Goal: Task Accomplishment & Management: Manage account settings

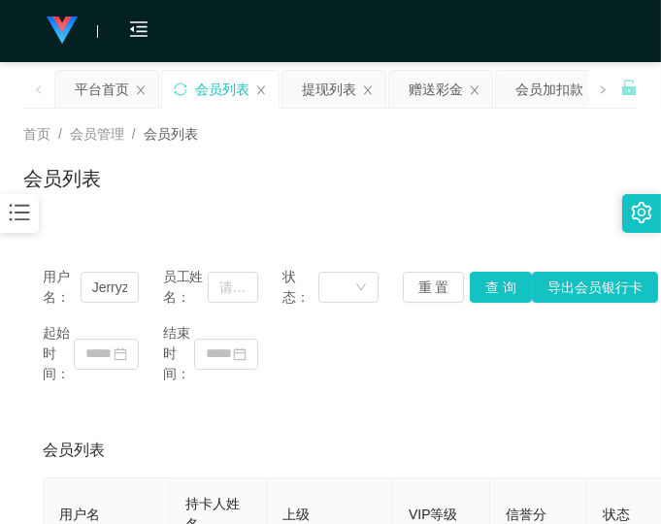
click at [448, 188] on div "会员列表" at bounding box center [330, 186] width 615 height 45
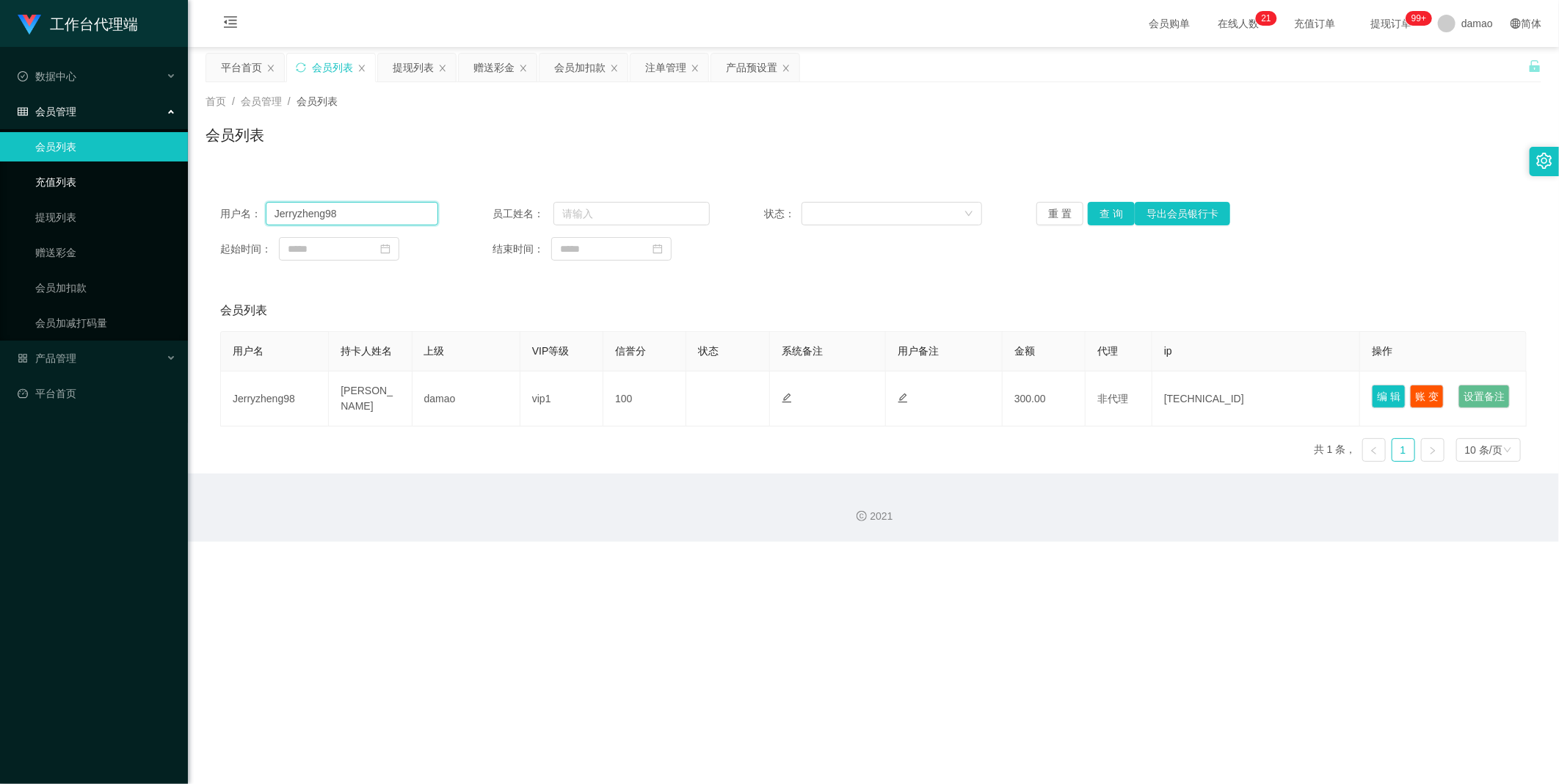
drag, startPoint x: 355, startPoint y: 206, endPoint x: 141, endPoint y: 186, distance: 214.9
click at [149, 191] on section "工作台代理端 数据中心 会员管理 会员列表 充值列表 提现列表 赠送彩金 会员加扣款 会员加减打码量 产品管理 平台首页 保存配置 重置配置 整体风格设置 主…" at bounding box center [780, 271] width 1559 height 541
paste input "89414153"
type input "89414153"
click at [499, 211] on button "查 询" at bounding box center [1111, 213] width 47 height 23
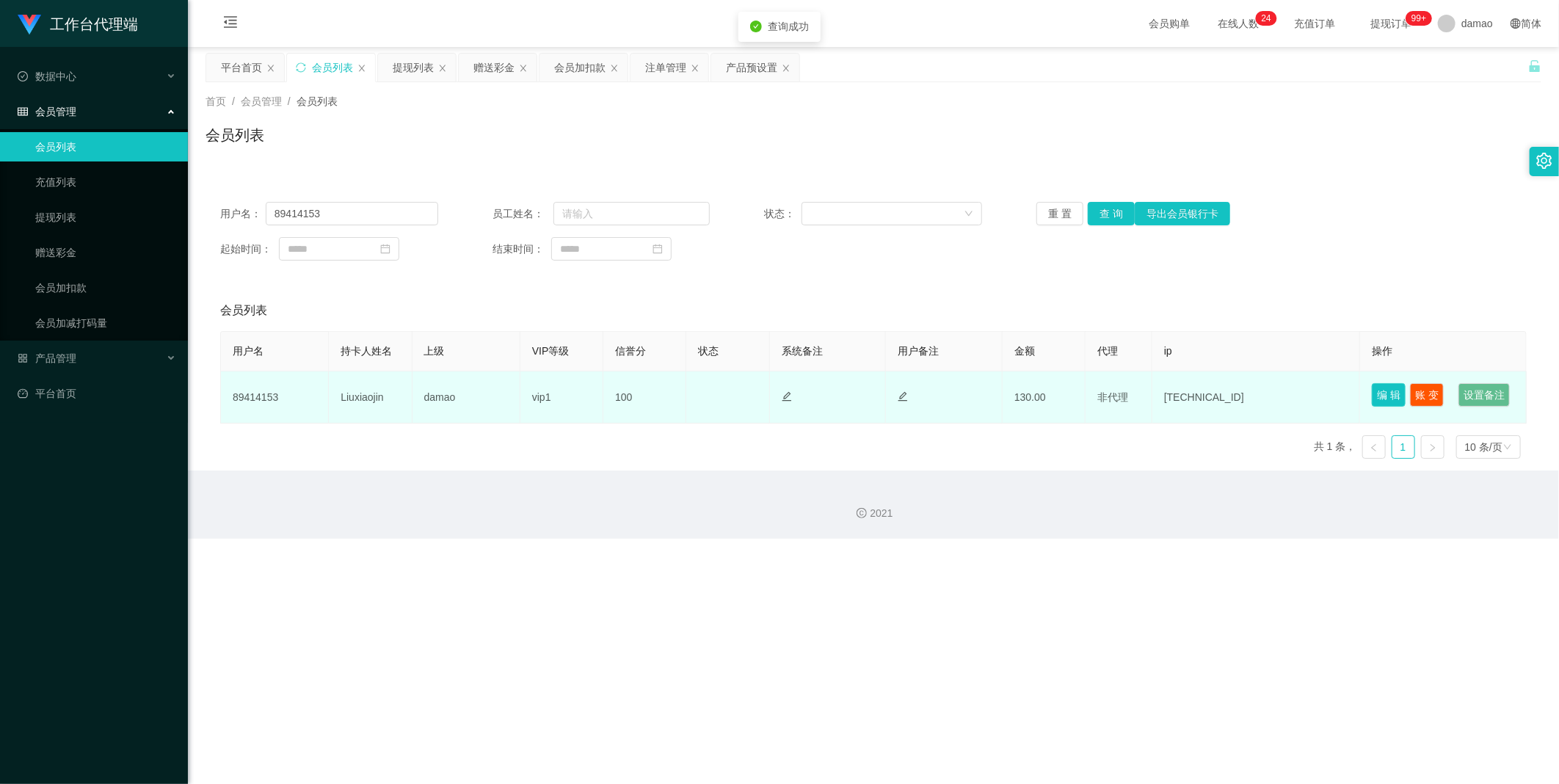
click at [499, 389] on button "编 辑" at bounding box center [1388, 395] width 34 height 23
type input "89414153"
type input "Liuxiaojin"
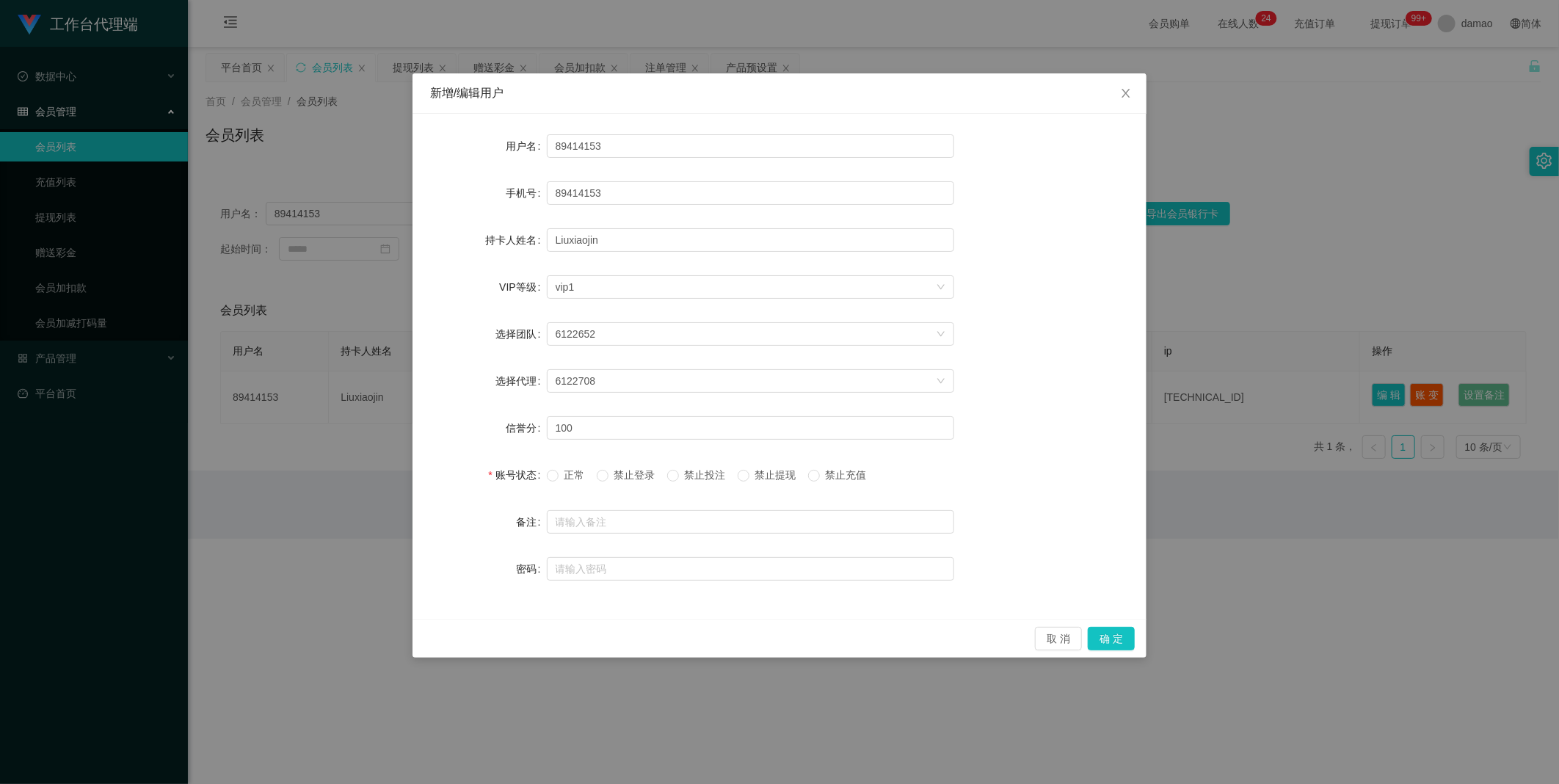
click at [499, 395] on span "正常" at bounding box center [575, 475] width 33 height 12
click at [499, 395] on button "确 定" at bounding box center [1111, 638] width 47 height 23
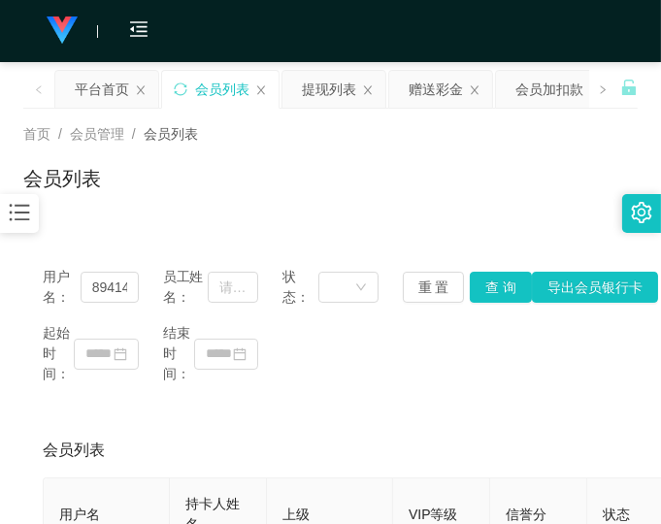
drag, startPoint x: 459, startPoint y: 165, endPoint x: 516, endPoint y: 50, distance: 128.9
click at [461, 159] on div "首页 / 会员管理 / 会员列表 / 会员列表" at bounding box center [330, 166] width 615 height 84
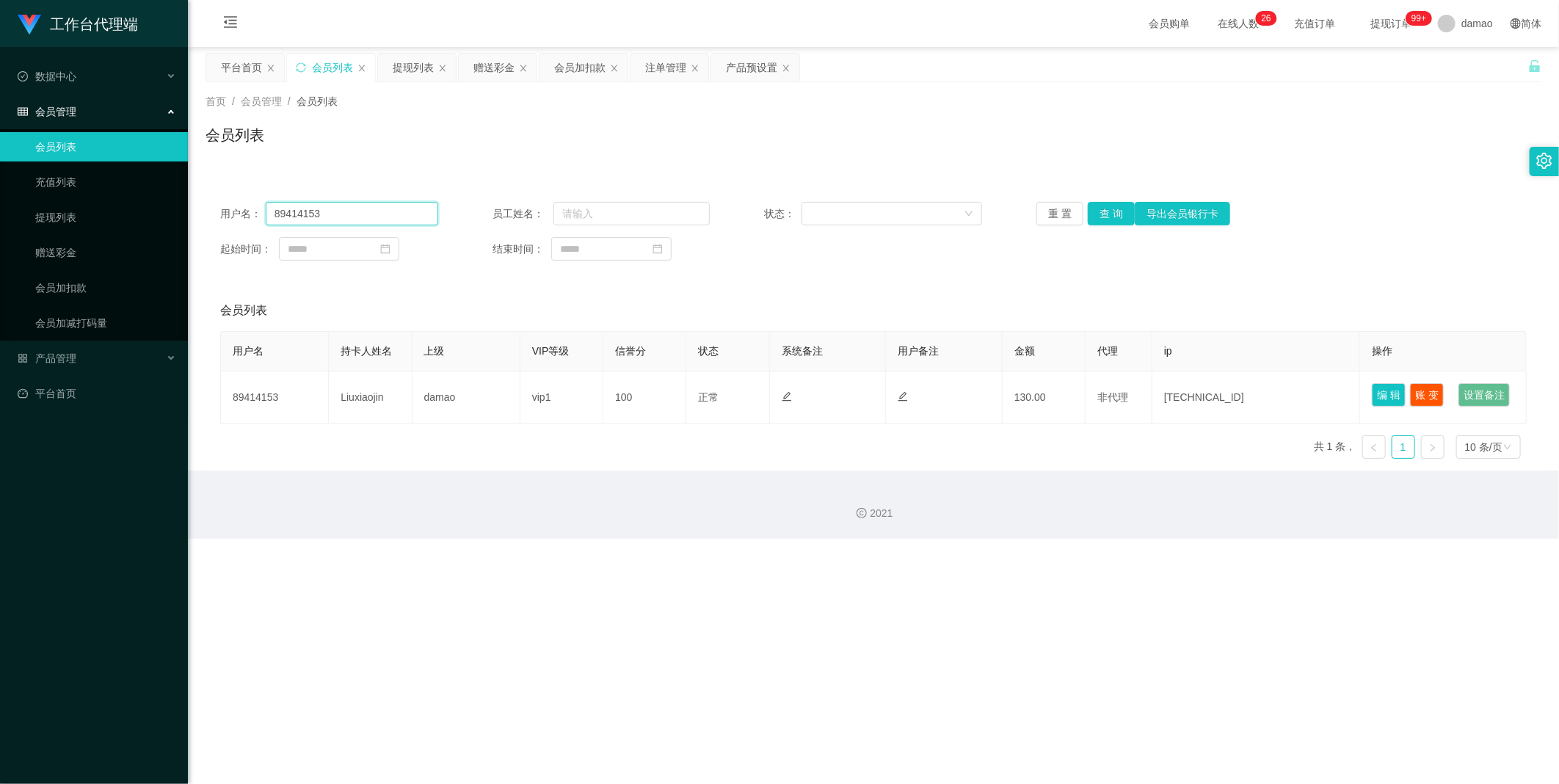
drag, startPoint x: 356, startPoint y: 218, endPoint x: 162, endPoint y: 198, distance: 195.0
click at [166, 200] on section "工作台代理端 数据中心 会员管理 会员列表 充值列表 提现列表 赠送彩金 会员加扣款 会员加减打码量 产品管理 平台首页 保存配置 重置配置 整体风格设置 主…" at bounding box center [780, 269] width 1559 height 539
paste input "41904"
type input "89441904"
drag, startPoint x: 1096, startPoint y: 213, endPoint x: 1093, endPoint y: 196, distance: 17.3
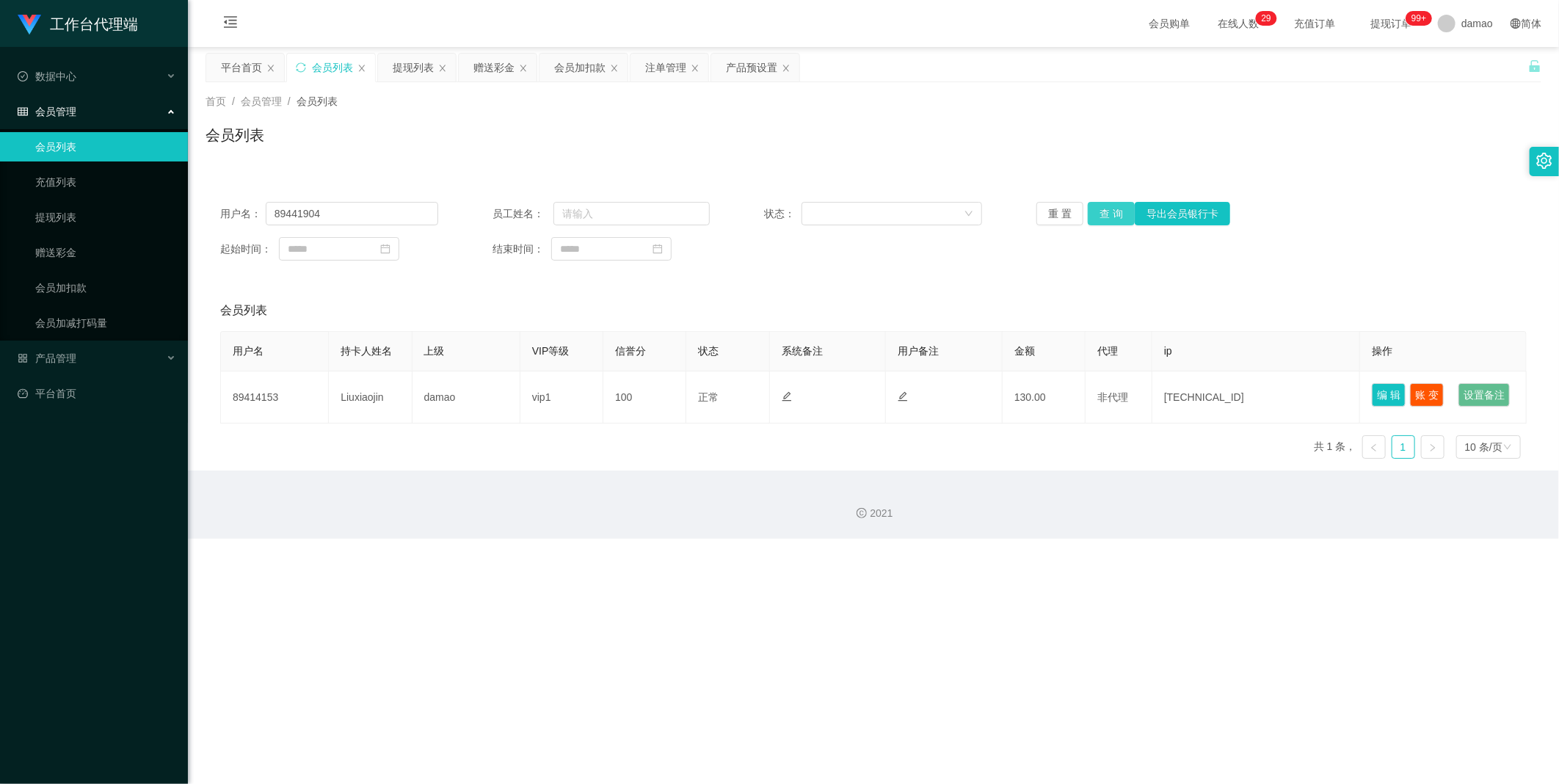
click at [499, 213] on button "查 询" at bounding box center [1111, 213] width 47 height 23
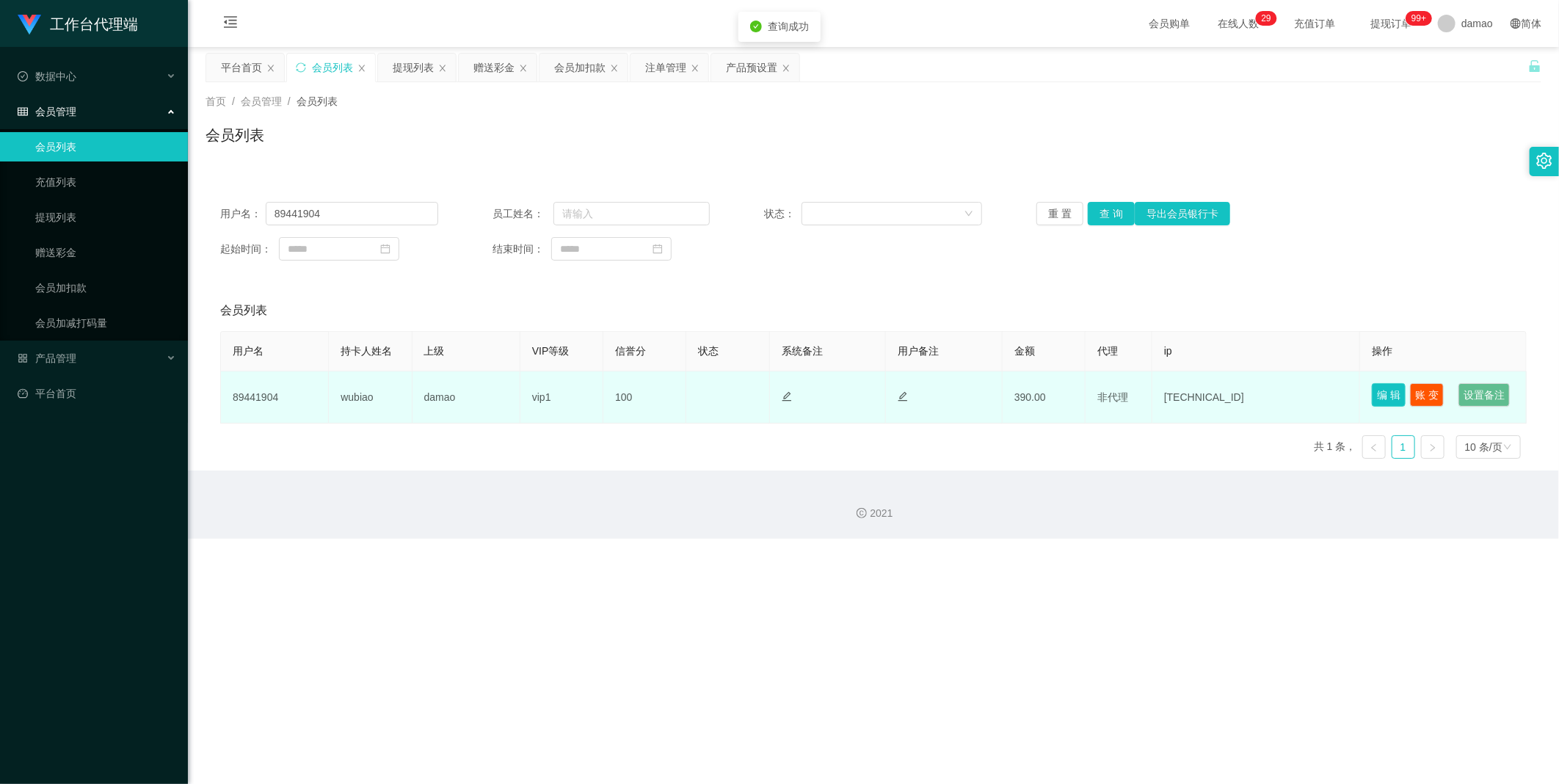
click at [499, 394] on button "编 辑" at bounding box center [1388, 395] width 34 height 23
type input "89441904"
type input "wubiao"
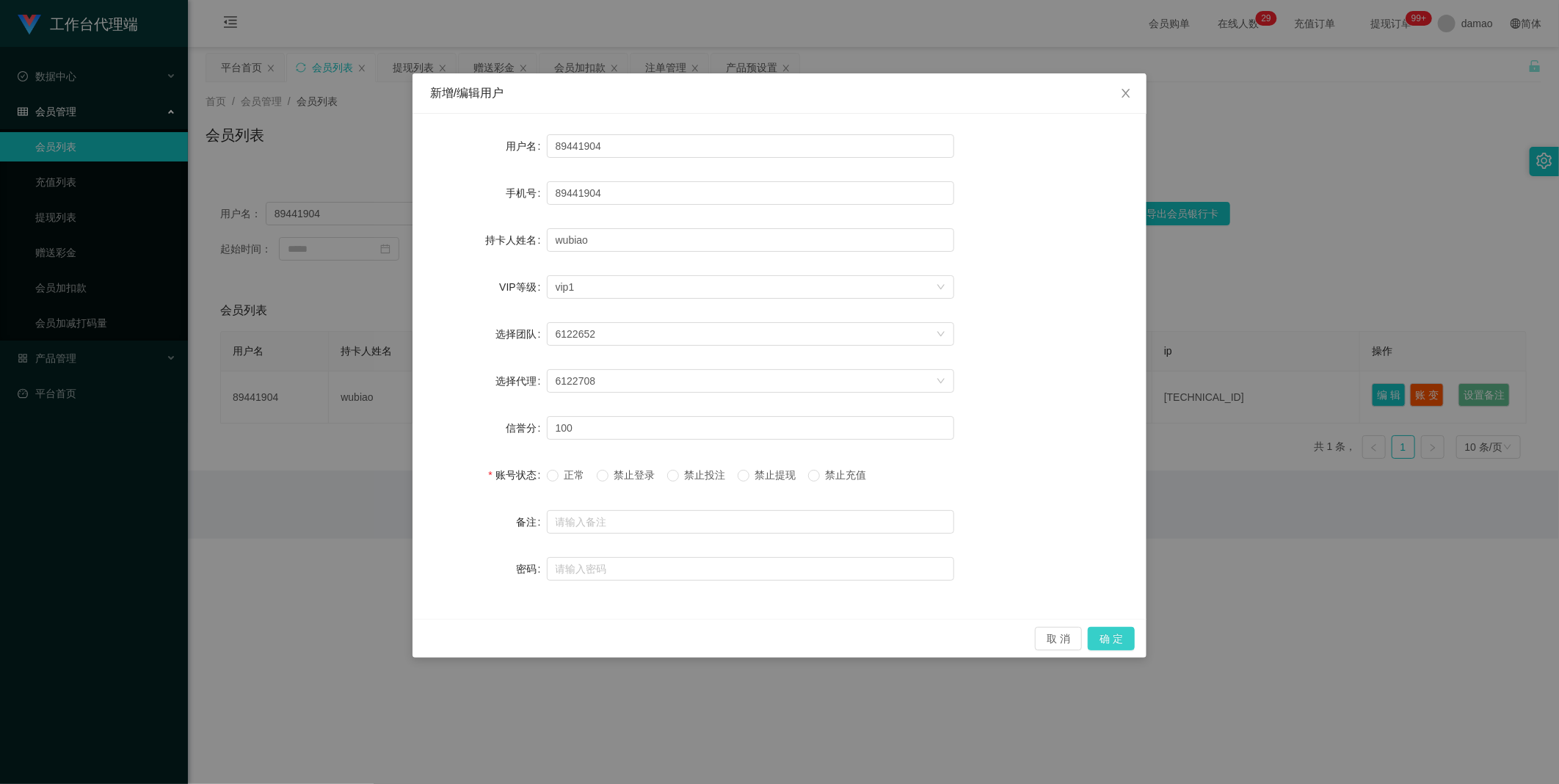
click at [499, 395] on button "确 定" at bounding box center [1111, 638] width 47 height 23
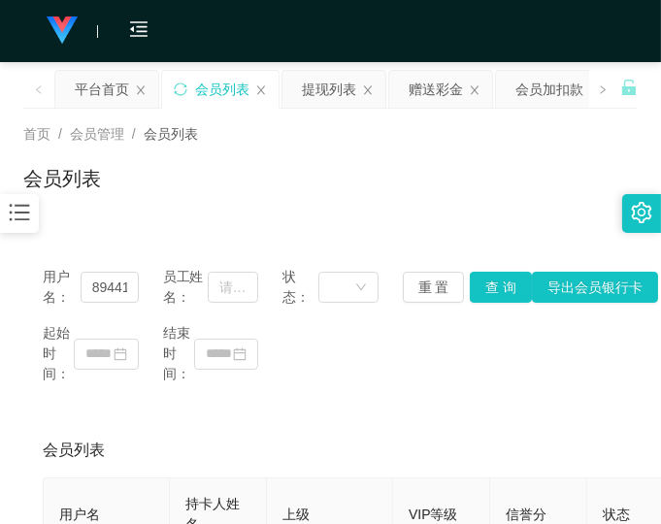
click at [492, 202] on div "会员列表" at bounding box center [330, 186] width 615 height 45
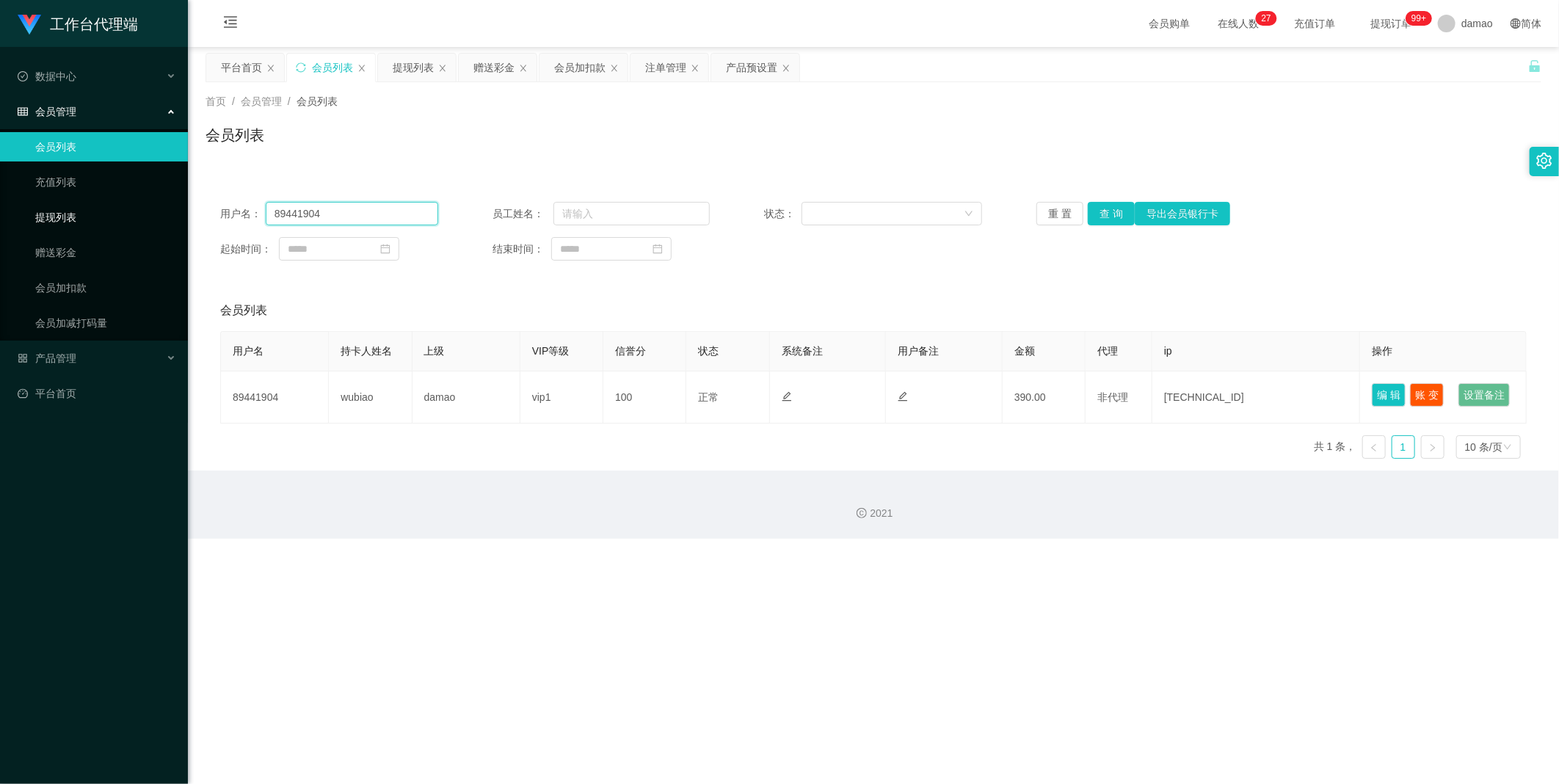
drag, startPoint x: 399, startPoint y: 211, endPoint x: 178, endPoint y: 206, distance: 221.1
click at [178, 206] on section "工作台代理端 数据中心 会员管理 会员列表 充值列表 提现列表 赠送彩金 会员加扣款 会员加减打码量 产品管理 平台首页 保存配置 重置配置 整体风格设置 主…" at bounding box center [780, 269] width 1559 height 539
paste input "Jerryzheng98"
type input "Jerryzheng98"
click at [499, 209] on button "查 询" at bounding box center [1111, 213] width 47 height 23
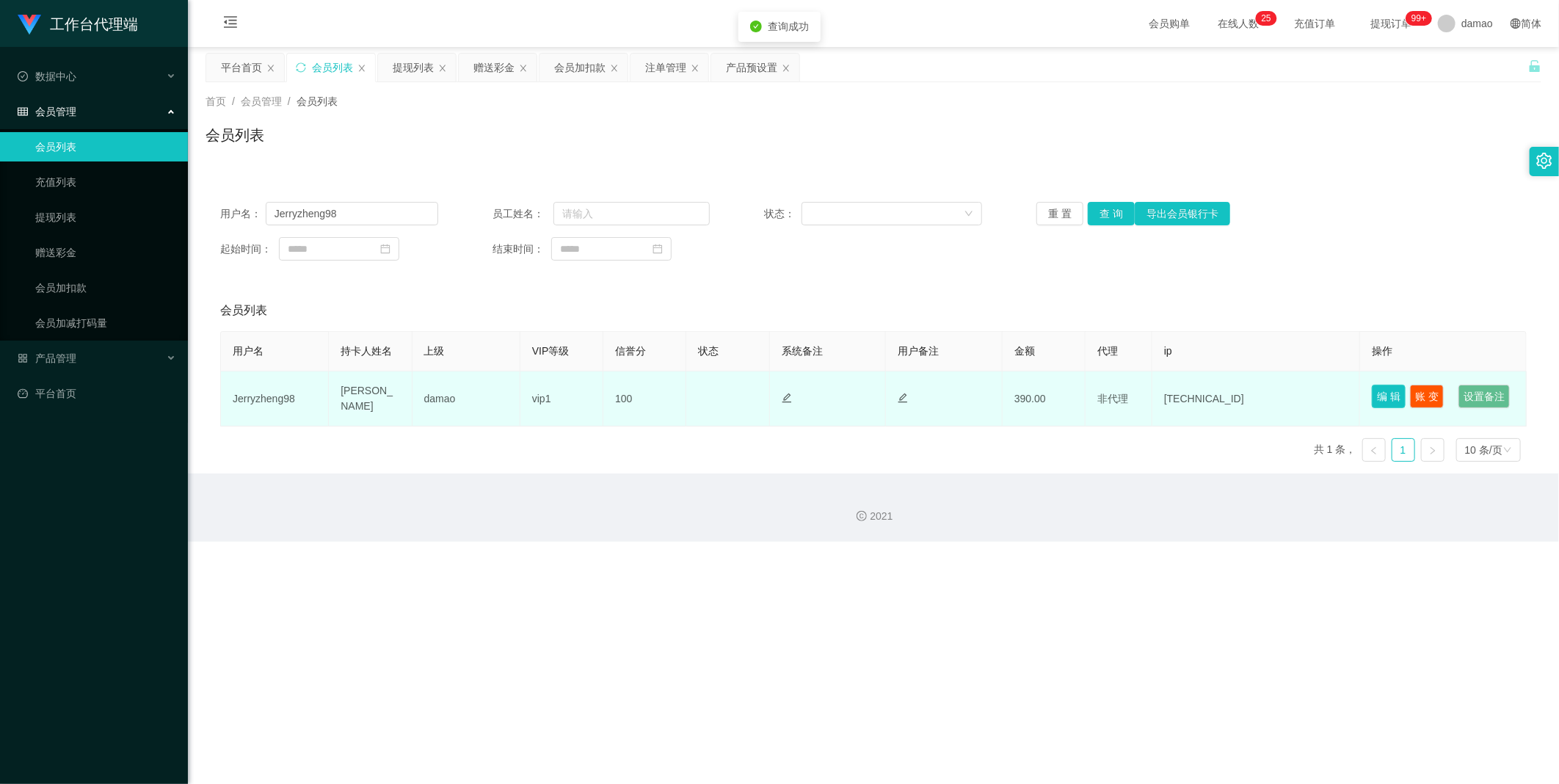
click at [499, 389] on button "编 辑" at bounding box center [1388, 396] width 34 height 23
type input "Jerryzheng98"
type input "[PERSON_NAME]"
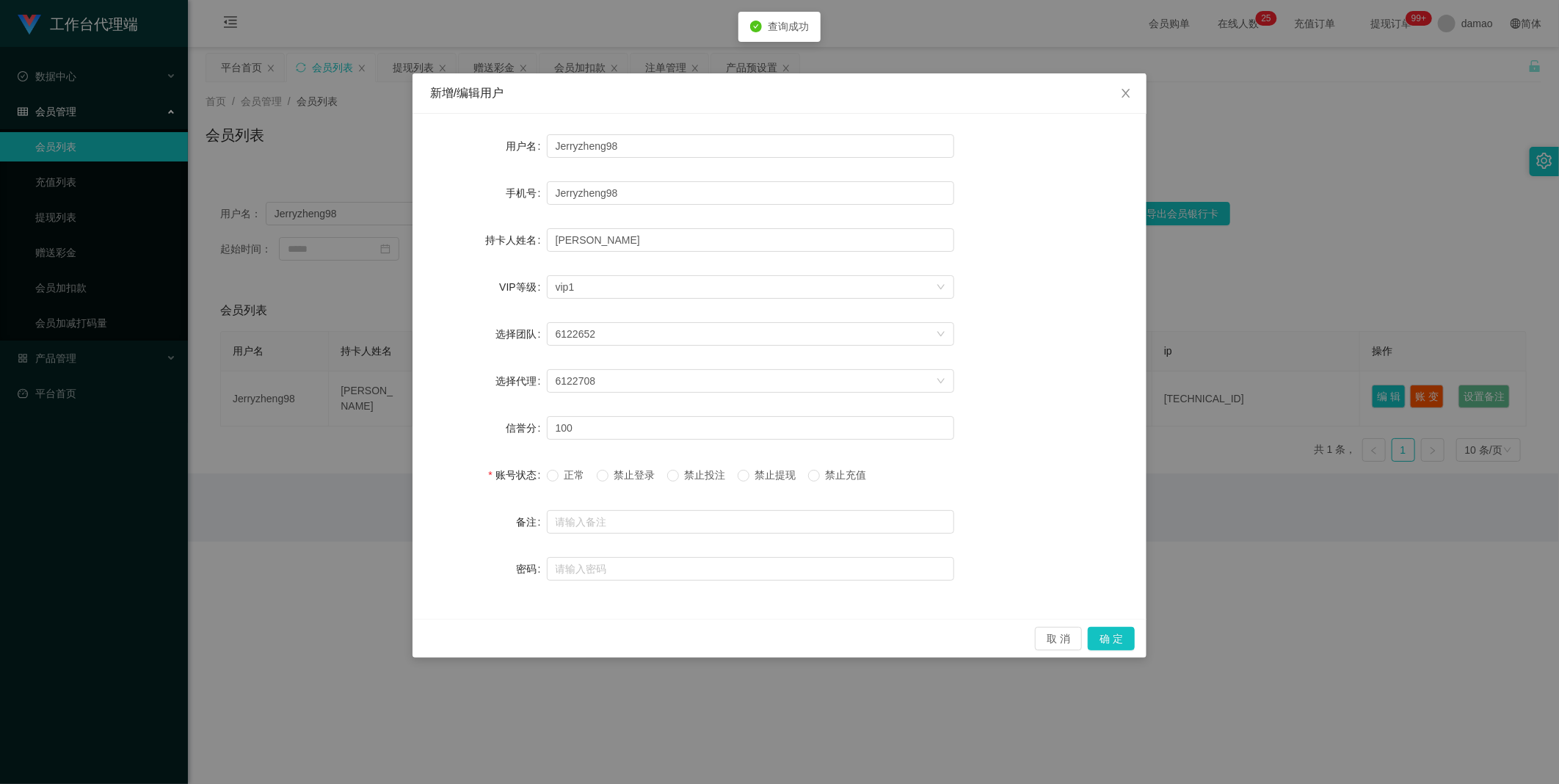
click at [499, 395] on span "正常" at bounding box center [575, 475] width 33 height 12
click at [499, 395] on button "确 定" at bounding box center [1111, 638] width 47 height 23
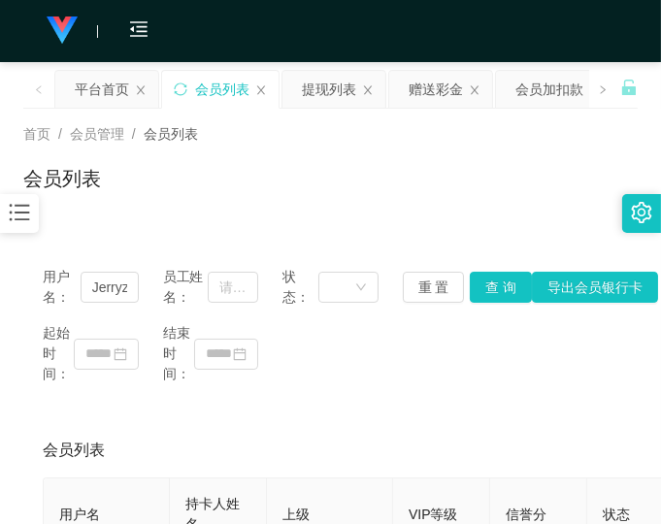
click at [490, 364] on div "起始时间： 结束时间：" at bounding box center [331, 353] width 576 height 61
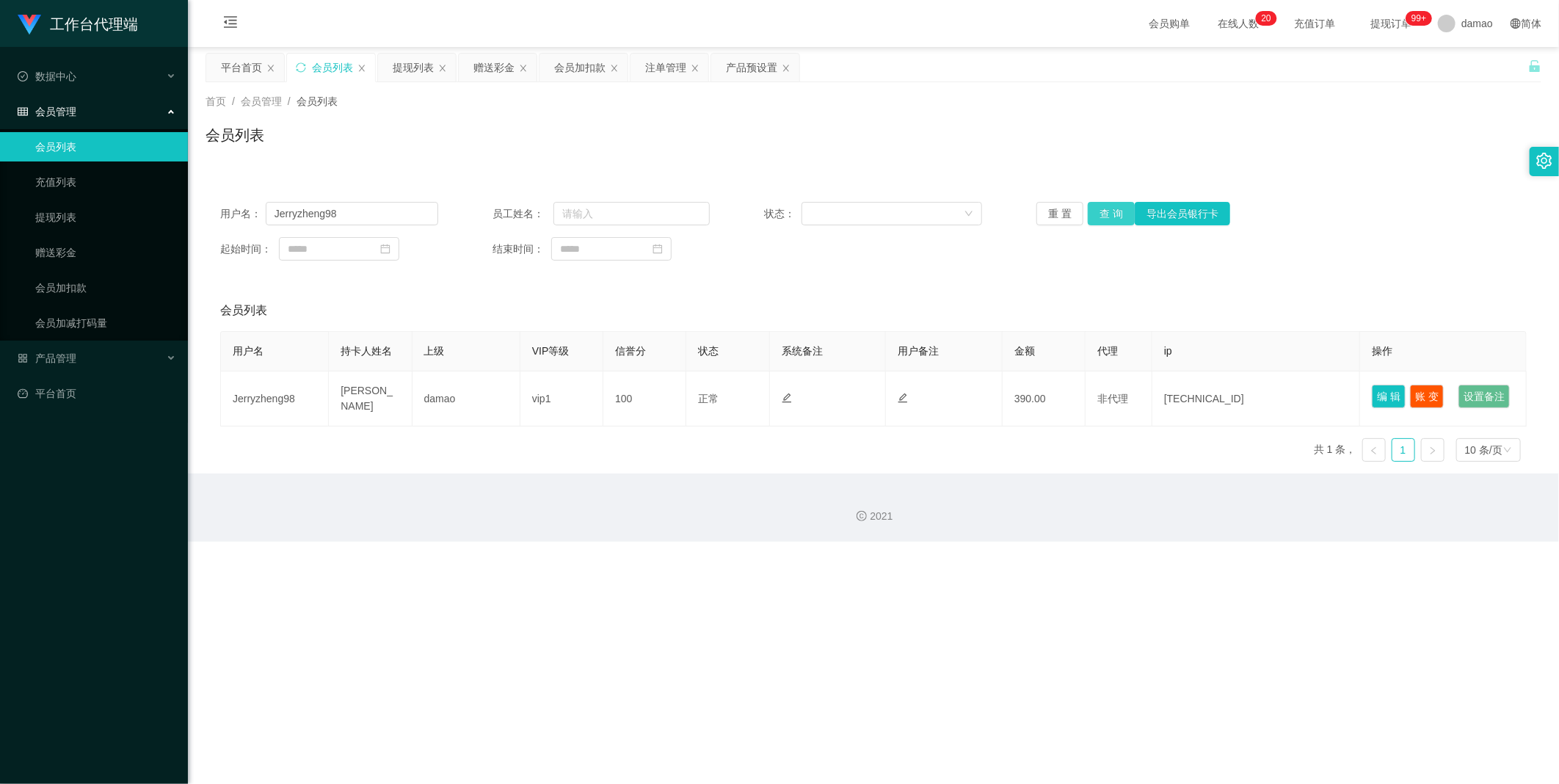
click at [499, 209] on button "查 询" at bounding box center [1111, 213] width 47 height 23
click at [419, 67] on div "提现列表" at bounding box center [413, 67] width 41 height 28
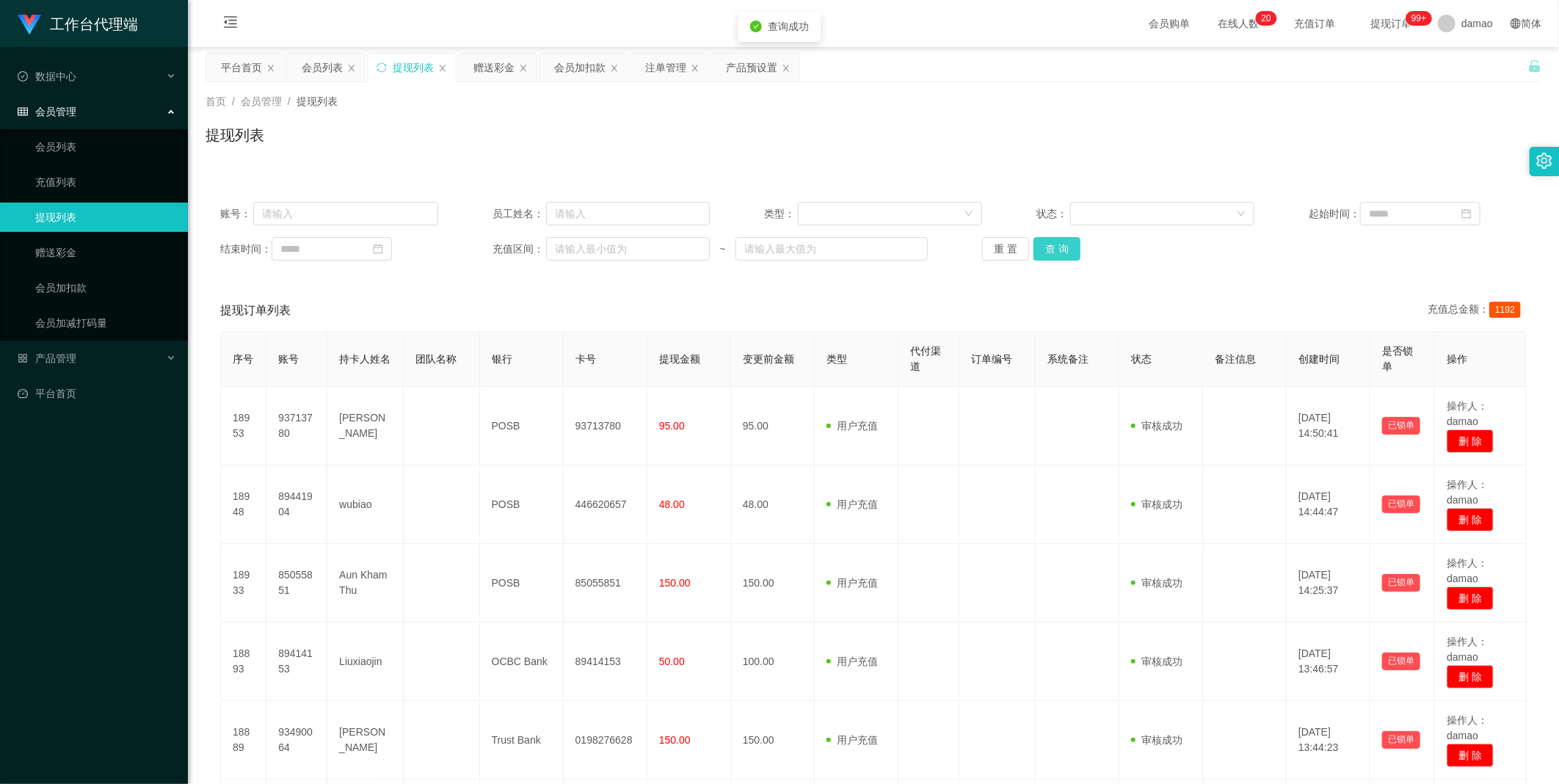
click at [499, 252] on button "查 询" at bounding box center [1057, 249] width 47 height 23
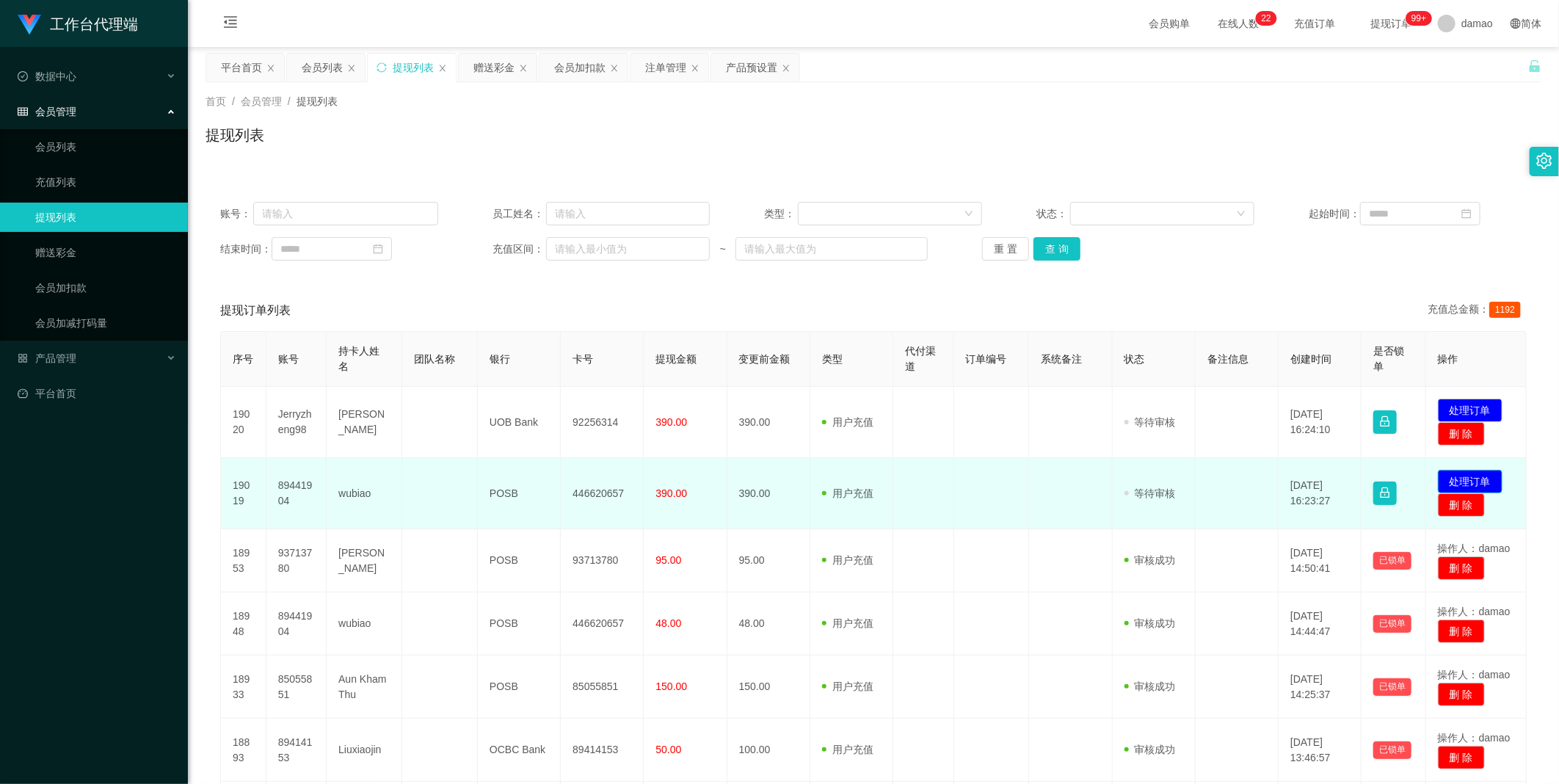
click at [499, 395] on button "处理订单" at bounding box center [1470, 481] width 64 height 23
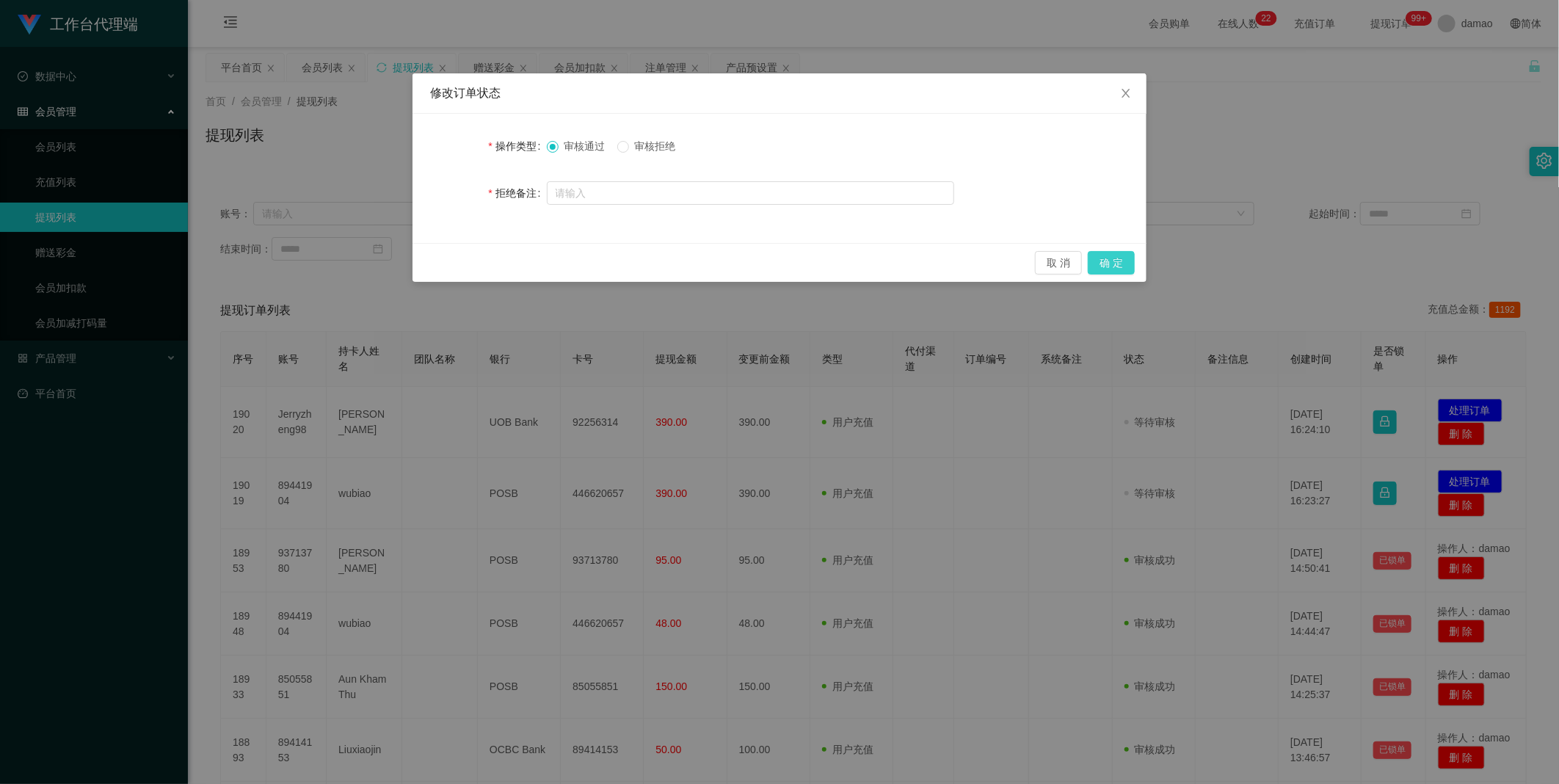
click at [499, 265] on button "确 定" at bounding box center [1111, 262] width 47 height 23
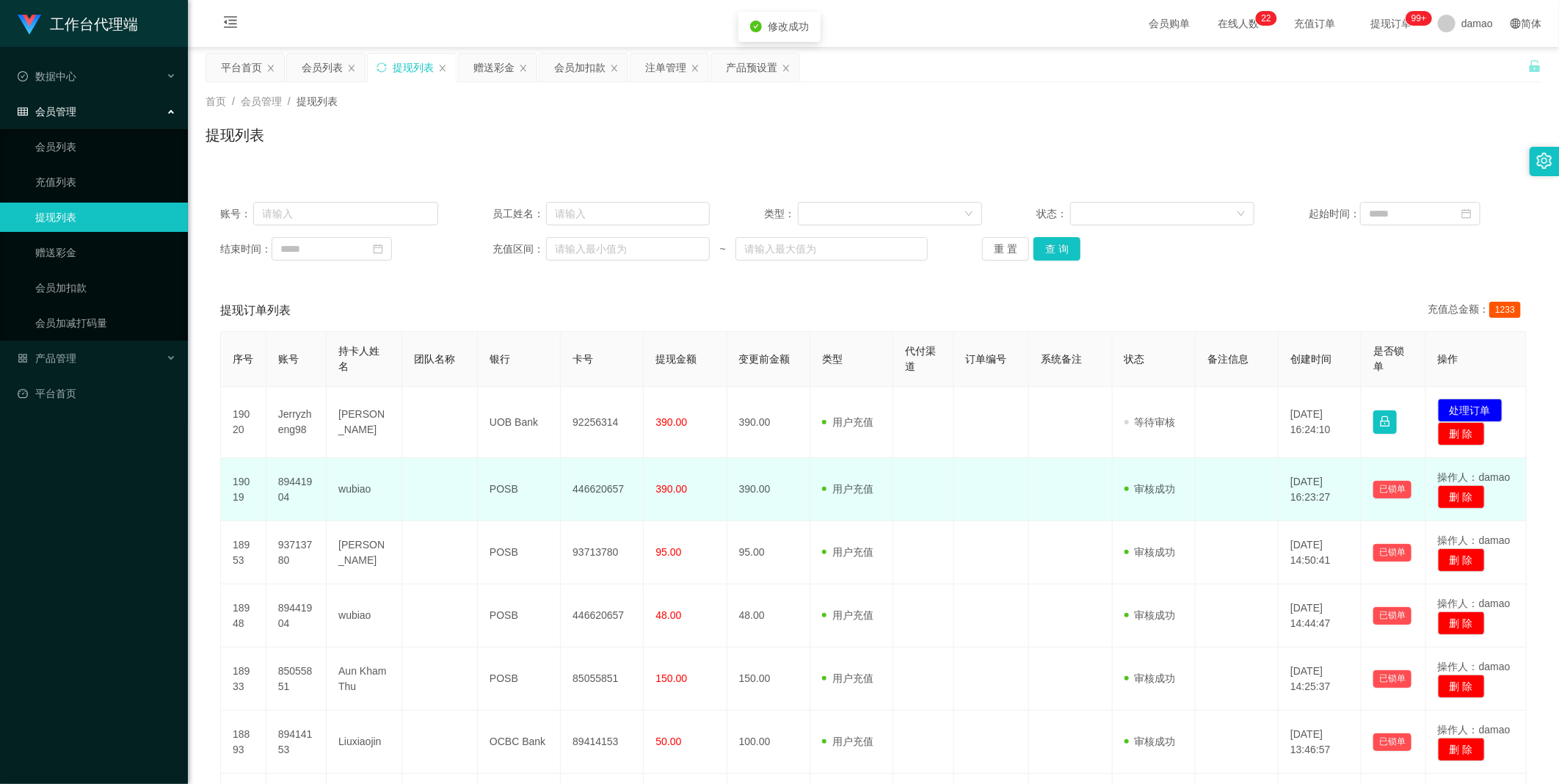
click at [499, 395] on td "446620657" at bounding box center [603, 489] width 83 height 63
copy td "446620657"
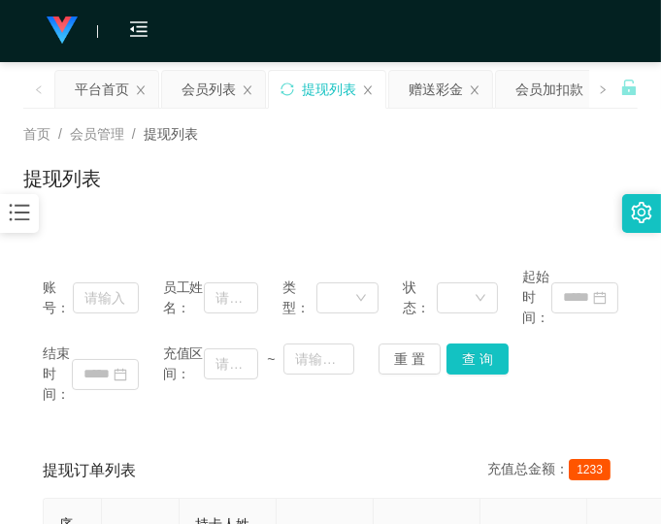
drag, startPoint x: 493, startPoint y: 188, endPoint x: 476, endPoint y: 216, distance: 33.1
click at [493, 188] on div "提现列表" at bounding box center [330, 186] width 615 height 45
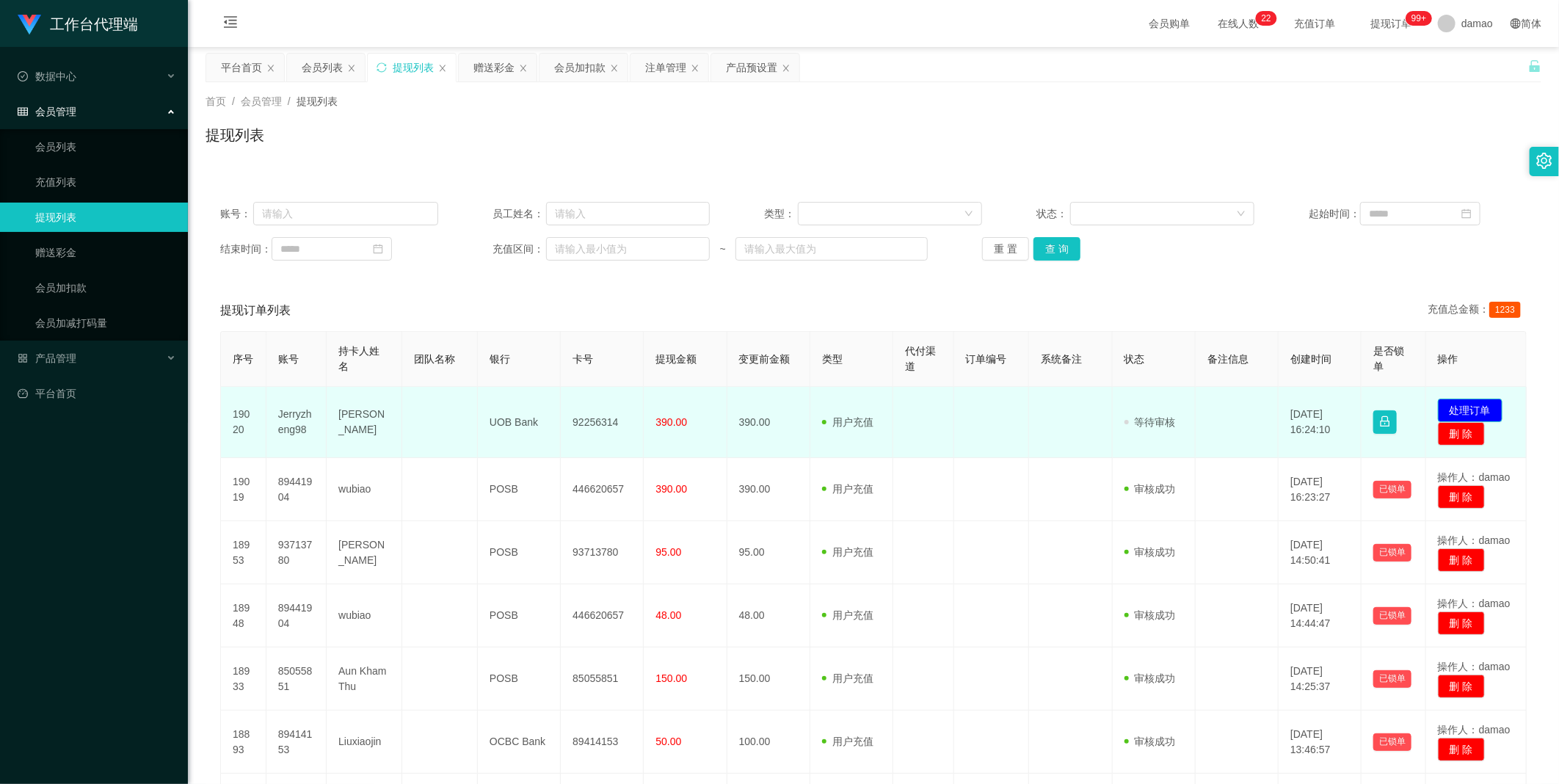
click at [499, 395] on button "处理订单" at bounding box center [1470, 410] width 64 height 23
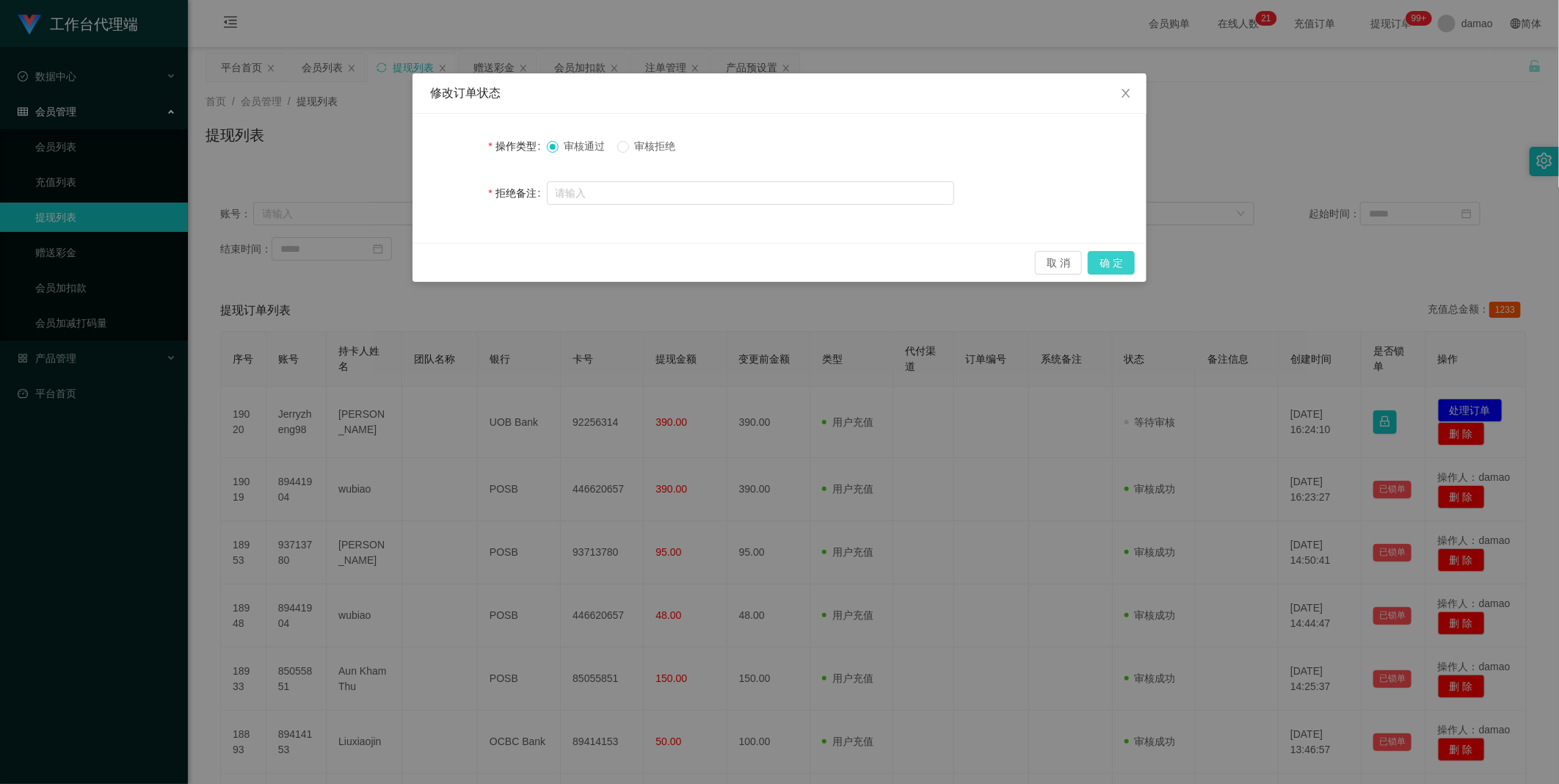
click at [499, 255] on button "确 定" at bounding box center [1111, 262] width 47 height 23
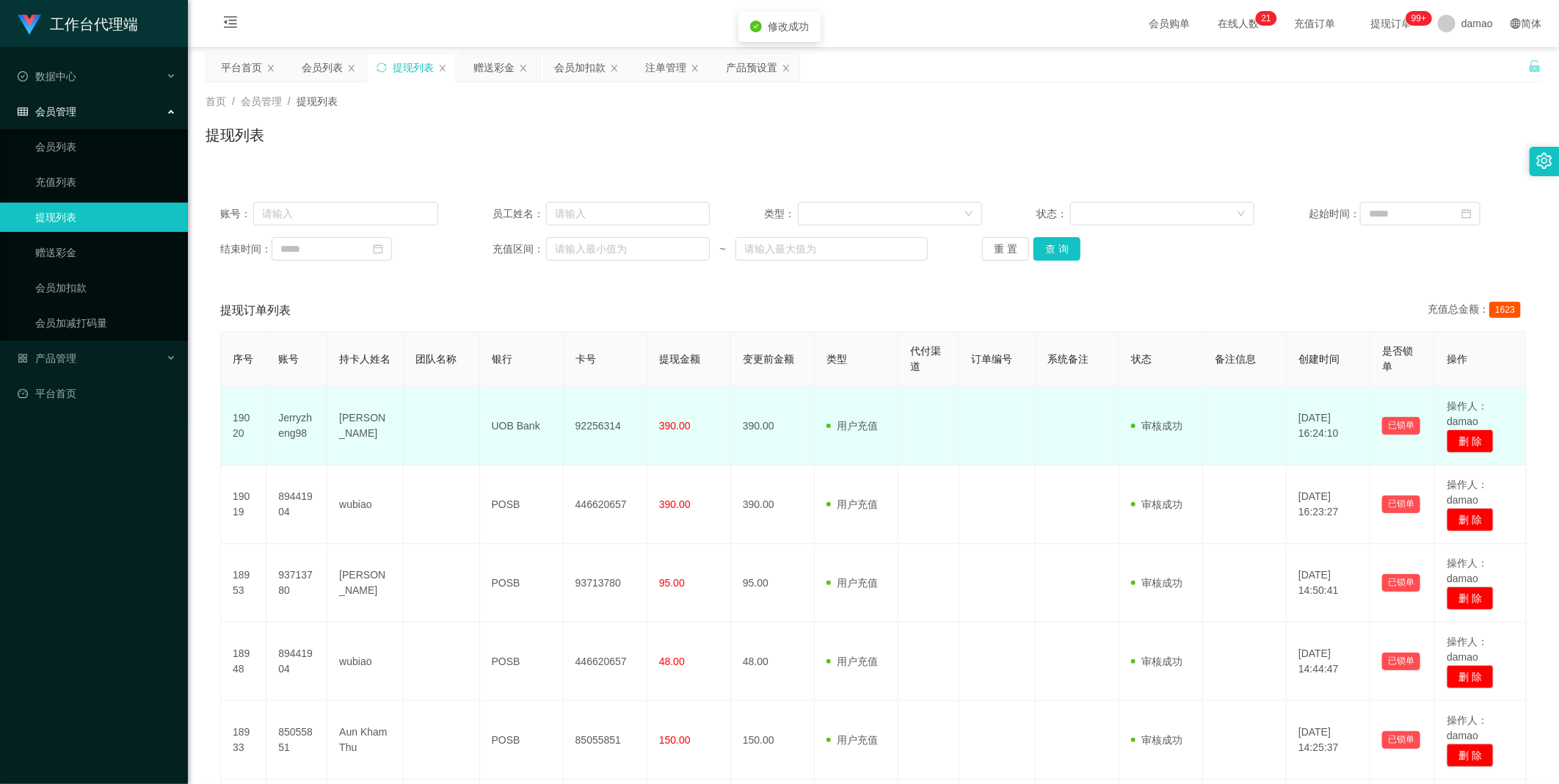
click at [499, 395] on td "92256314" at bounding box center [606, 426] width 84 height 79
copy td "92256314"
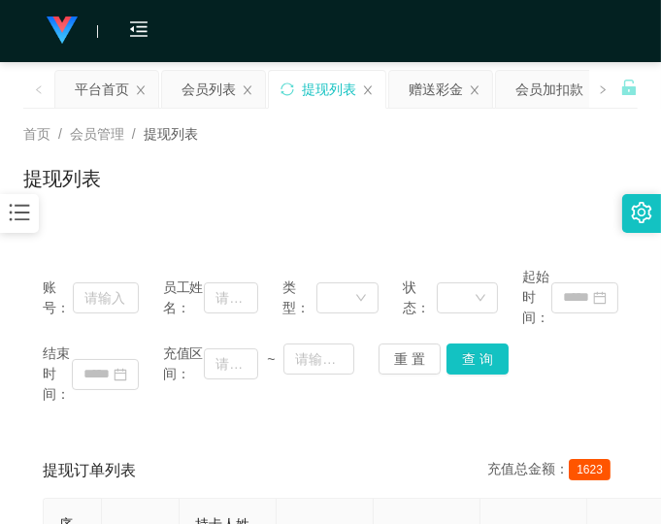
drag, startPoint x: 516, startPoint y: 159, endPoint x: 534, endPoint y: 58, distance: 102.5
click at [512, 146] on div "首页 / 会员管理 / 提现列表 / 提现列表" at bounding box center [330, 166] width 615 height 84
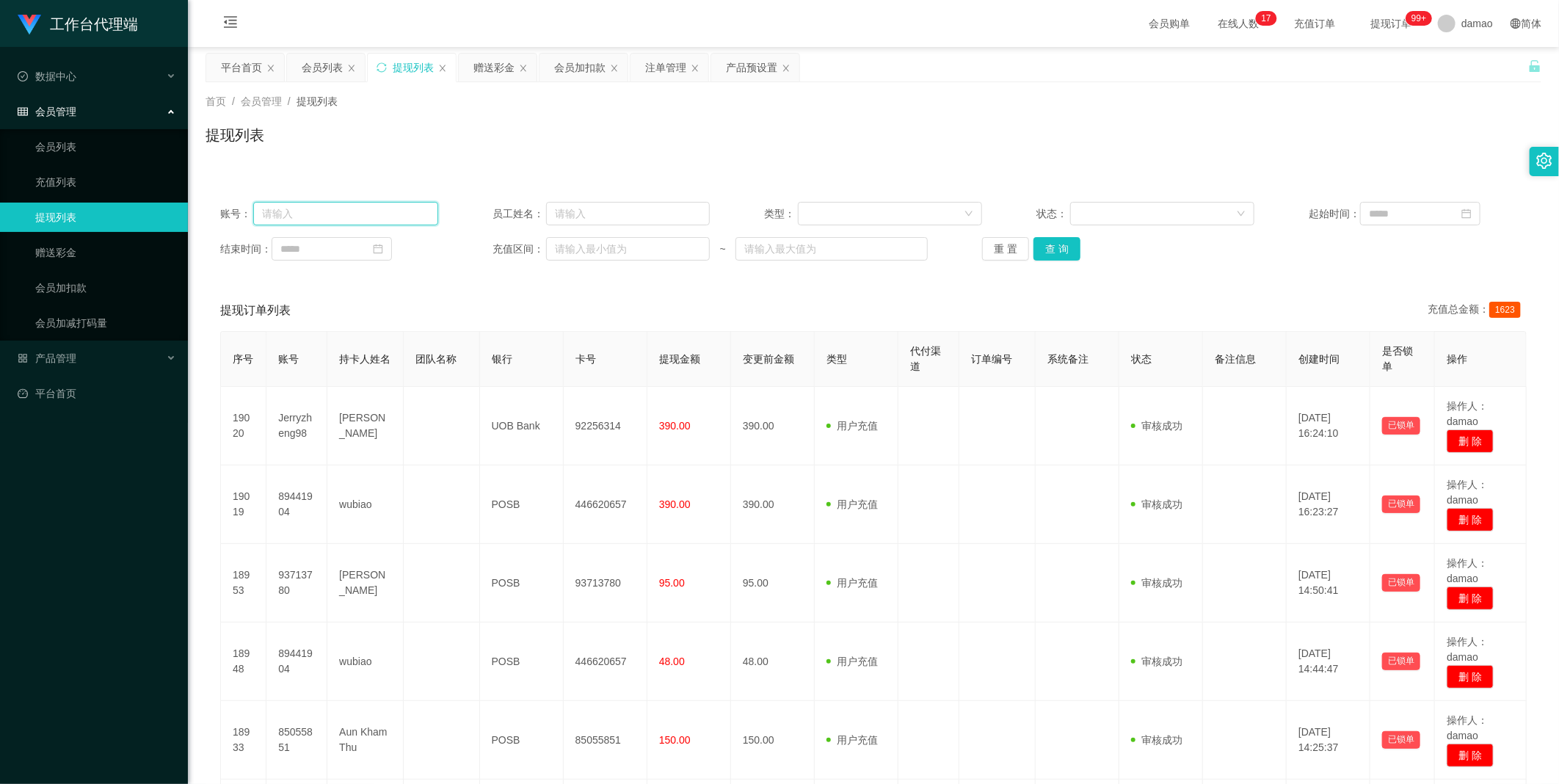
click at [384, 215] on input "text" at bounding box center [346, 213] width 185 height 23
click at [324, 64] on div "会员列表" at bounding box center [322, 67] width 41 height 28
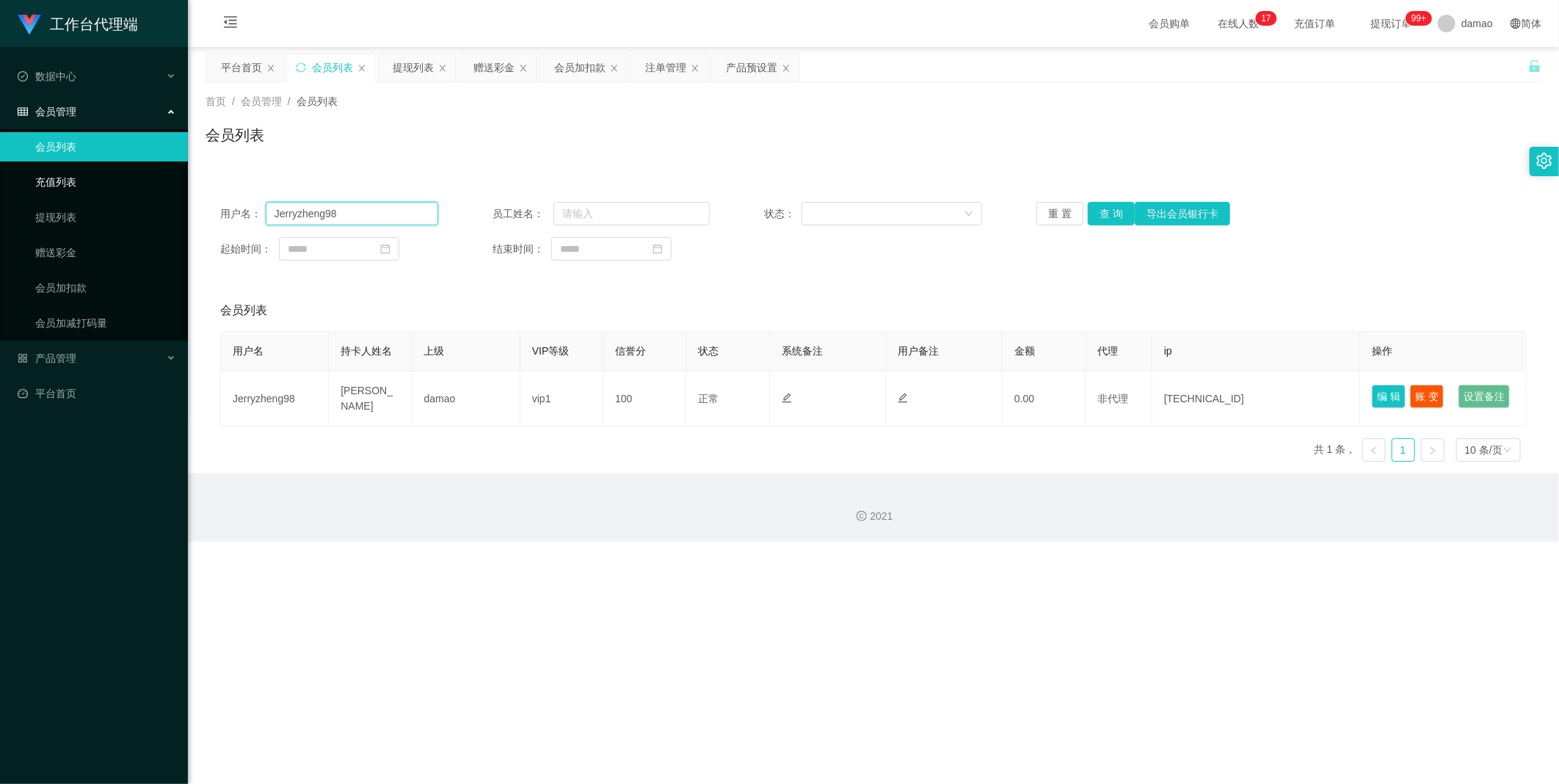
drag, startPoint x: 355, startPoint y: 213, endPoint x: 133, endPoint y: 173, distance: 225.6
click at [157, 184] on section "工作台代理端 数据中心 会员管理 会员列表 充值列表 提现列表 赠送彩金 会员加扣款 会员加减打码量 产品管理 平台首页 保存配置 重置配置 整体风格设置 主…" at bounding box center [780, 271] width 1559 height 541
paste input "89414153"
type input "89414153"
click at [499, 204] on button "查 询" at bounding box center [1111, 213] width 47 height 23
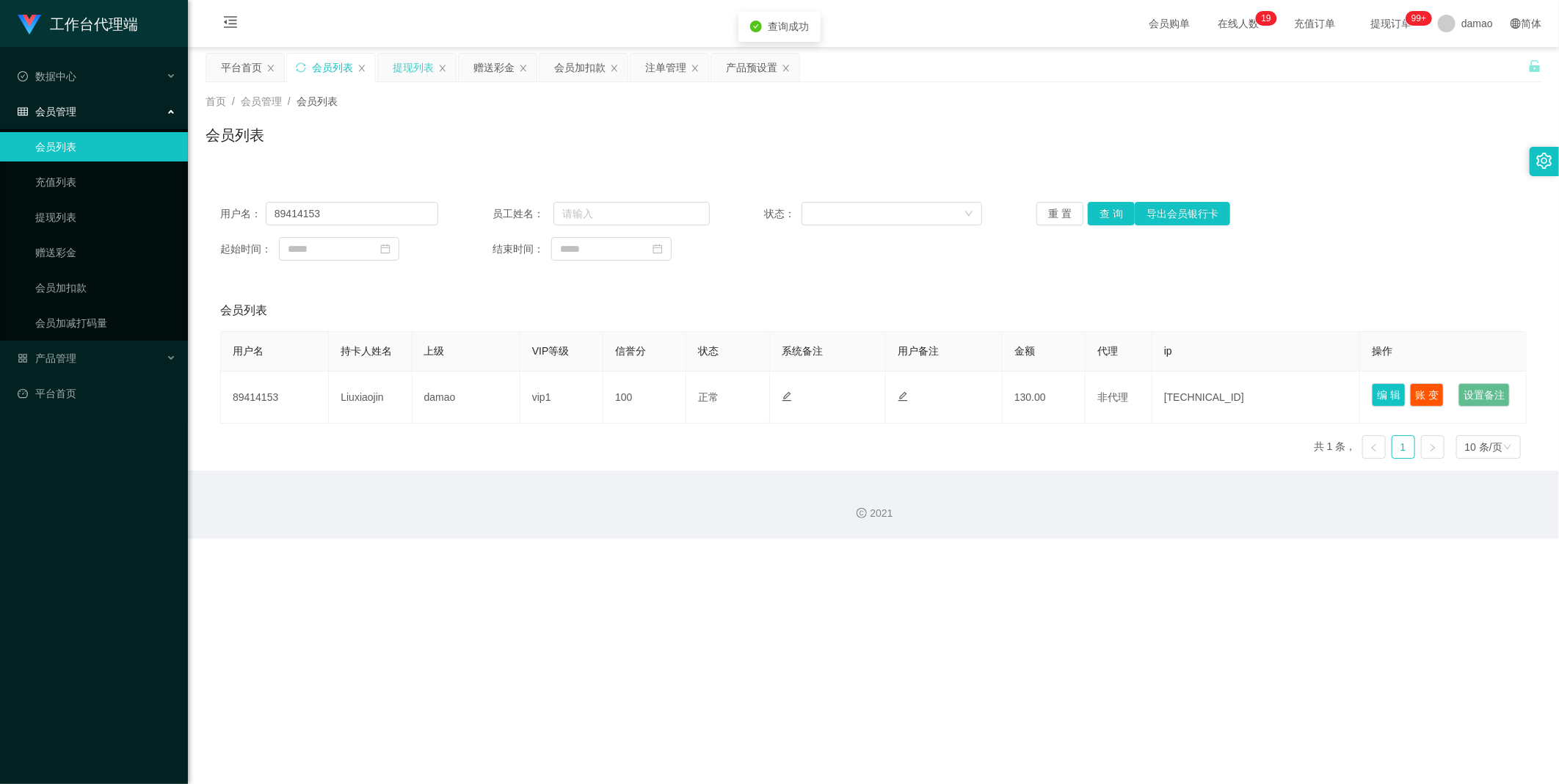
click at [418, 67] on div "提现列表" at bounding box center [413, 67] width 41 height 28
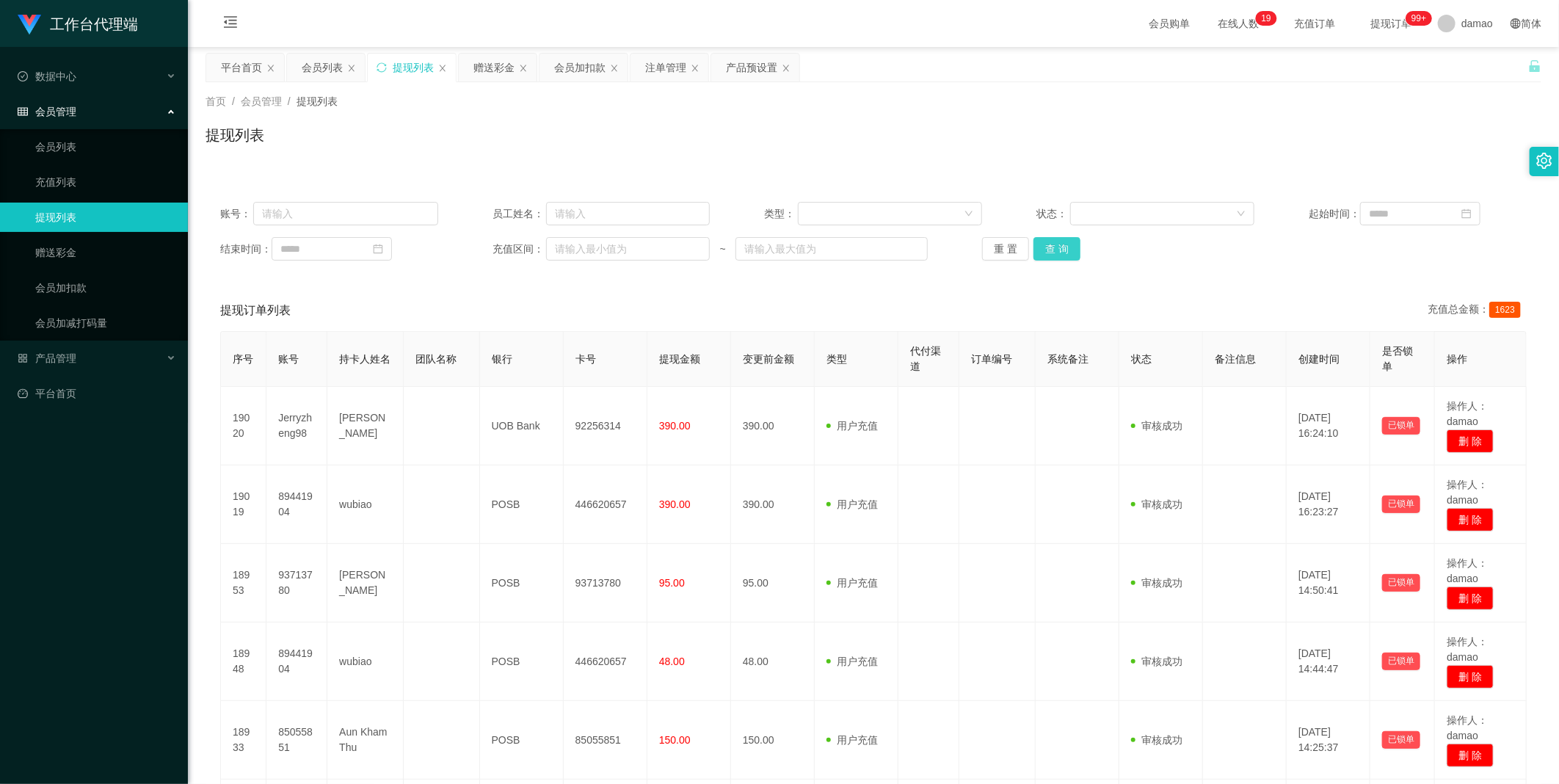
click at [499, 253] on button "查 询" at bounding box center [1057, 249] width 47 height 23
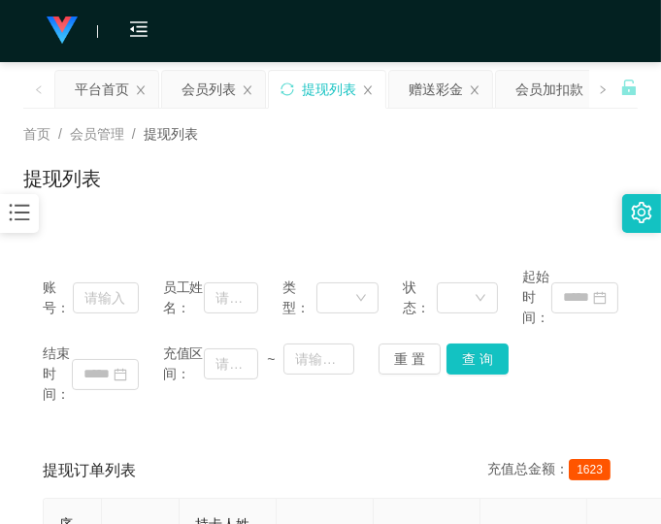
click at [536, 141] on div "首页 / 会员管理 / 提现列表 / 提现列表" at bounding box center [330, 166] width 615 height 84
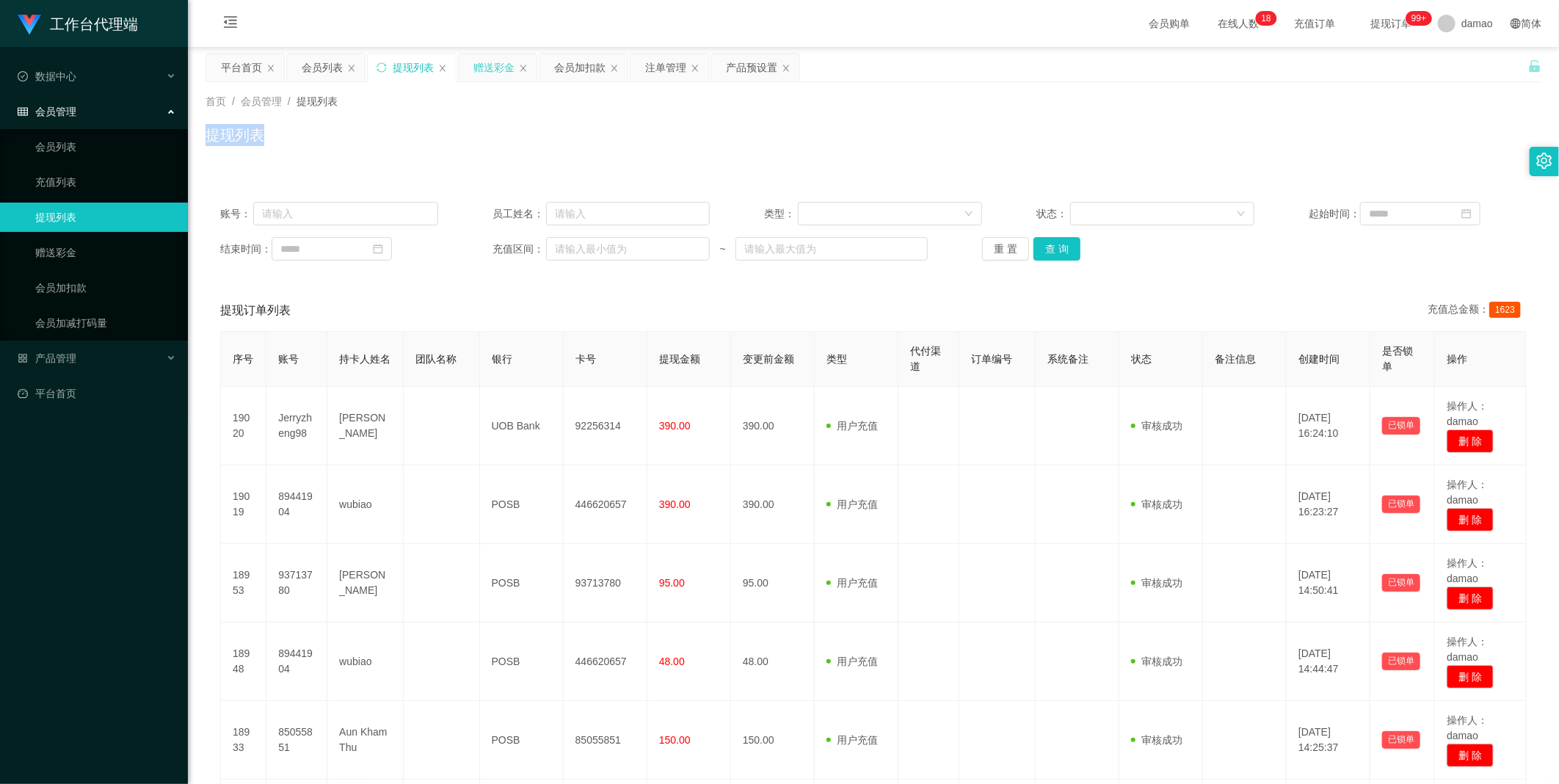
click at [494, 64] on div "赠送彩金" at bounding box center [494, 67] width 41 height 28
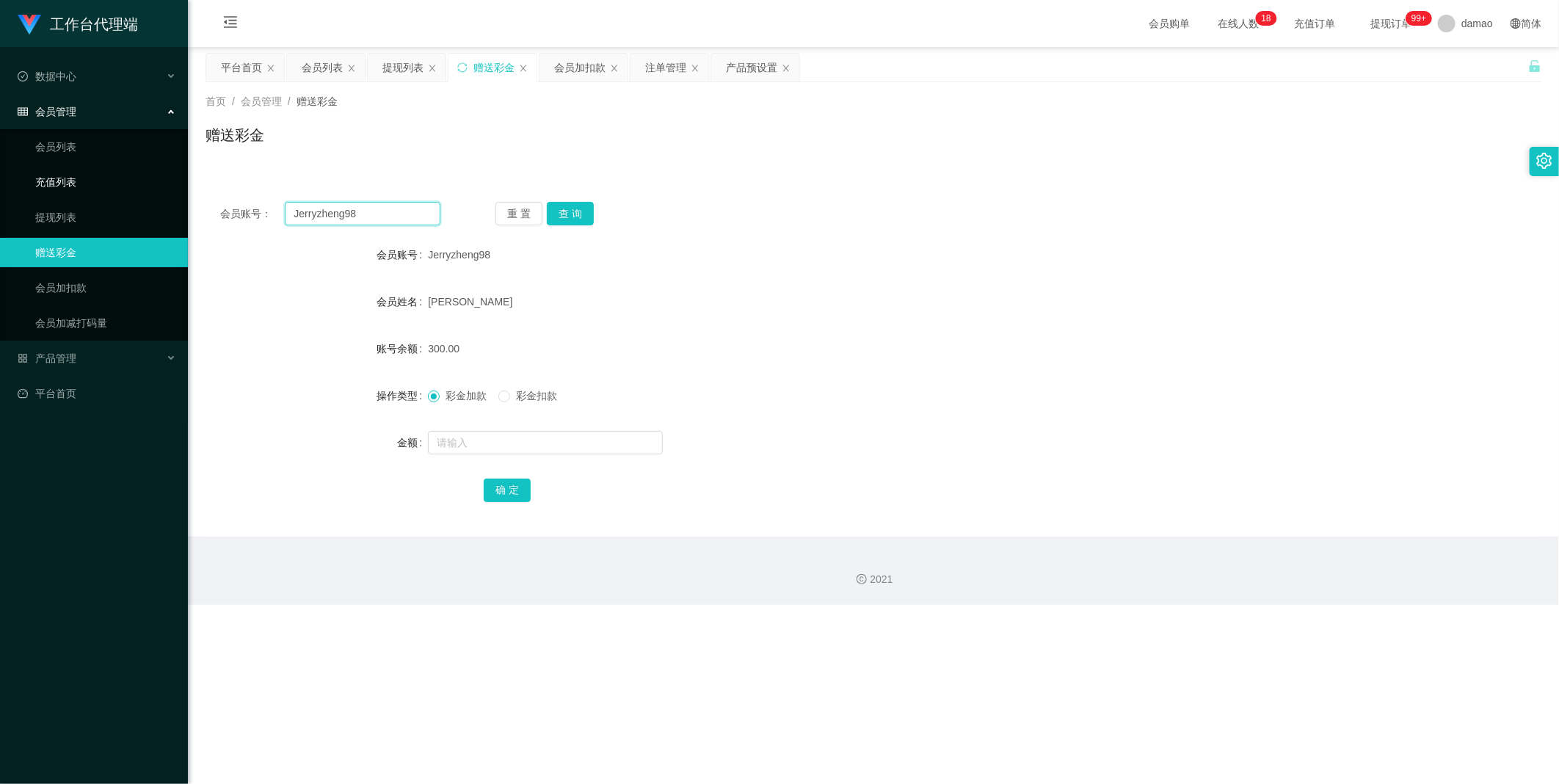
drag, startPoint x: 206, startPoint y: 200, endPoint x: 107, endPoint y: 185, distance: 100.1
click at [137, 191] on section "工作台代理端 数据中心 会员管理 会员列表 充值列表 提现列表 赠送彩金 会员加扣款 会员加减打码量 产品管理 平台首页 保存配置 重置配置 整体风格设置 主…" at bounding box center [780, 302] width 1559 height 605
paste input "89414153"
type input "89414153"
click at [499, 206] on button "查 询" at bounding box center [570, 213] width 47 height 23
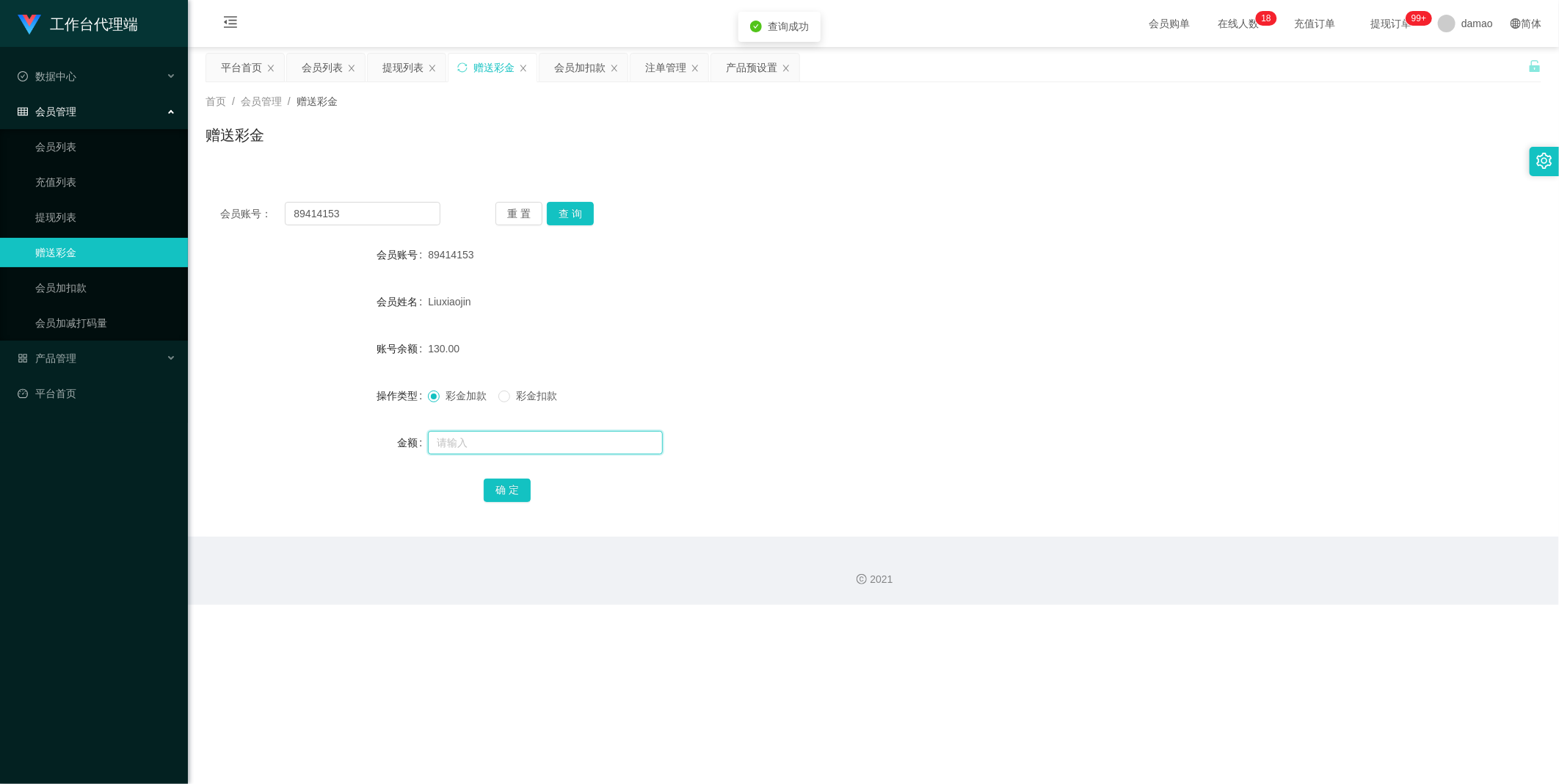
click at [461, 395] on input "text" at bounding box center [545, 442] width 235 height 23
type input "112"
click at [499, 395] on button "确 定" at bounding box center [507, 490] width 47 height 23
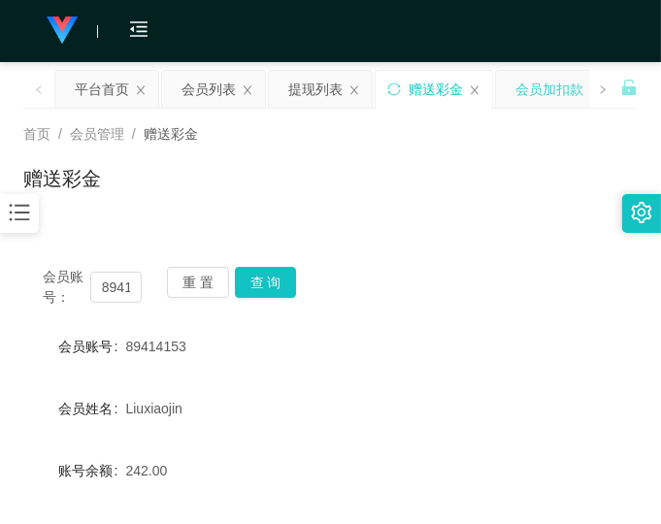
drag, startPoint x: 549, startPoint y: 204, endPoint x: 535, endPoint y: 83, distance: 122.2
click at [549, 194] on div "赠送彩金" at bounding box center [330, 186] width 615 height 45
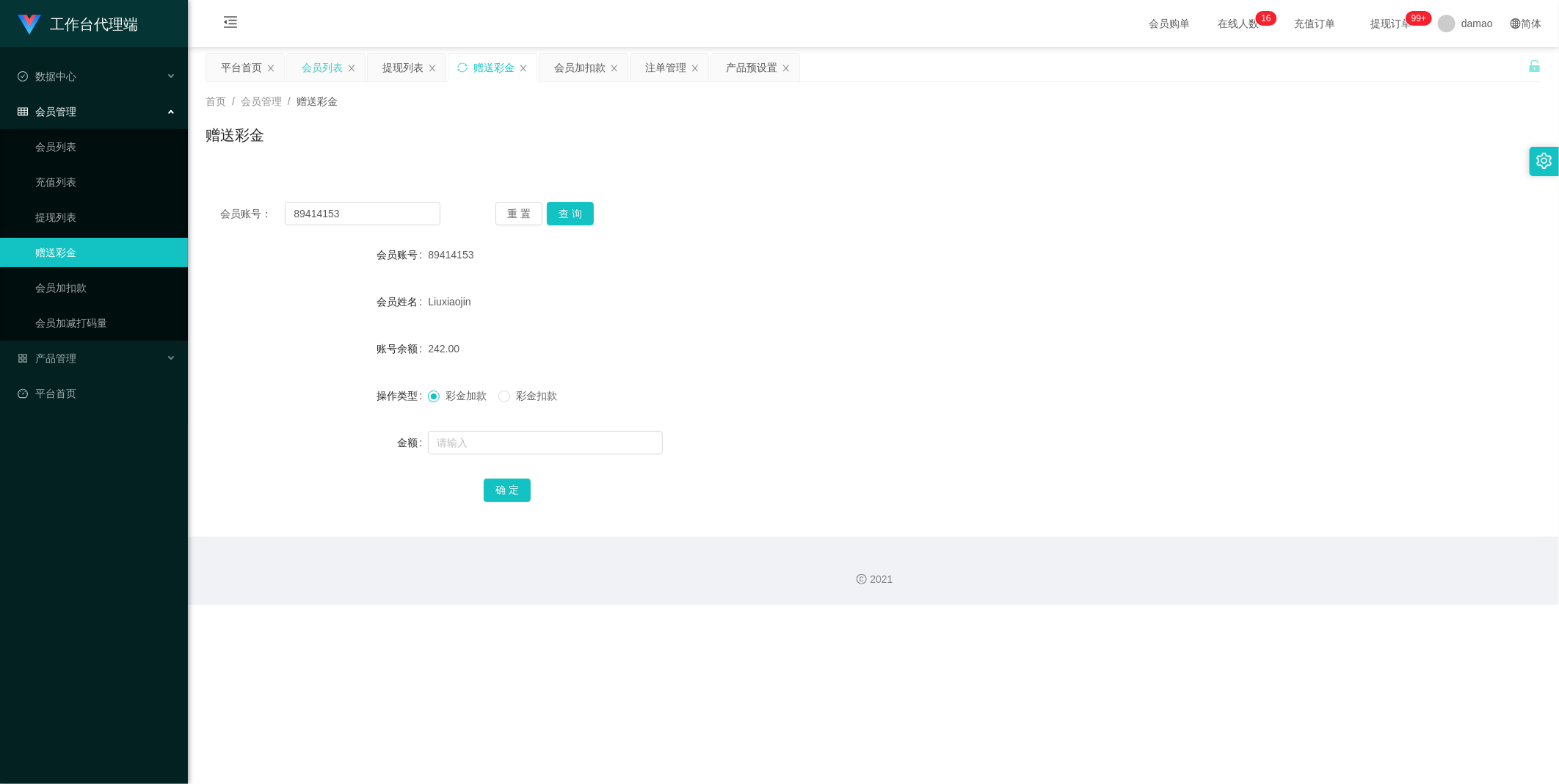
click at [320, 67] on div "会员列表" at bounding box center [322, 67] width 41 height 28
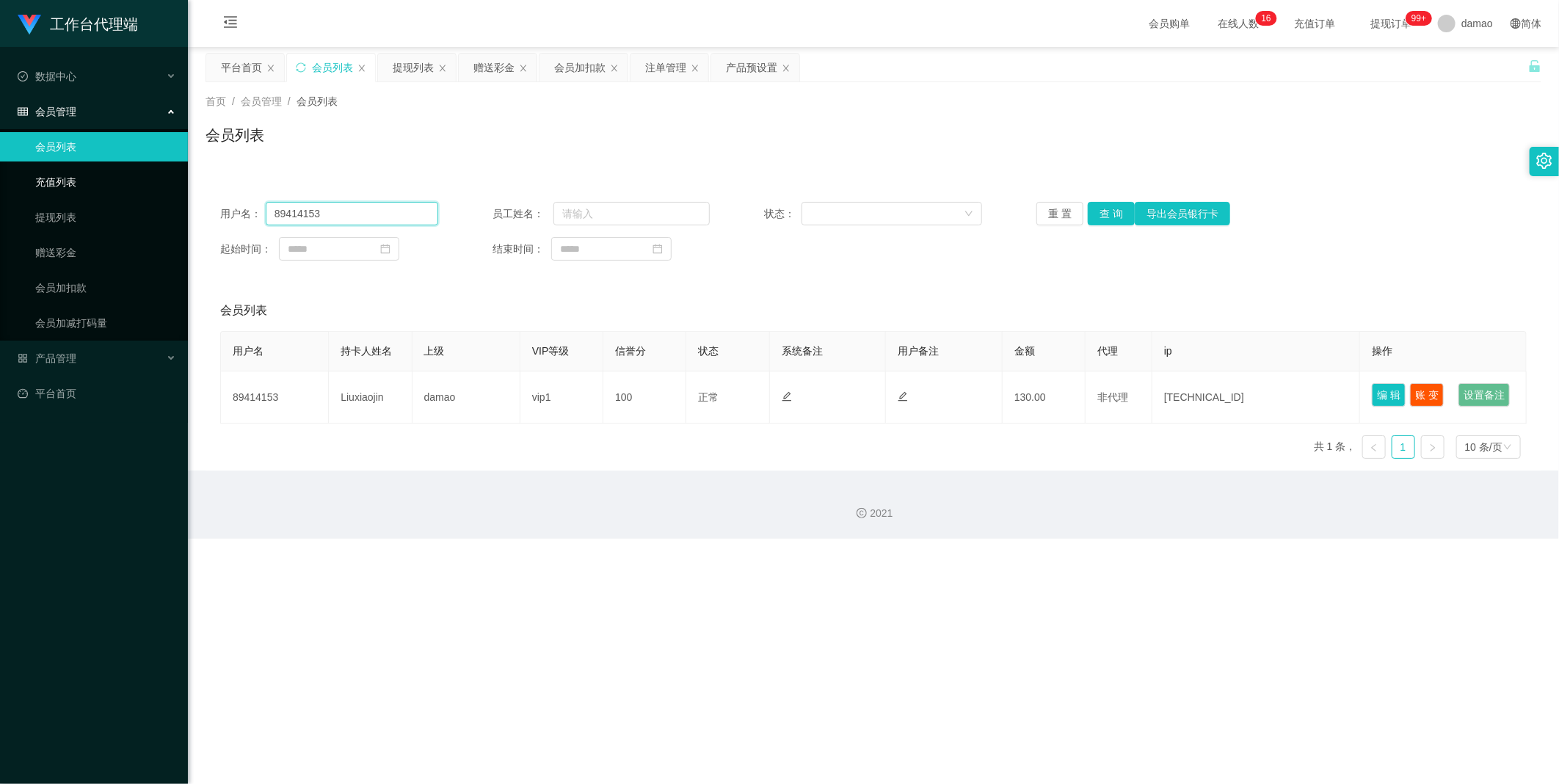
drag, startPoint x: 370, startPoint y: 217, endPoint x: 139, endPoint y: 191, distance: 232.5
click at [139, 191] on section "工作台代理端 数据中心 会员管理 会员列表 充值列表 提现列表 赠送彩金 会员加扣款 会员加减打码量 产品管理 平台首页 保存配置 重置配置 整体风格设置 主…" at bounding box center [780, 269] width 1559 height 539
paste input "5055851"
type input "85055851"
click at [499, 215] on button "查 询" at bounding box center [1111, 213] width 47 height 23
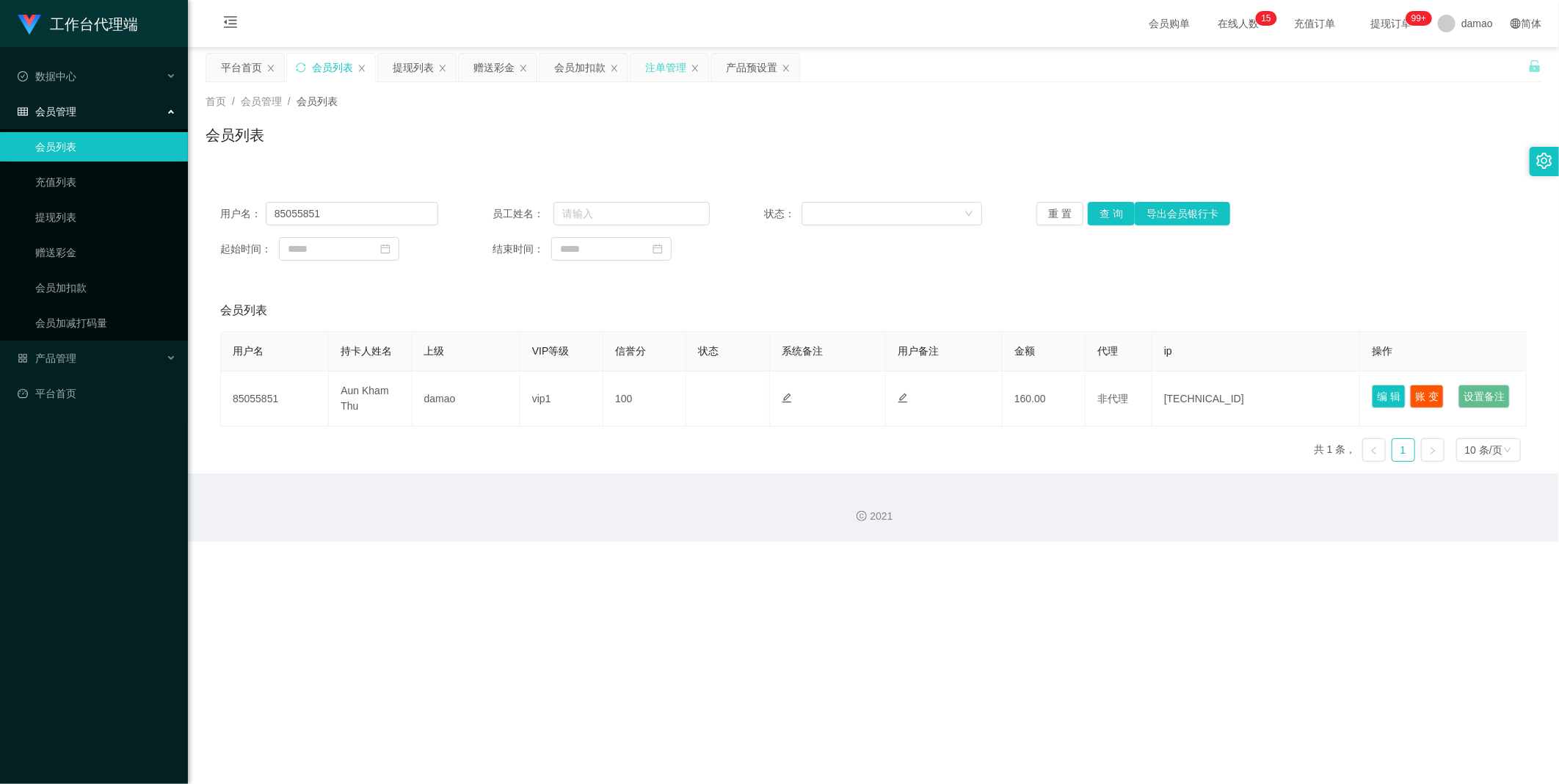
click at [499, 69] on div "注单管理" at bounding box center [665, 67] width 41 height 28
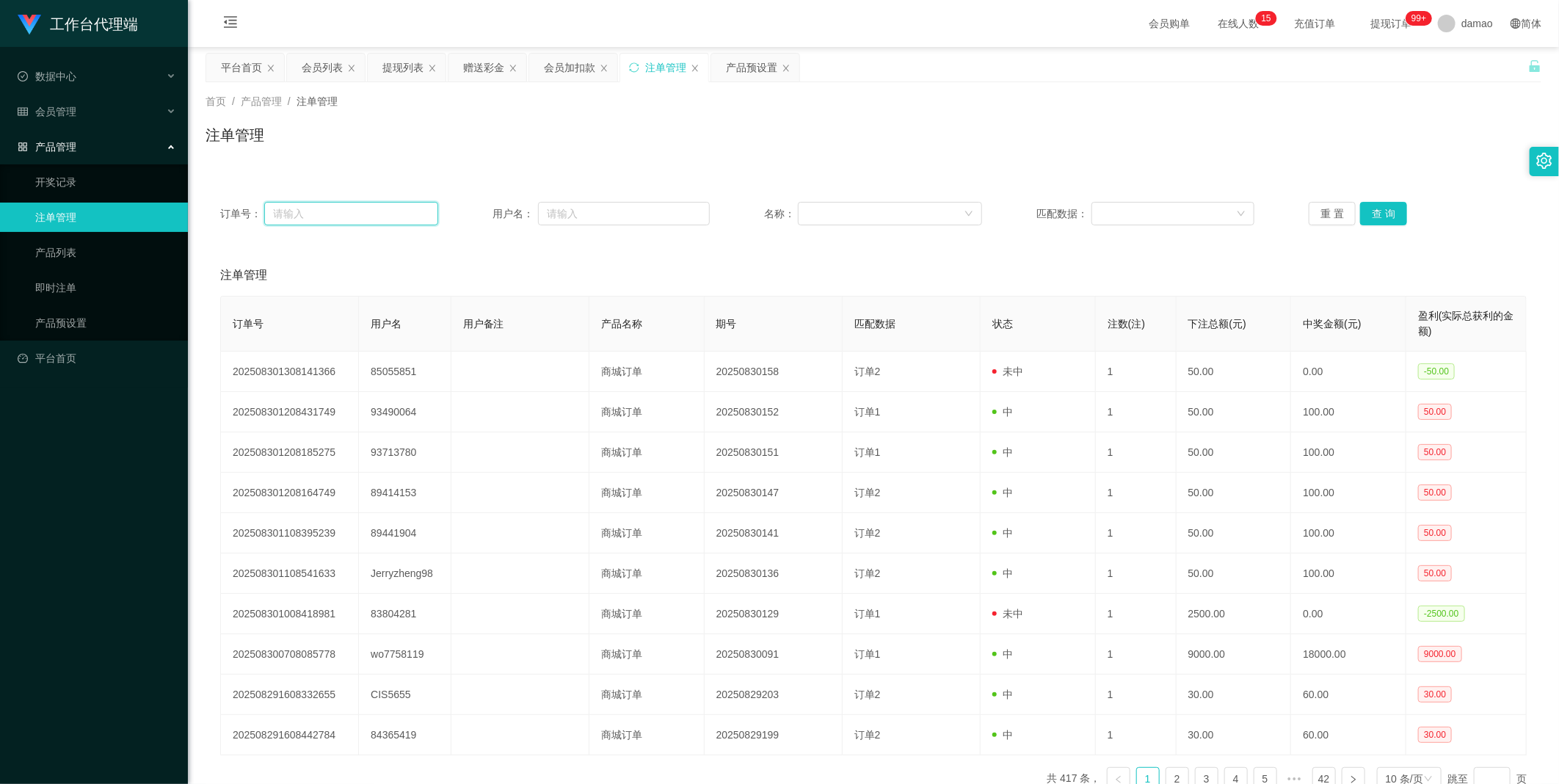
click at [350, 218] on input "text" at bounding box center [351, 213] width 174 height 23
paste input "85055851"
type input "85055851"
click at [499, 211] on div "重 置 查 询" at bounding box center [1418, 213] width 218 height 23
click at [499, 212] on button "查 询" at bounding box center [1384, 213] width 47 height 23
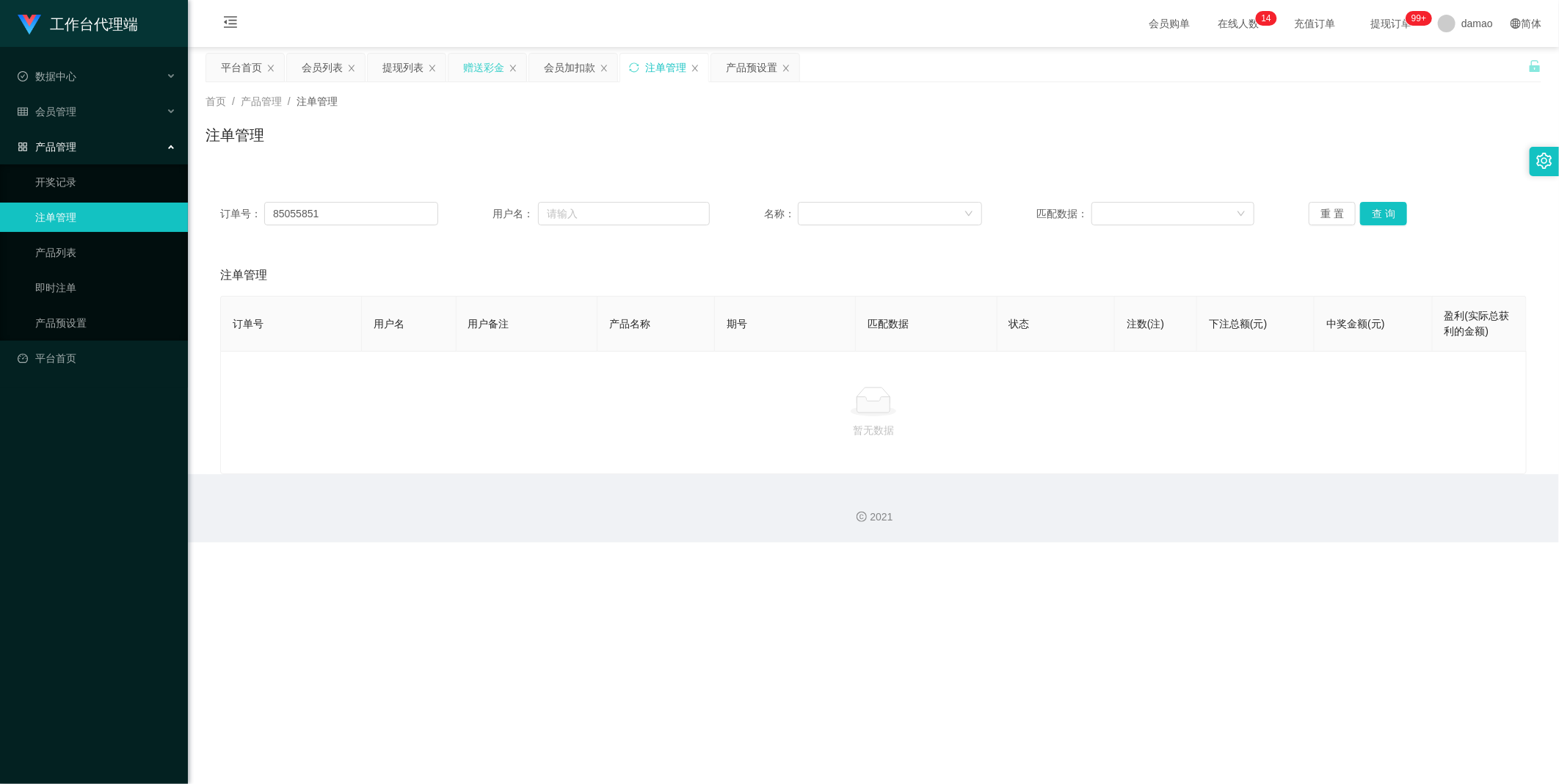
click at [475, 64] on div "赠送彩金" at bounding box center [484, 67] width 41 height 28
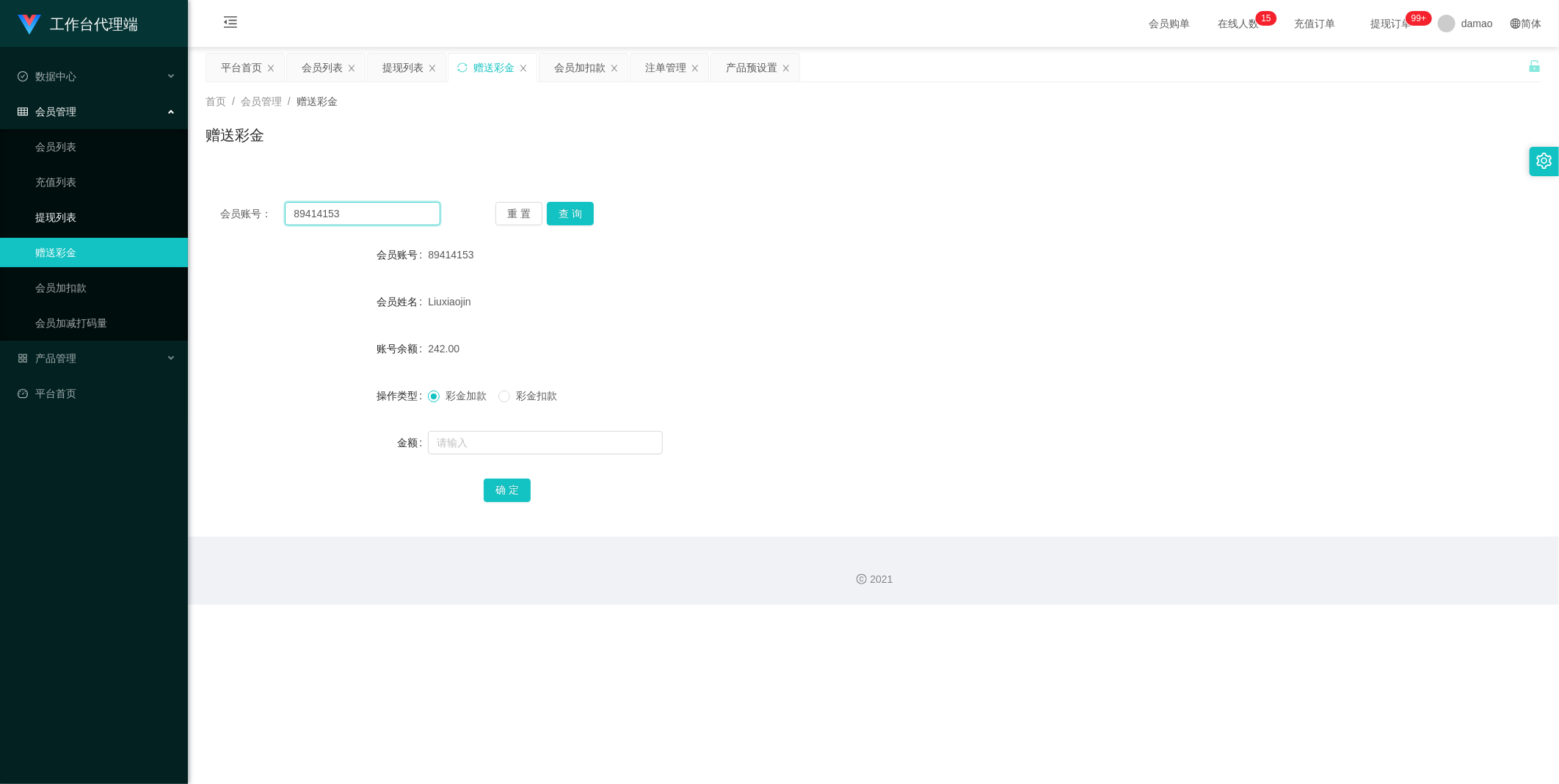
drag, startPoint x: 320, startPoint y: 213, endPoint x: 142, endPoint y: 207, distance: 178.1
click at [172, 209] on section "工作台代理端 数据中心 会员管理 会员列表 充值列表 提现列表 赠送彩金 会员加扣款 会员加减打码量 产品管理 开奖记录 注单管理 产品列表 即时注单 产品预…" at bounding box center [780, 302] width 1559 height 605
paste input "5055851"
type input "85055851"
click at [499, 215] on button "查 询" at bounding box center [570, 213] width 47 height 23
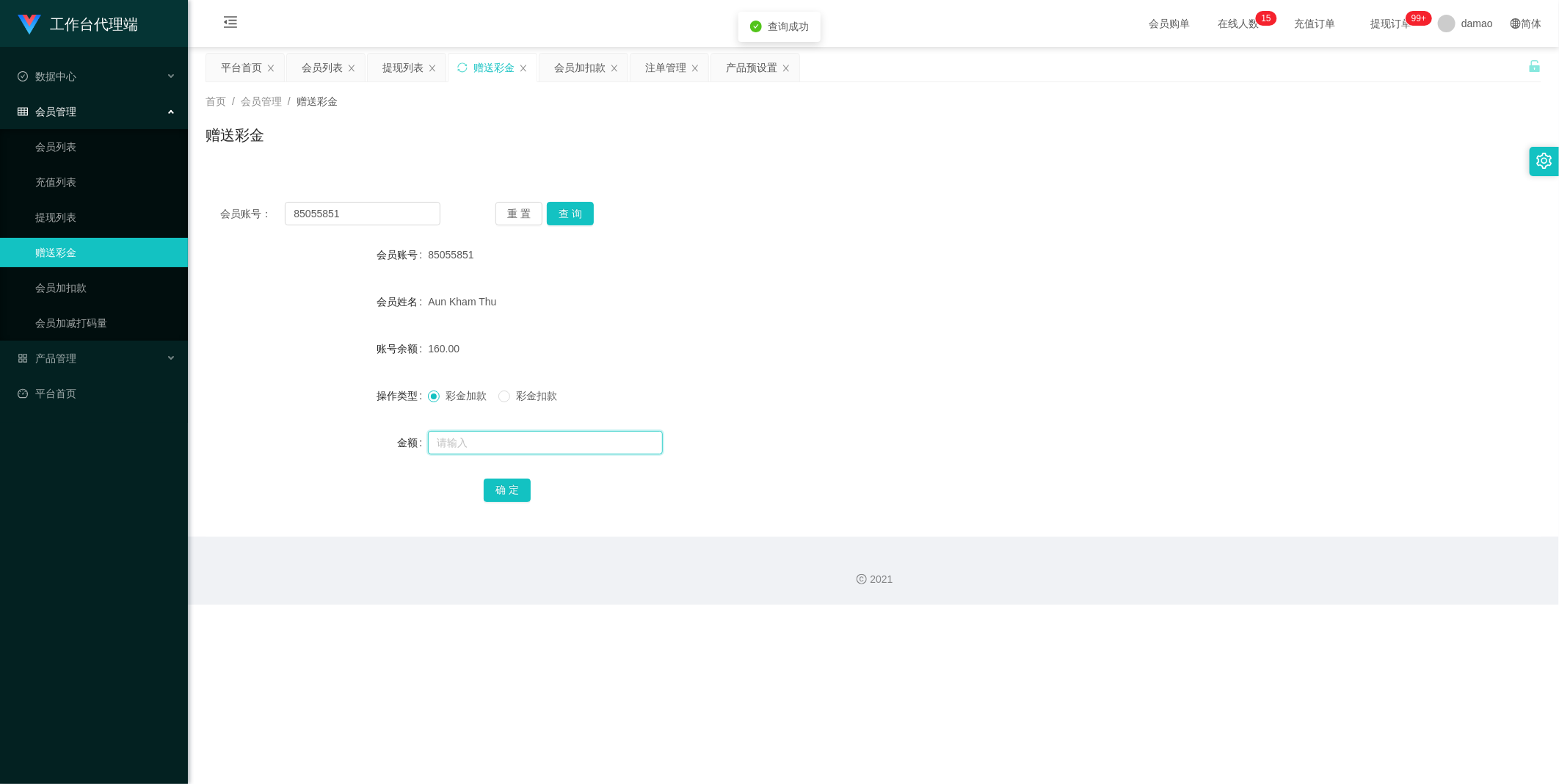
click at [460, 395] on input "text" at bounding box center [545, 442] width 235 height 23
click at [499, 389] on span "彩金扣款" at bounding box center [537, 395] width 53 height 12
click at [488, 395] on input "text" at bounding box center [545, 442] width 235 height 23
type input "30"
click at [499, 395] on button "确 定" at bounding box center [507, 490] width 47 height 23
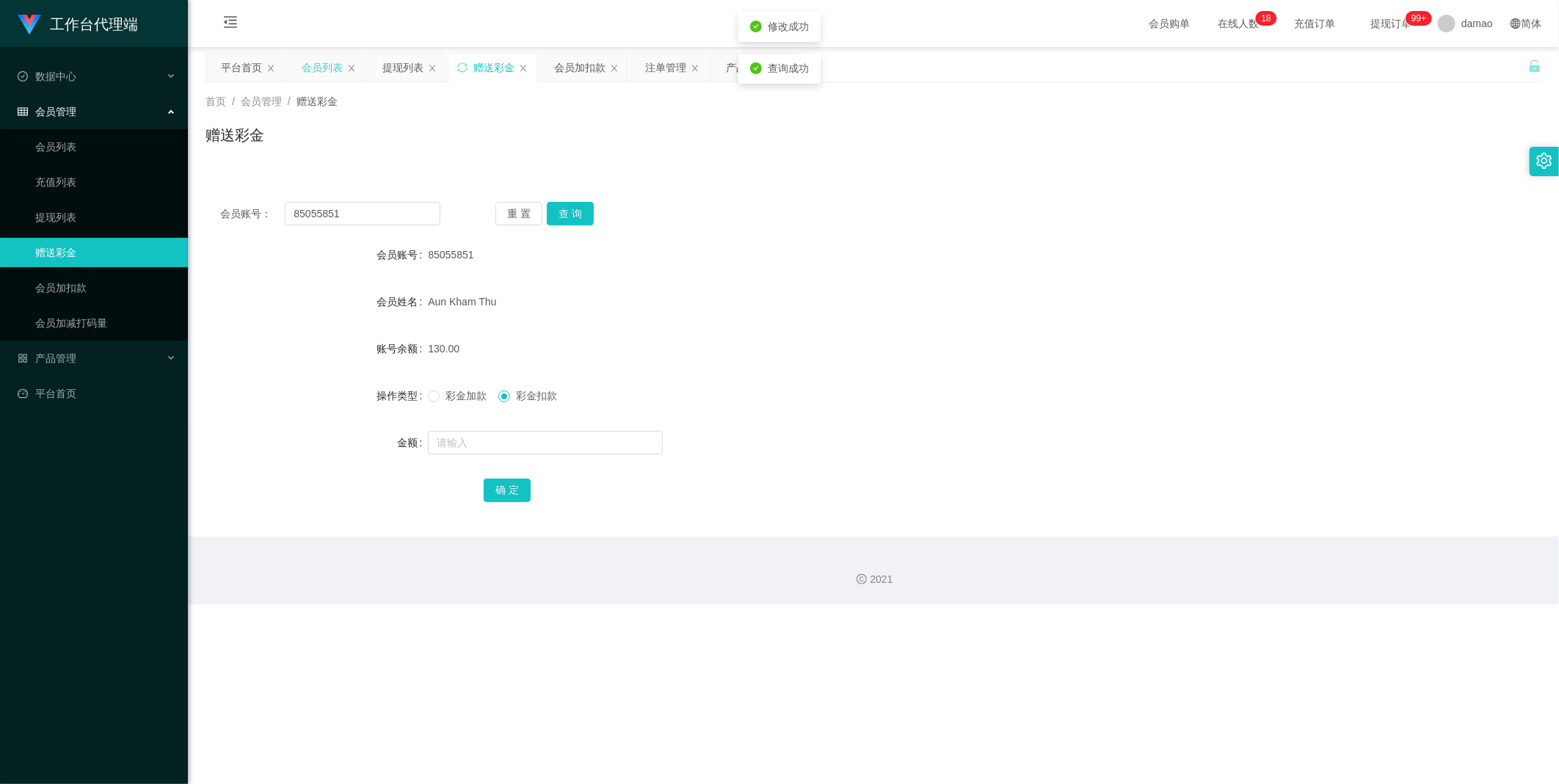
click at [330, 63] on div "会员列表" at bounding box center [322, 67] width 41 height 28
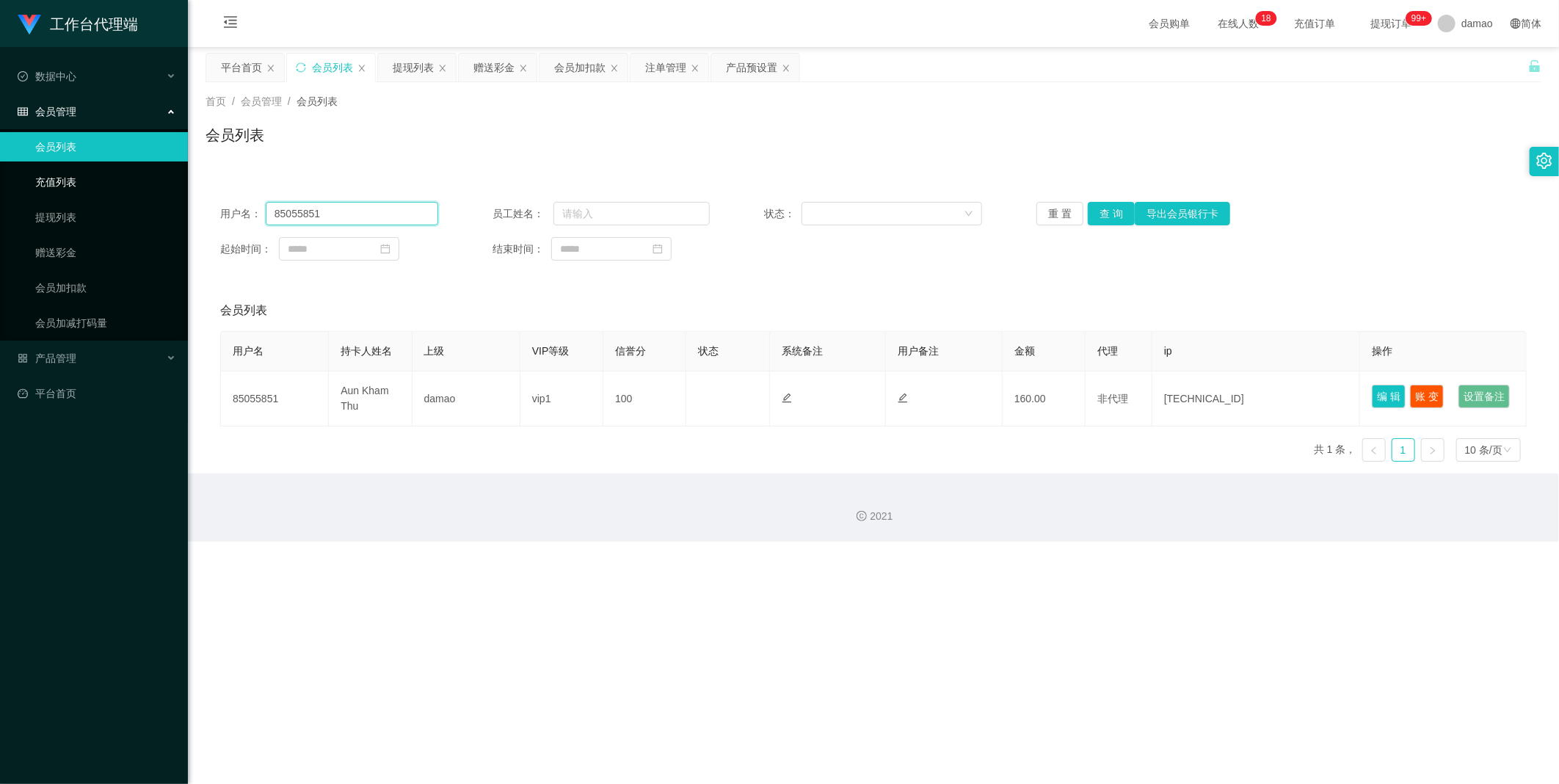
drag, startPoint x: 358, startPoint y: 215, endPoint x: 166, endPoint y: 192, distance: 193.4
click at [170, 192] on section "工作台代理端 数据中心 会员管理 会员列表 充值列表 提现列表 赠送彩金 会员加扣款 会员加减打码量 产品管理 开奖记录 注单管理 产品列表 即时注单 产品预…" at bounding box center [780, 271] width 1559 height 541
click at [499, 208] on button "查 询" at bounding box center [1111, 213] width 47 height 23
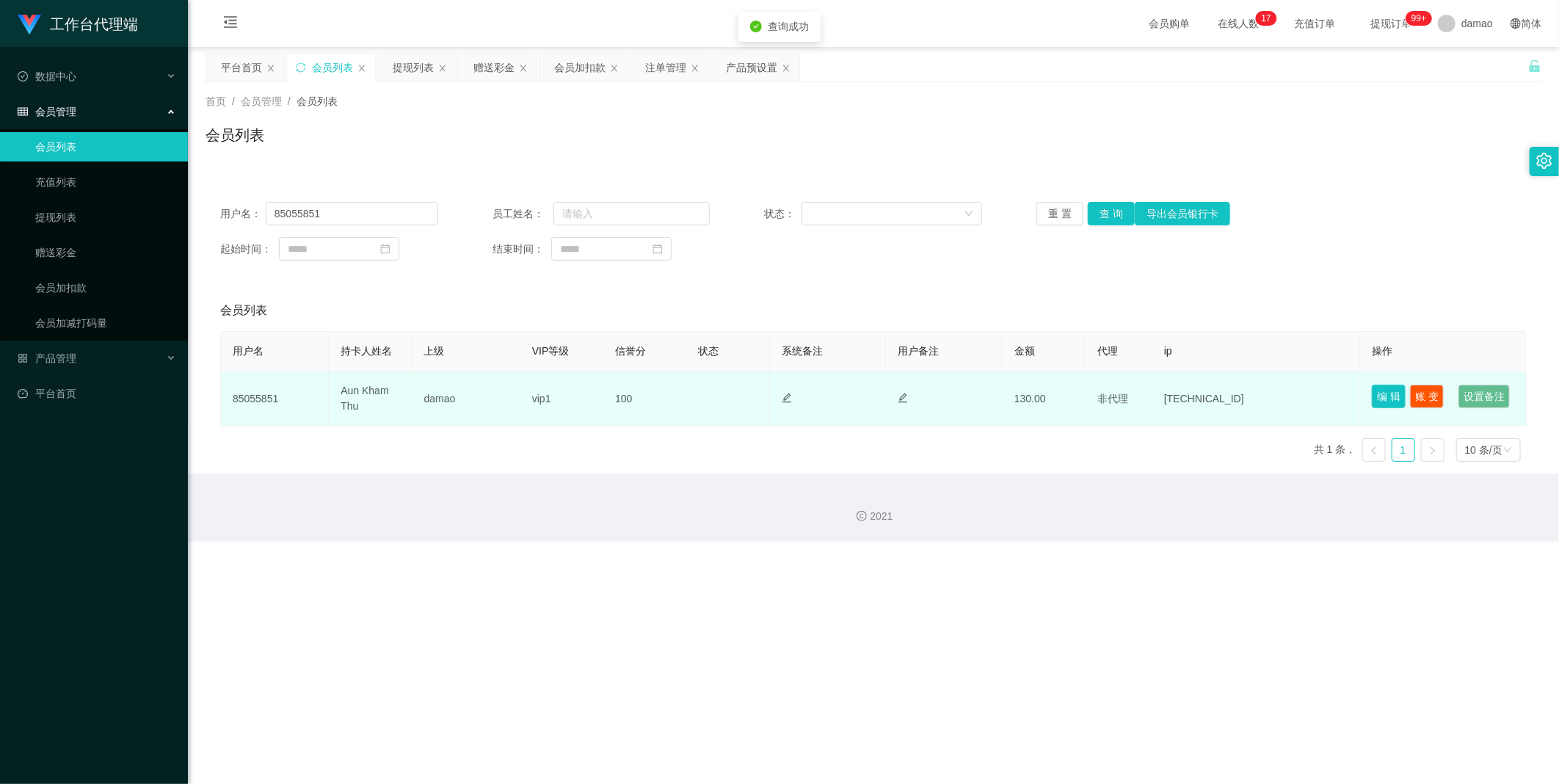
click at [499, 387] on button "编 辑" at bounding box center [1388, 396] width 34 height 23
type input "85055851"
type input "Aun Kham Thu"
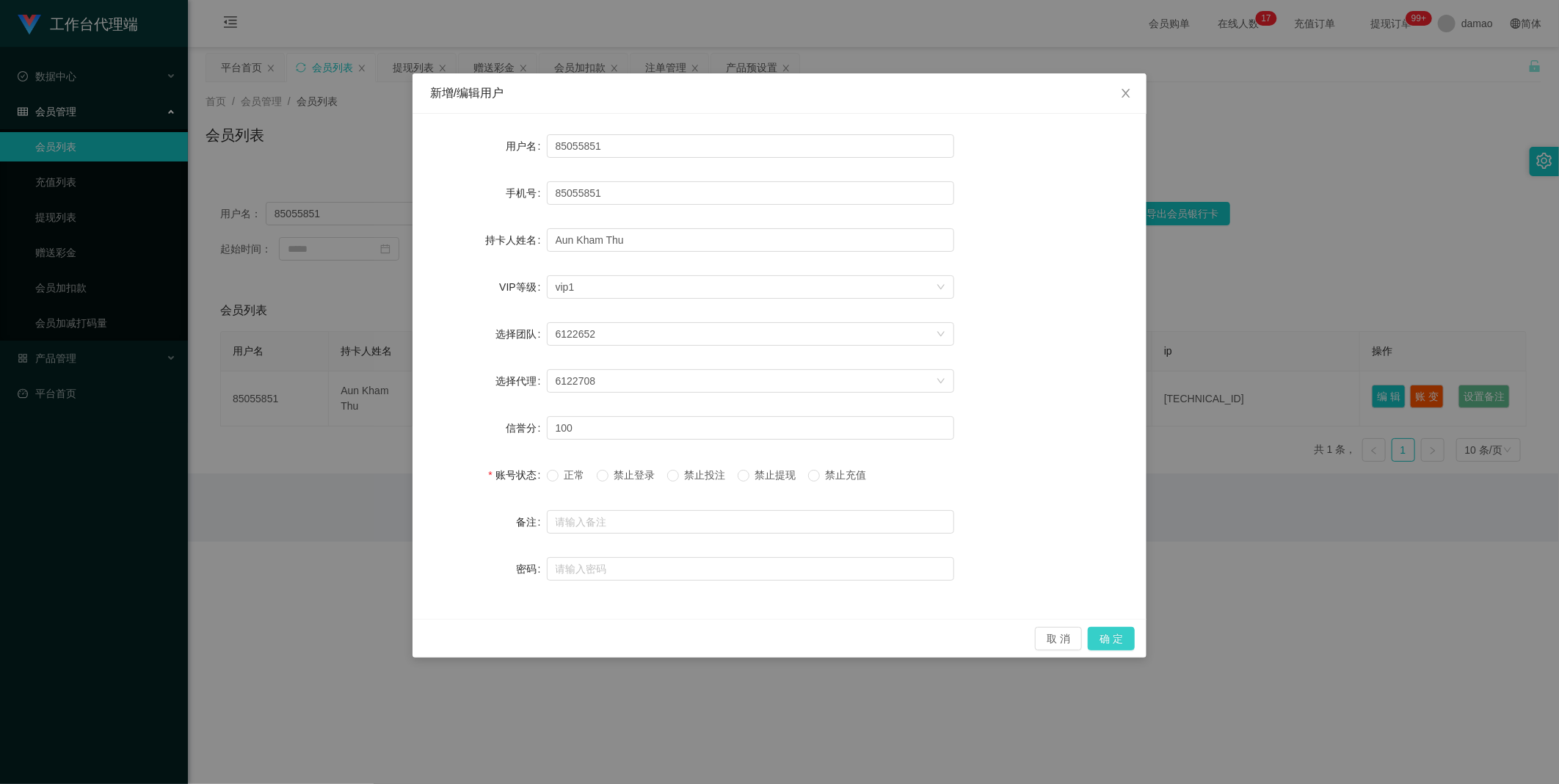
click at [499, 395] on button "确 定" at bounding box center [1111, 638] width 47 height 23
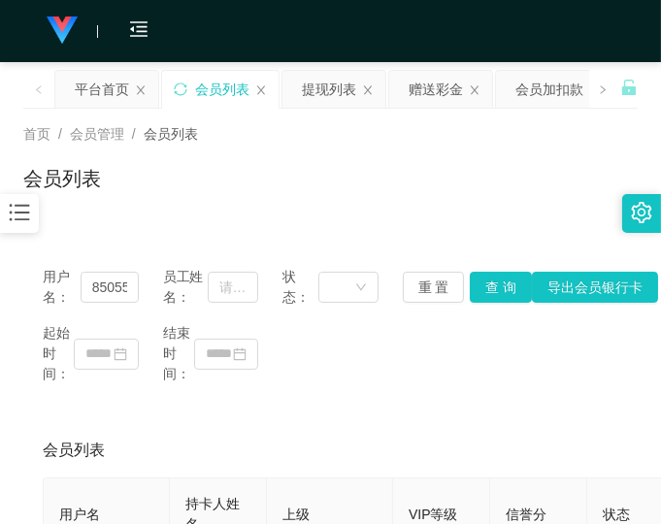
click at [500, 382] on div "起始时间： 结束时间：" at bounding box center [331, 353] width 576 height 61
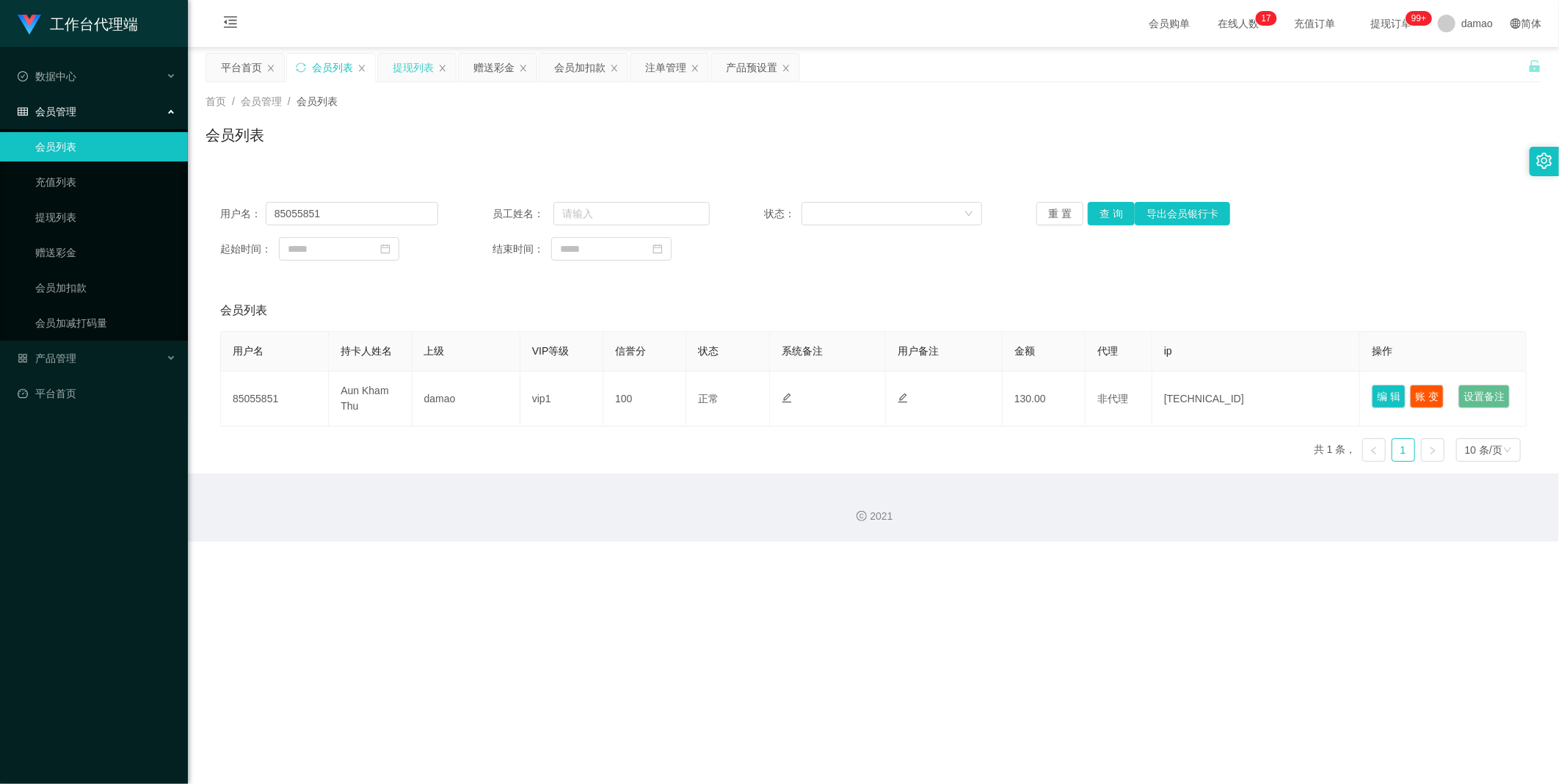
click at [417, 64] on div "提现列表" at bounding box center [413, 67] width 41 height 28
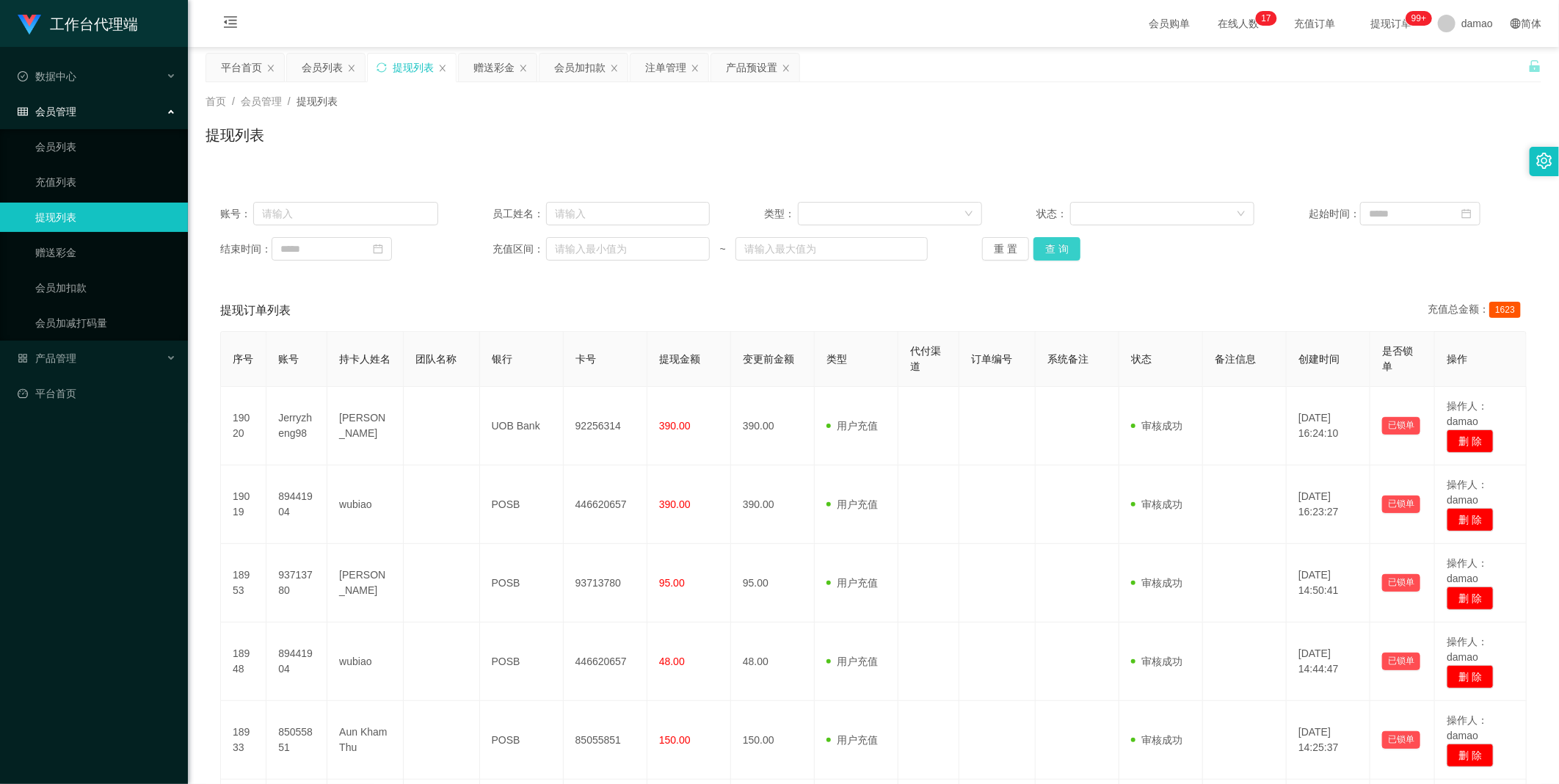
click at [499, 252] on button "查 询" at bounding box center [1057, 249] width 47 height 23
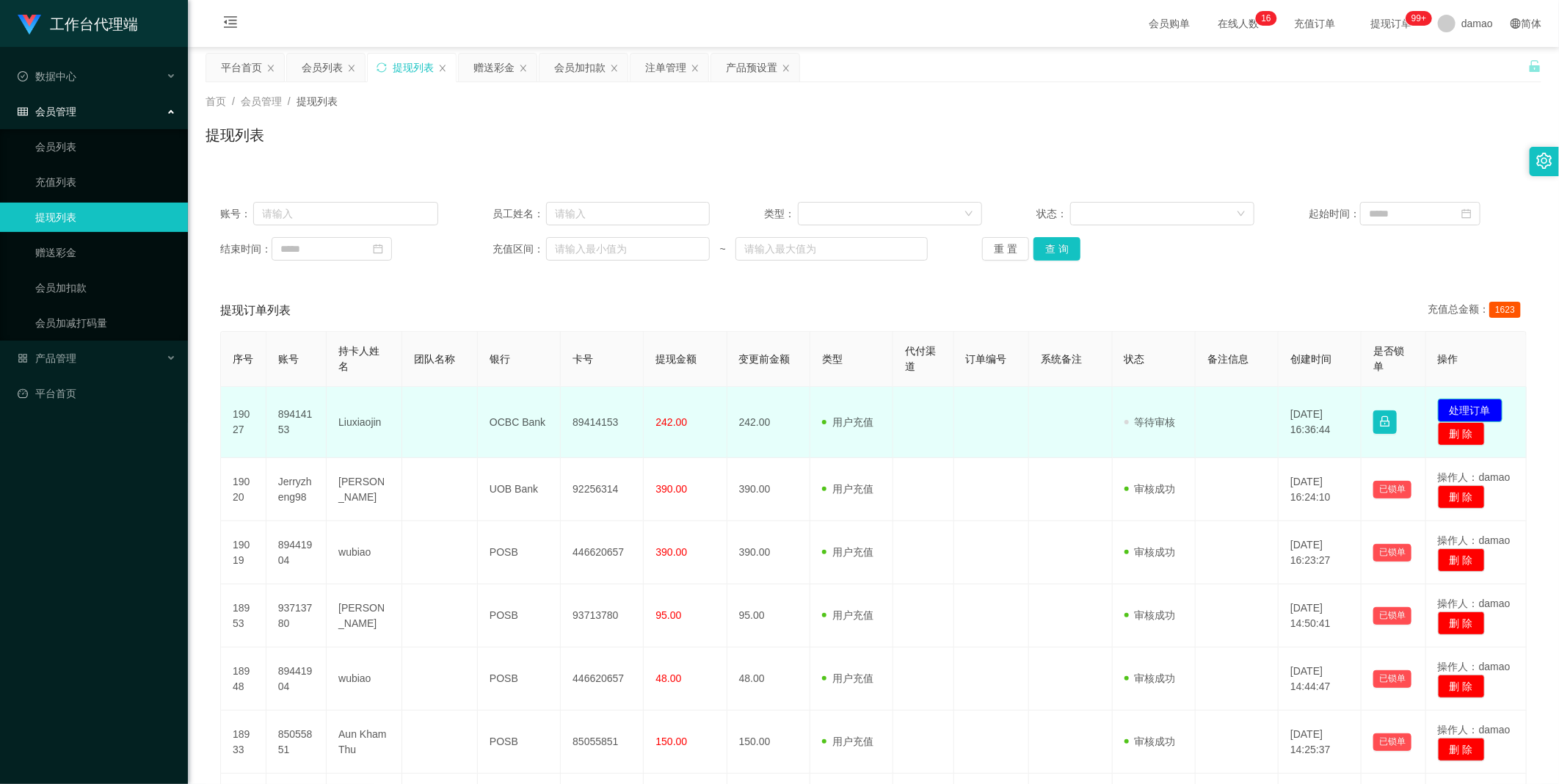
click at [499, 395] on button "处理订单" at bounding box center [1470, 410] width 64 height 23
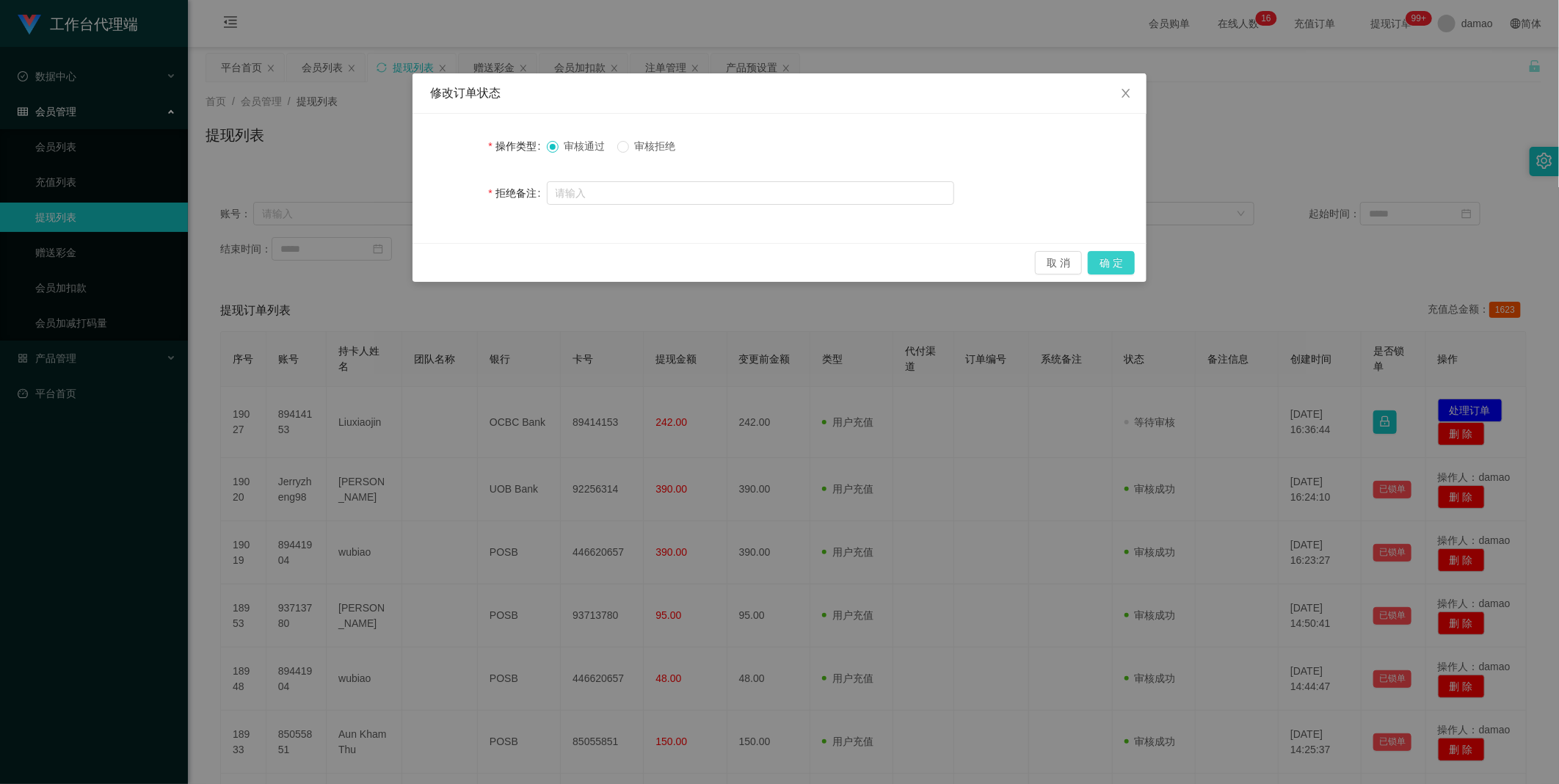
click at [499, 257] on button "确 定" at bounding box center [1111, 262] width 47 height 23
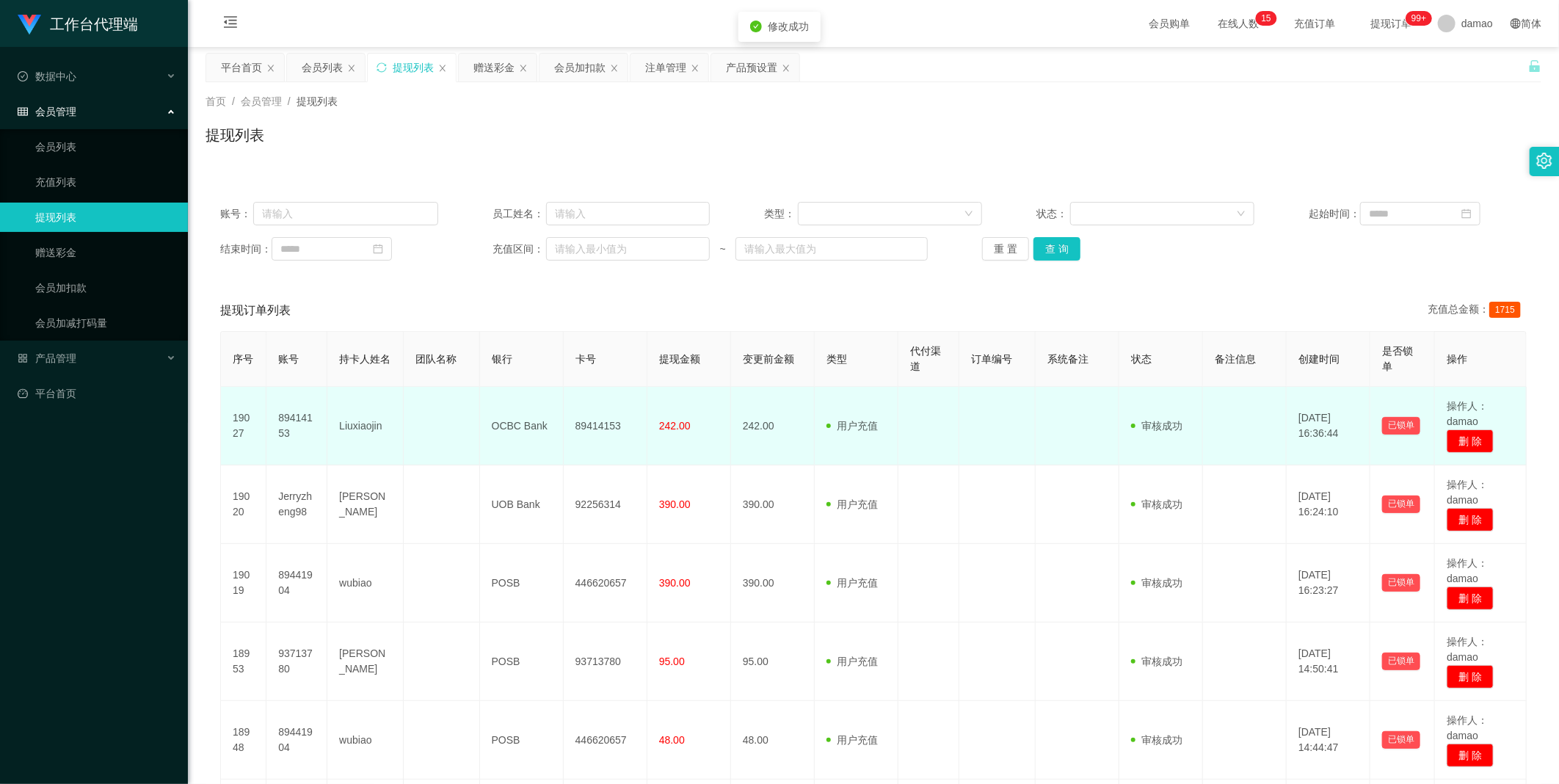
click at [499, 395] on td "89414153" at bounding box center [606, 426] width 84 height 79
copy td "89414153"
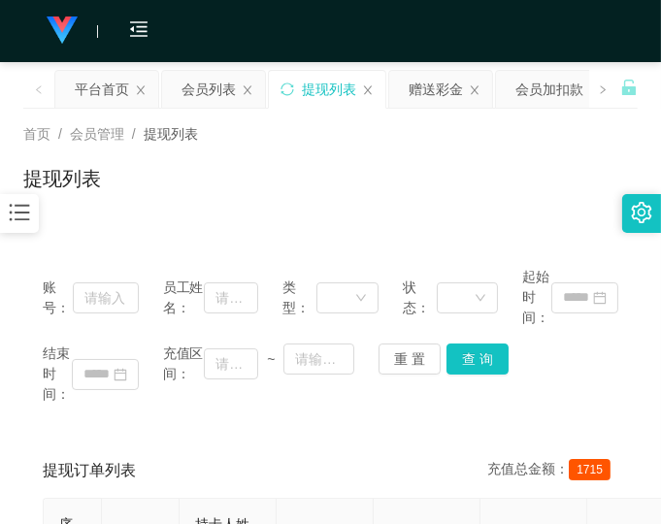
click at [456, 196] on div "提现列表" at bounding box center [330, 186] width 615 height 45
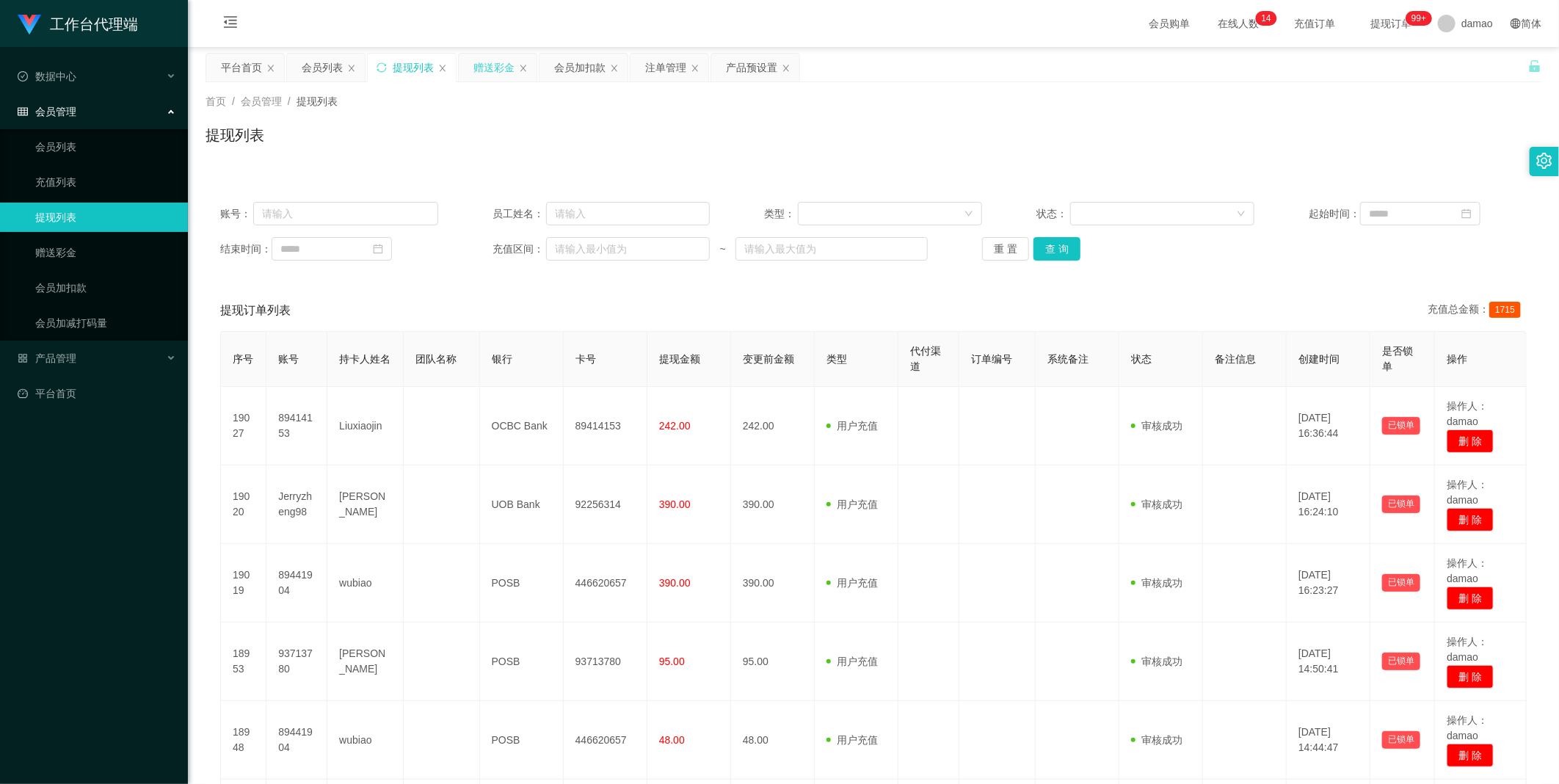
click at [490, 68] on div "赠送彩金" at bounding box center [494, 67] width 41 height 28
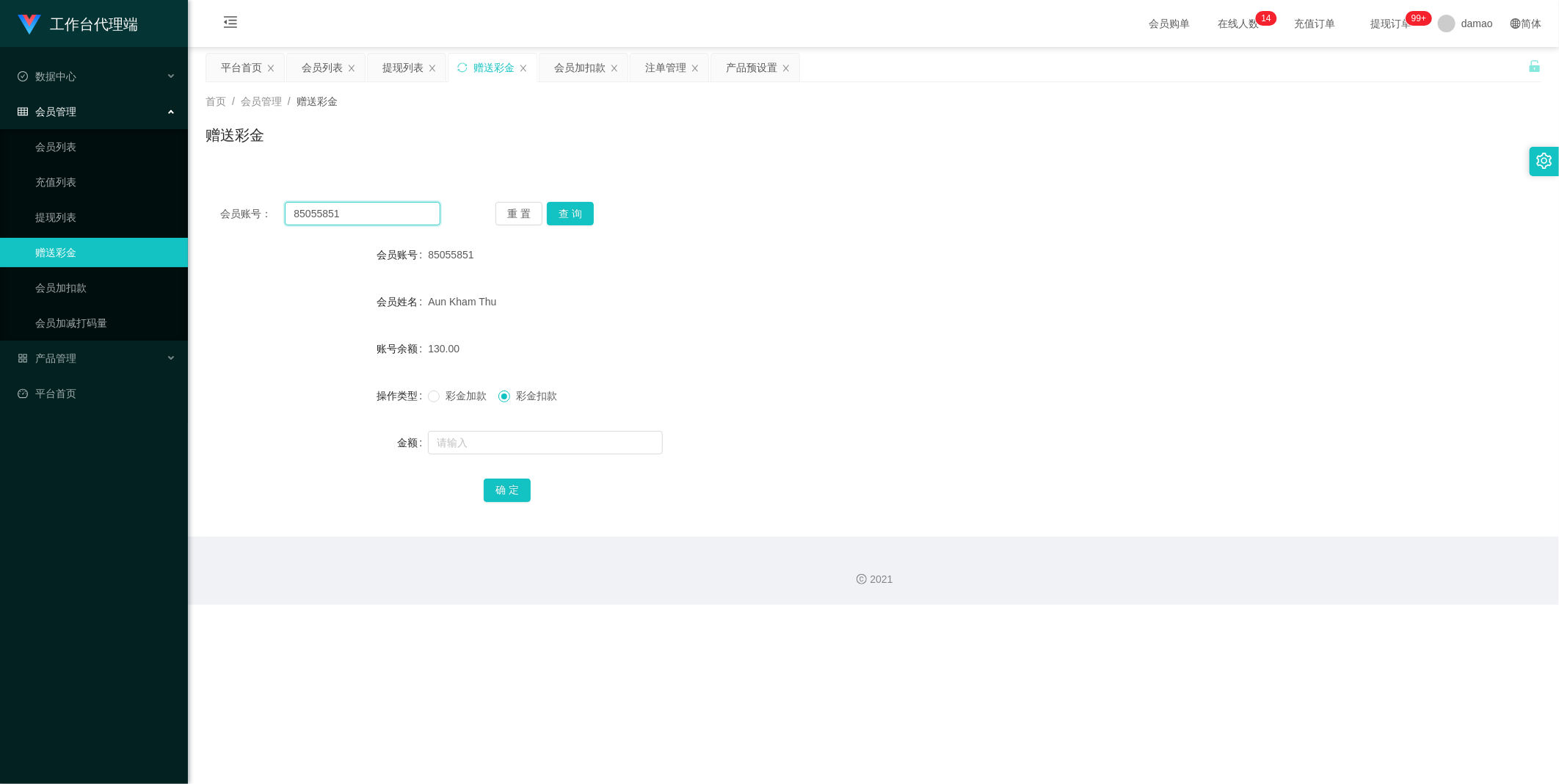
drag, startPoint x: 308, startPoint y: 213, endPoint x: 225, endPoint y: 194, distance: 85.1
click at [225, 194] on div "会员账号： 85055851 重 置 查 询 会员账号 85055851 会员姓名 [PERSON_NAME] Thu 账号余额 130.00 操作类型 彩金…" at bounding box center [873, 362] width 1336 height 349
paste input "9441904"
type input "89441904"
click at [499, 217] on button "查 询" at bounding box center [570, 213] width 47 height 23
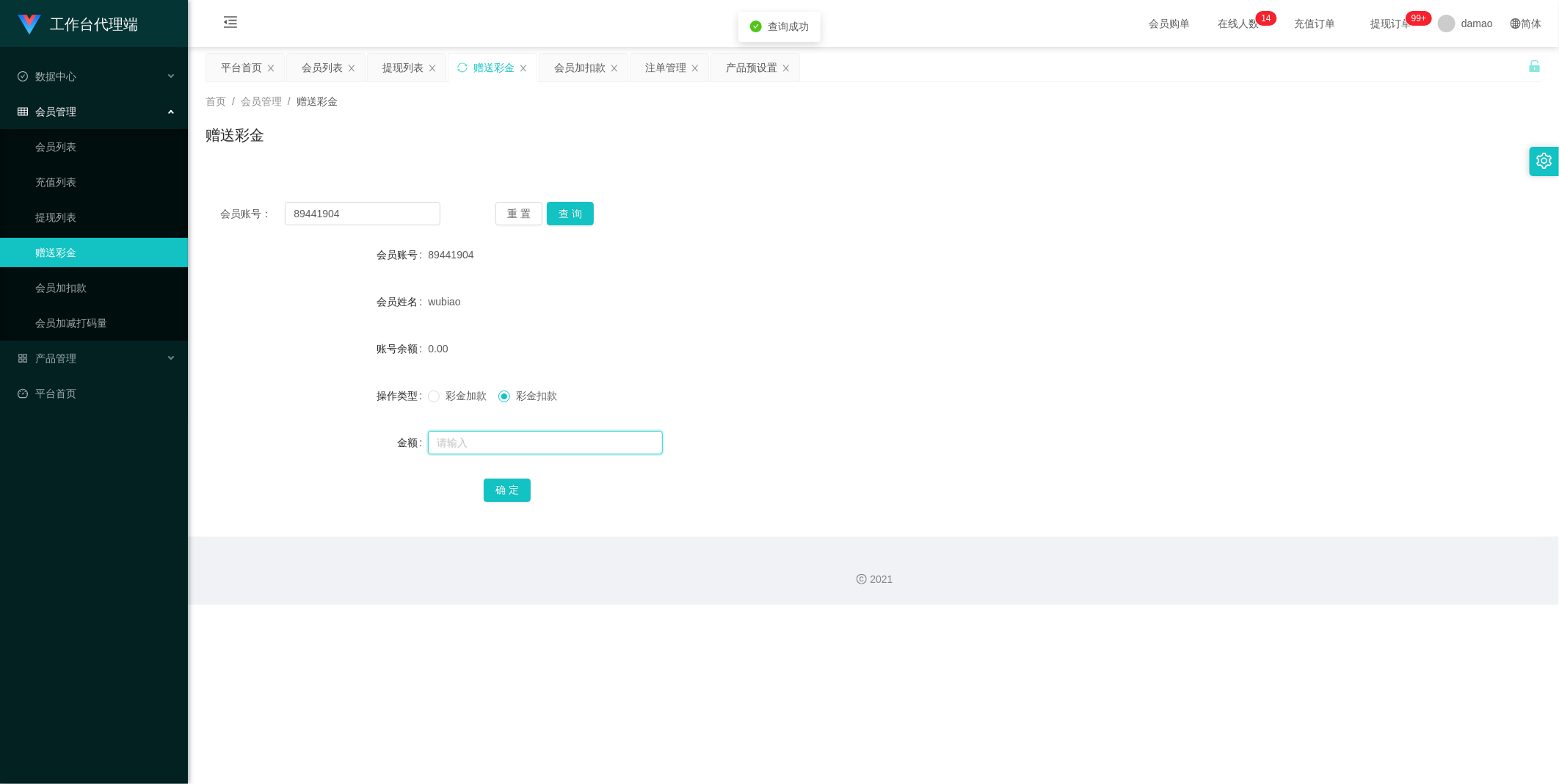
click at [499, 395] on input "text" at bounding box center [545, 442] width 235 height 23
type input "40"
click at [499, 395] on button "确 定" at bounding box center [507, 490] width 47 height 23
click at [405, 64] on div "提现列表" at bounding box center [403, 67] width 41 height 28
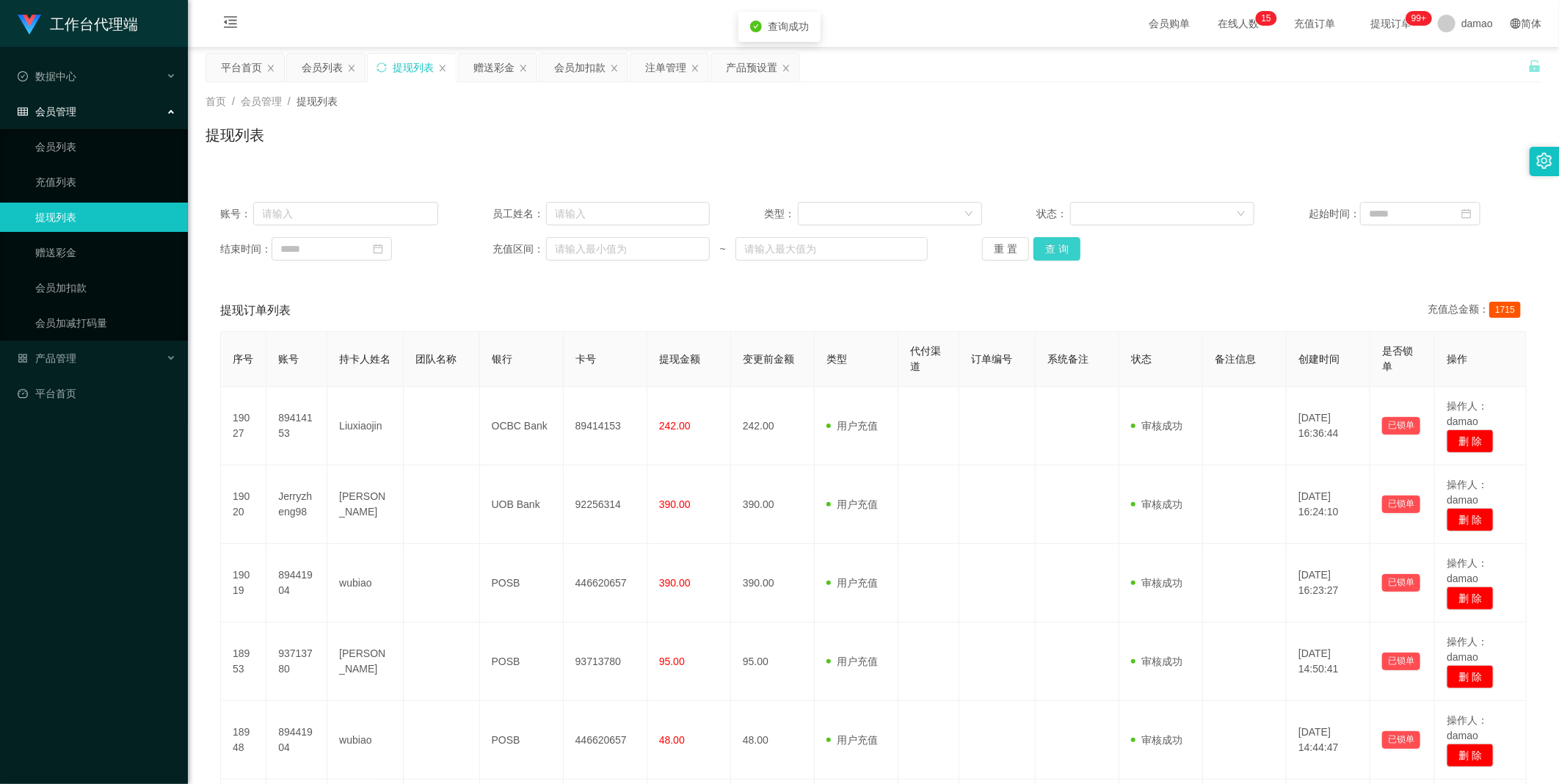
click at [499, 253] on button "查 询" at bounding box center [1057, 249] width 47 height 23
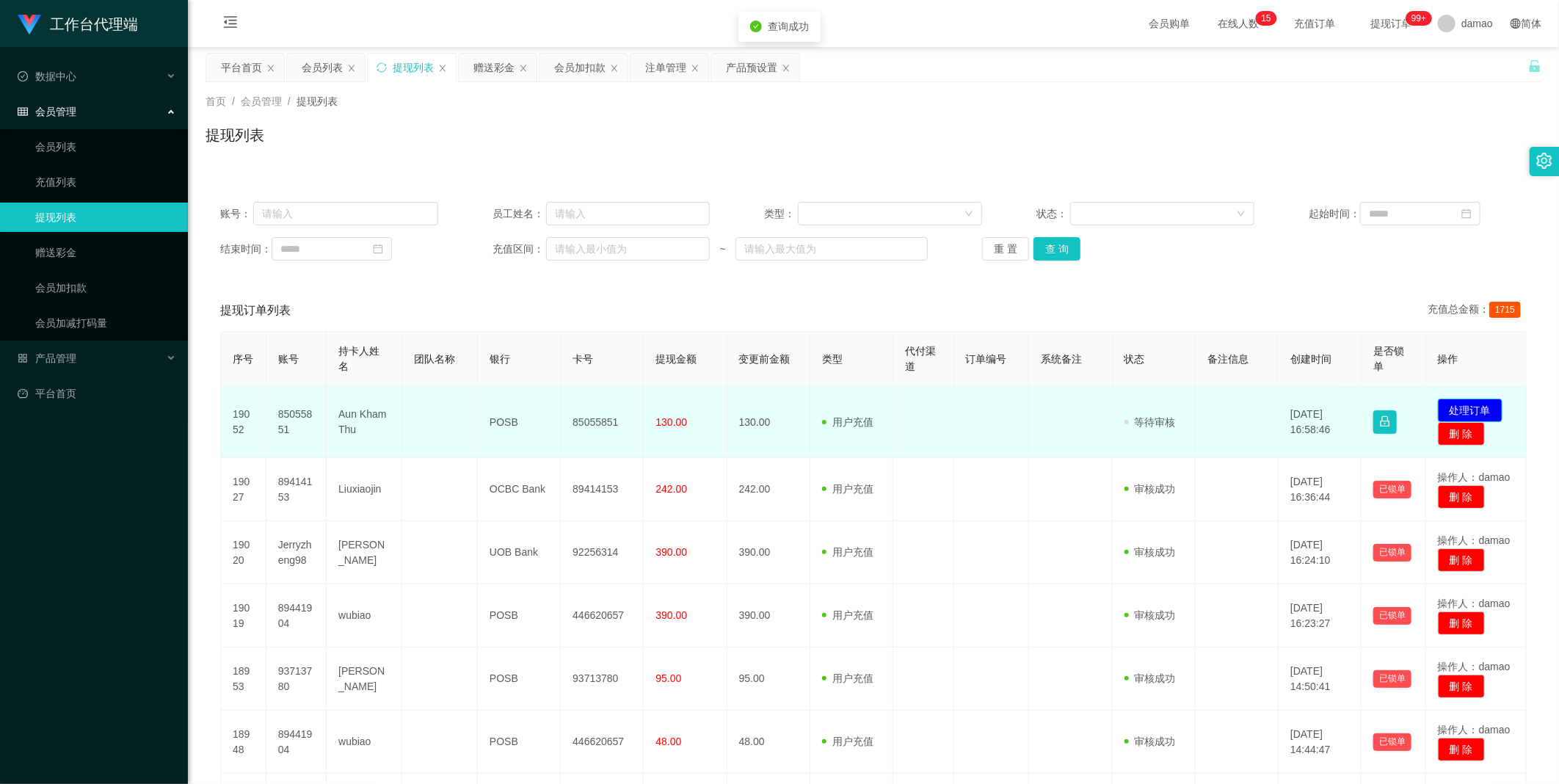
click at [499, 395] on button "处理订单" at bounding box center [1470, 410] width 64 height 23
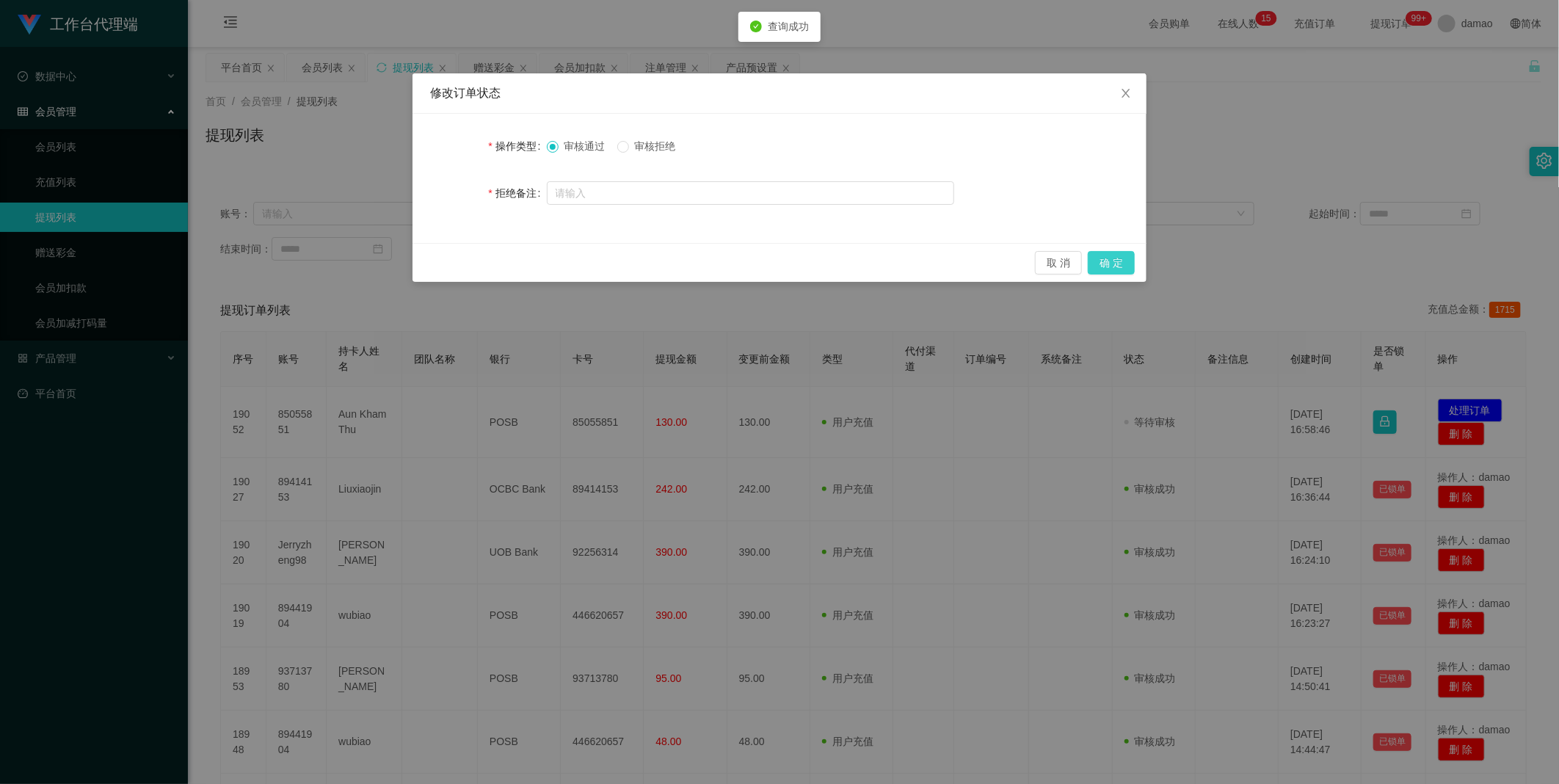
click at [499, 259] on button "确 定" at bounding box center [1111, 262] width 47 height 23
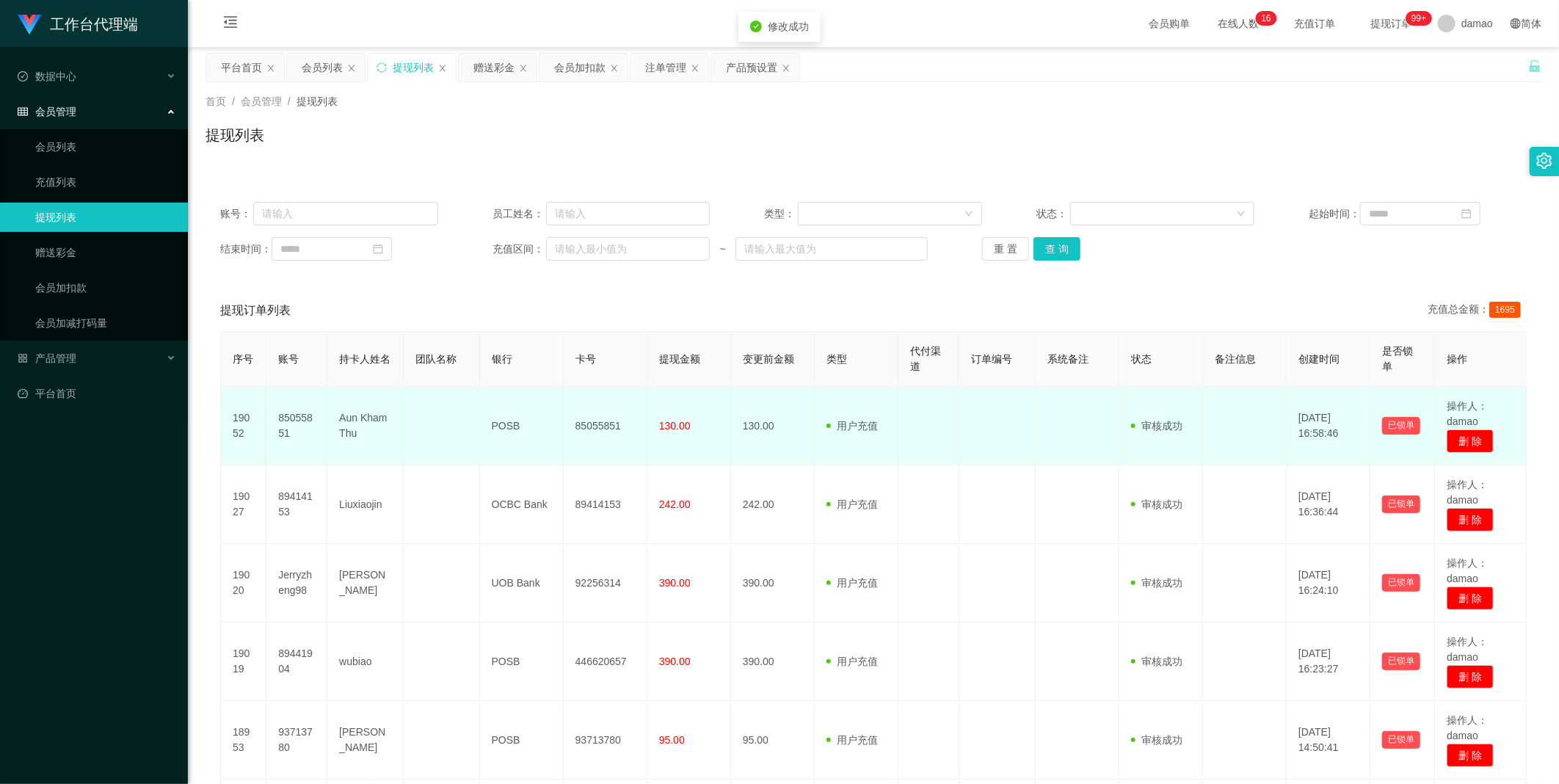
click at [499, 395] on td "85055851" at bounding box center [606, 426] width 84 height 79
copy td "85055851"
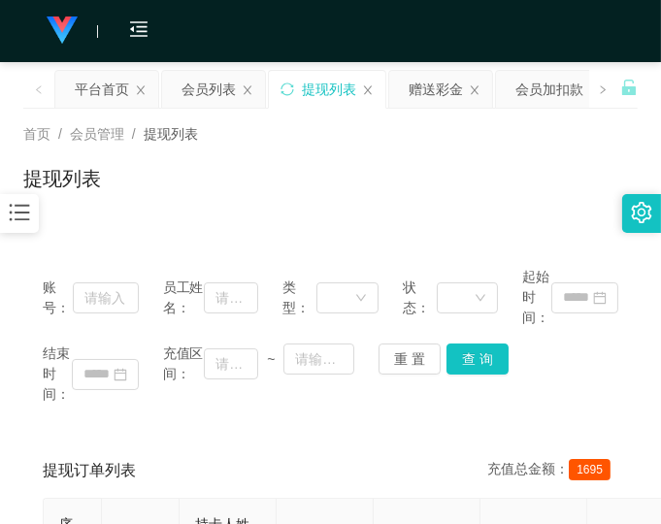
click at [449, 180] on div "提现列表" at bounding box center [330, 186] width 615 height 45
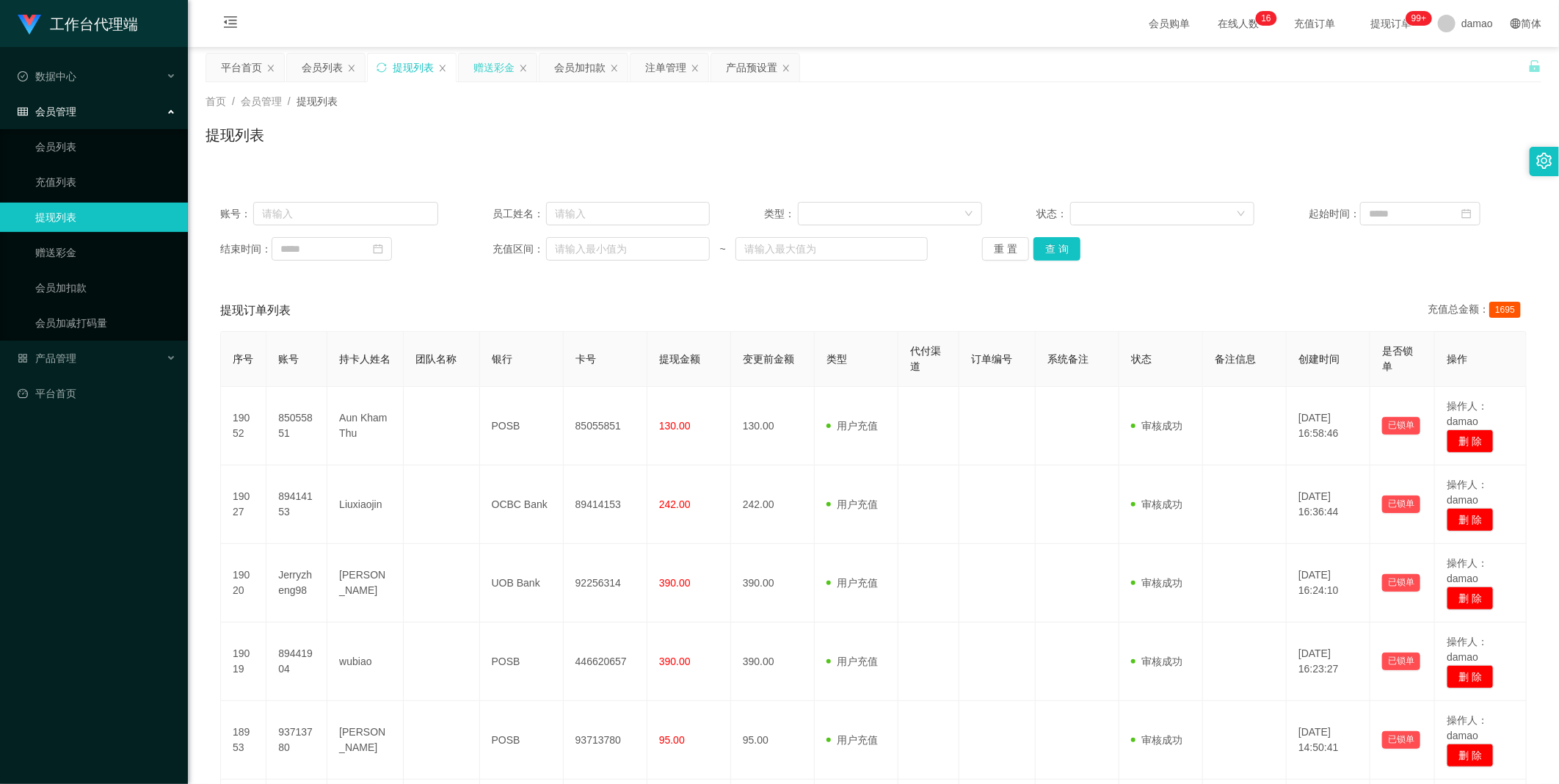
click at [491, 67] on div "赠送彩金" at bounding box center [494, 67] width 41 height 28
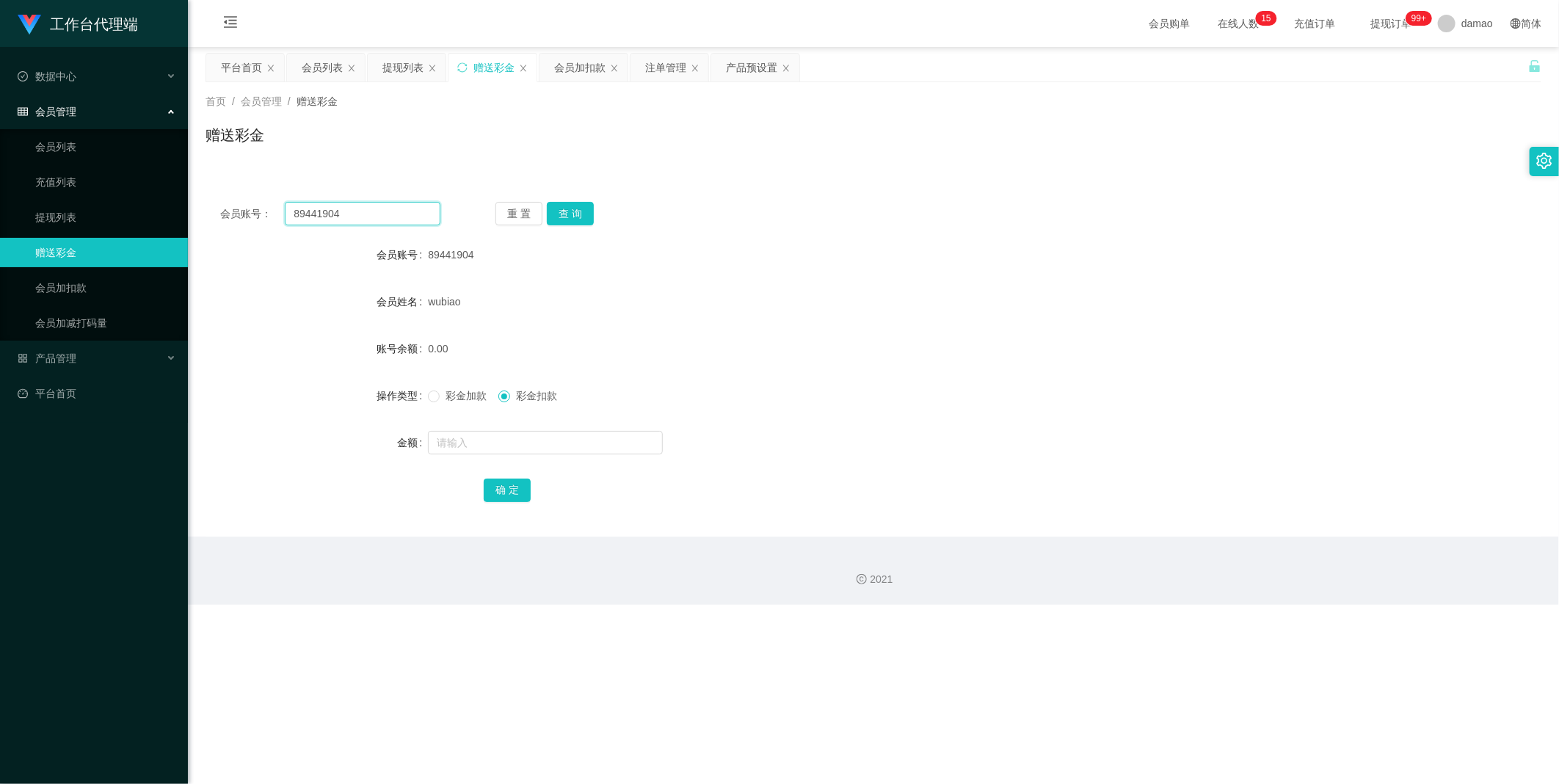
drag, startPoint x: 364, startPoint y: 213, endPoint x: 189, endPoint y: 197, distance: 175.7
click at [189, 197] on main "关闭左侧 关闭右侧 关闭其它 刷新页面 平台首页 会员列表 提现列表 赠送彩金 会员加扣款 注单管理 产品预设置 首页 / 会员管理 / 赠送彩金 / 赠送彩…" at bounding box center [873, 292] width 1371 height 490
click at [499, 213] on button "查 询" at bounding box center [570, 213] width 47 height 23
click at [482, 395] on input "text" at bounding box center [545, 442] width 235 height 23
type input "40"
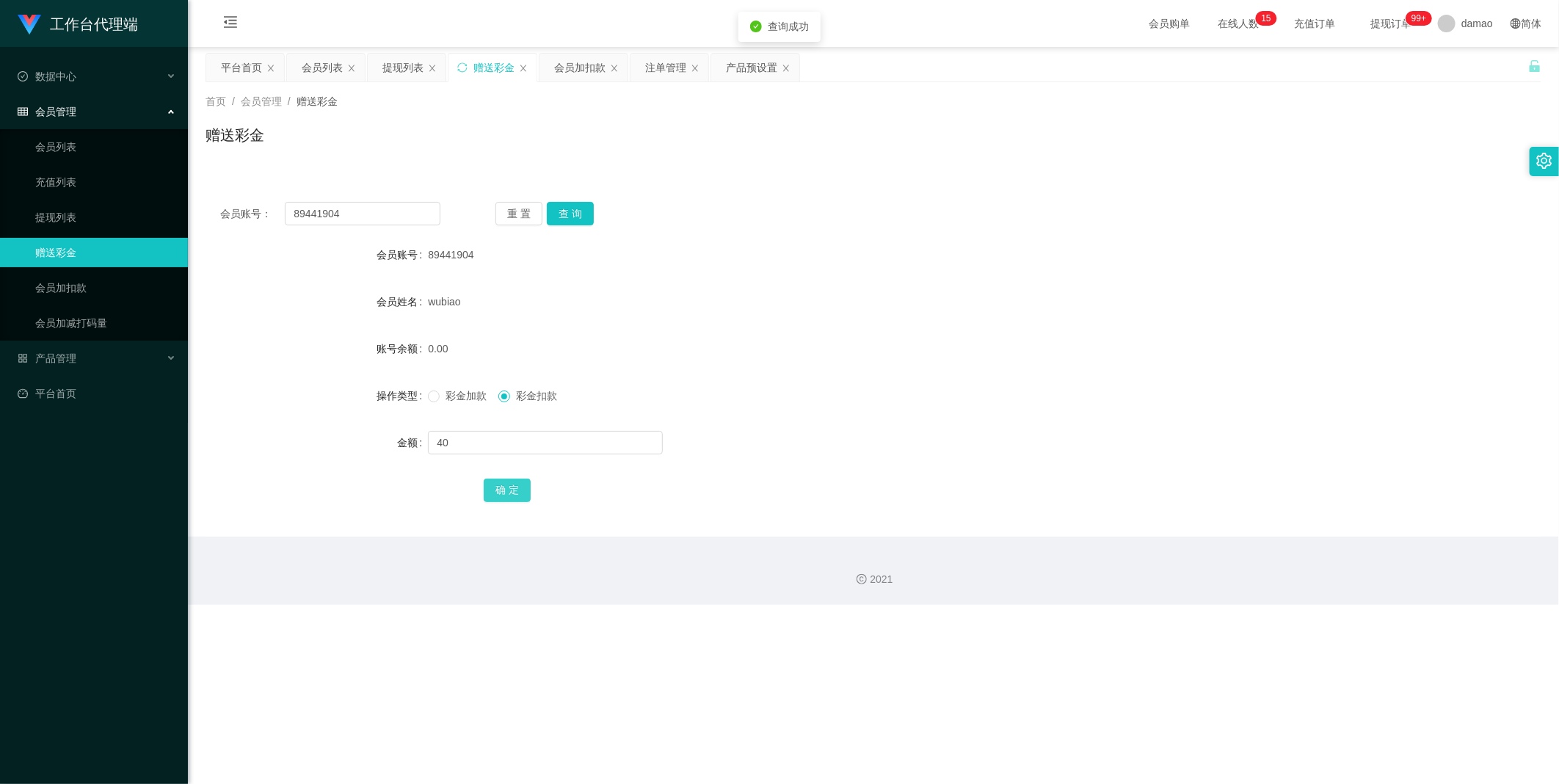
click at [499, 395] on button "确 定" at bounding box center [507, 490] width 47 height 23
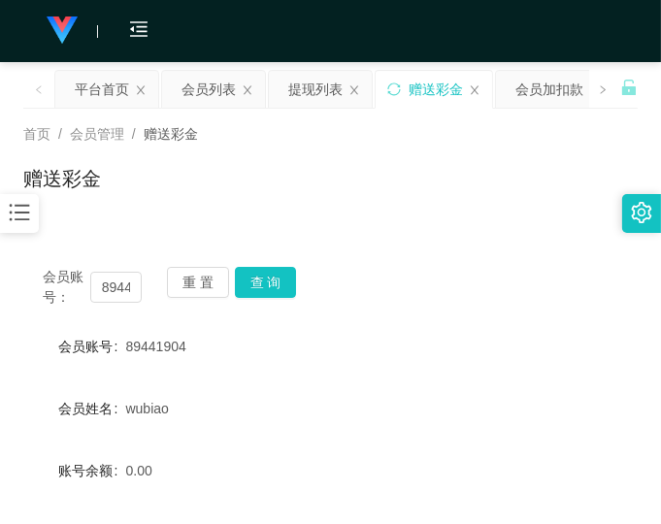
drag, startPoint x: 506, startPoint y: 248, endPoint x: 526, endPoint y: 196, distance: 55.3
click at [509, 231] on div "会员账号： 89441904 重 置 查 询 会员账号 89441904 会员姓名 wubiao 账号余额 0.00 操作类型 彩金加款 彩金扣款 金额 确 定" at bounding box center [330, 471] width 615 height 495
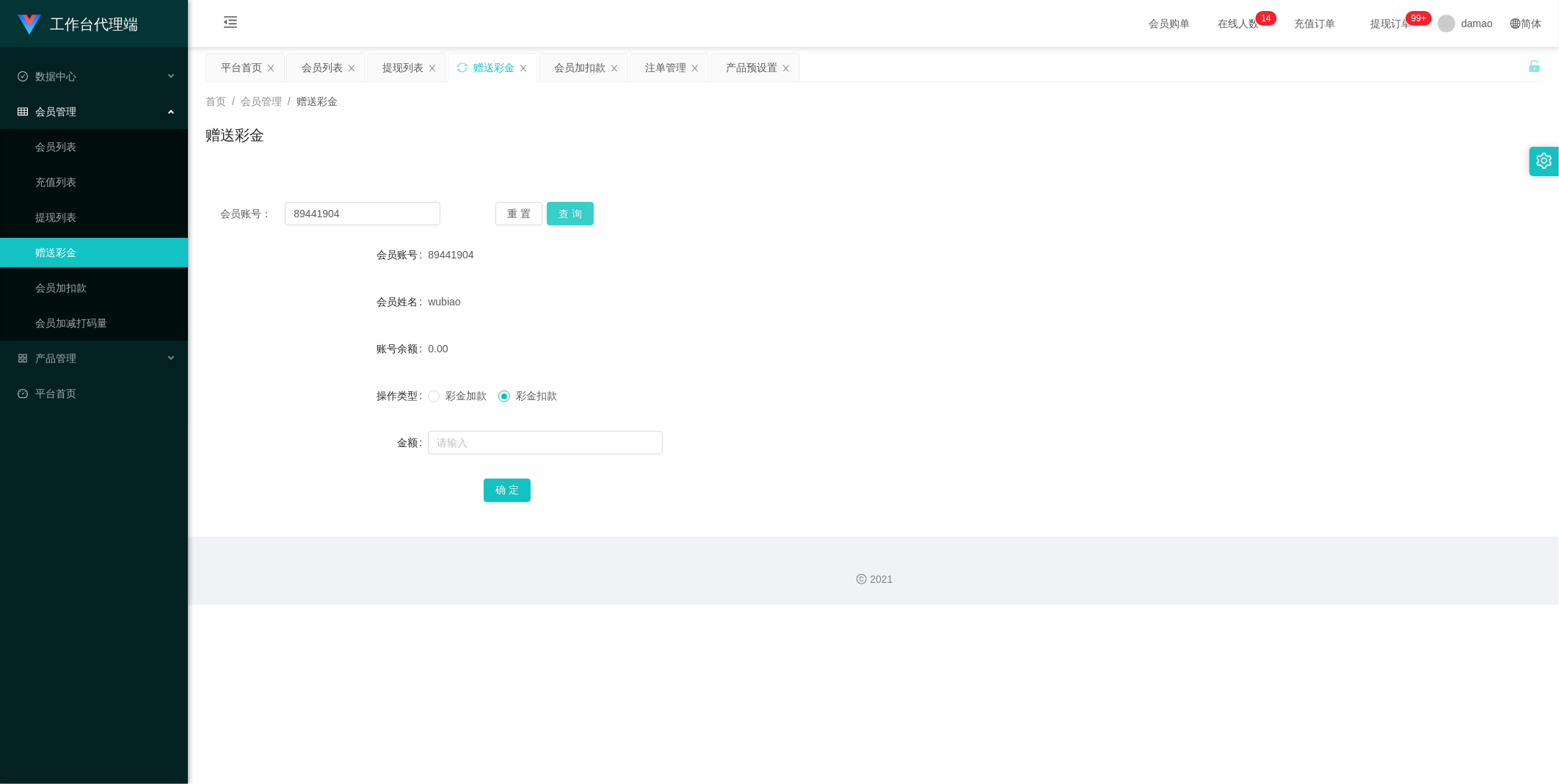
click at [499, 215] on button "查 询" at bounding box center [570, 213] width 47 height 23
click at [499, 213] on button "查 询" at bounding box center [570, 213] width 47 height 23
drag, startPoint x: 340, startPoint y: 213, endPoint x: 294, endPoint y: 209, distance: 46.2
click at [294, 209] on input "89441904" at bounding box center [363, 213] width 156 height 23
click at [323, 67] on div "会员列表" at bounding box center [322, 67] width 41 height 28
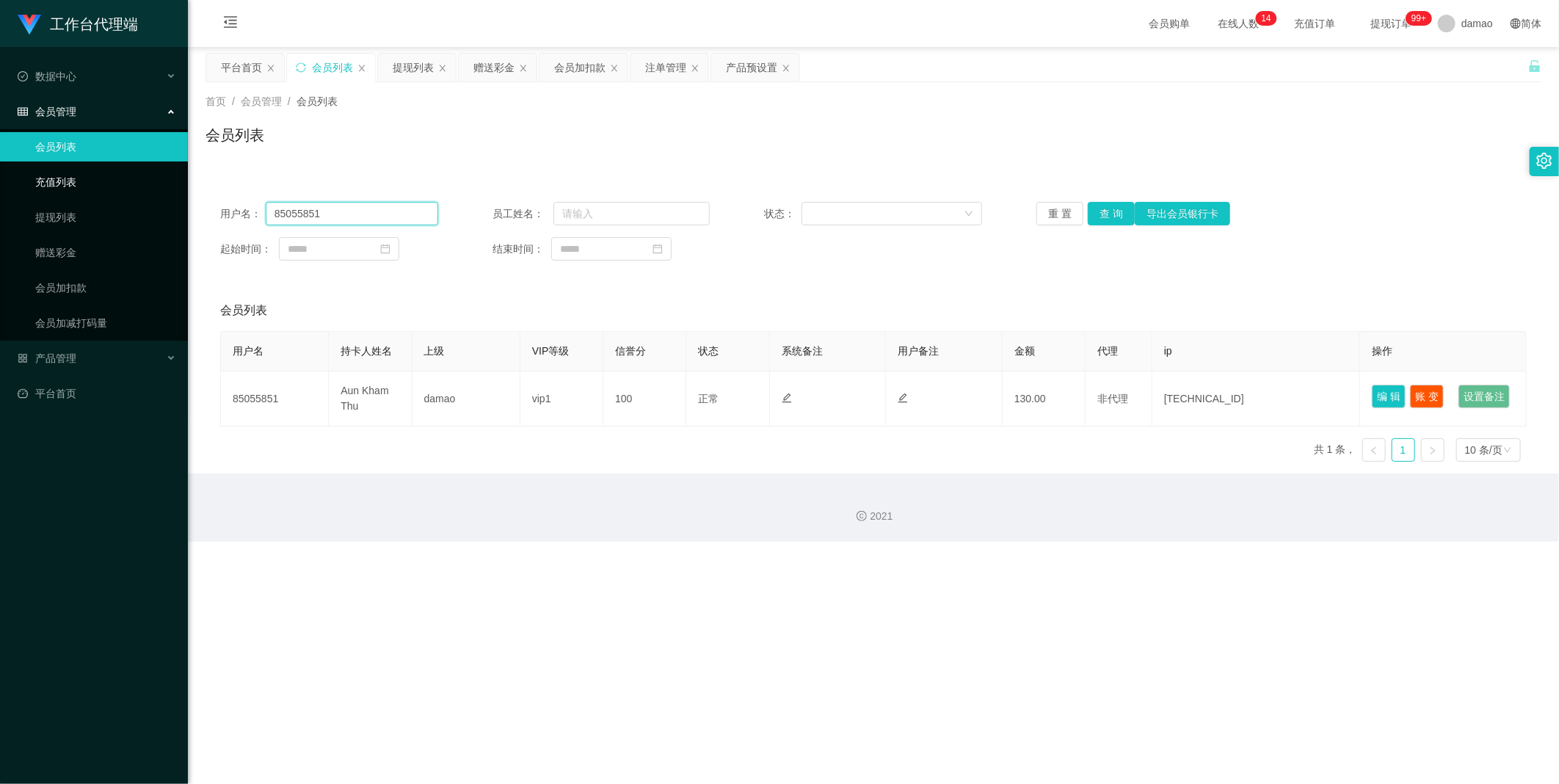
drag, startPoint x: 213, startPoint y: 203, endPoint x: 173, endPoint y: 191, distance: 41.8
click at [164, 199] on section "工作台代理端 数据中心 会员管理 会员列表 充值列表 提现列表 赠送彩金 会员加扣款 会员加减打码量 产品管理 平台首页 保存配置 重置配置 整体风格设置 主…" at bounding box center [780, 271] width 1559 height 541
paste input "9441904"
type input "89441904"
click at [499, 213] on button "查 询" at bounding box center [1111, 213] width 47 height 23
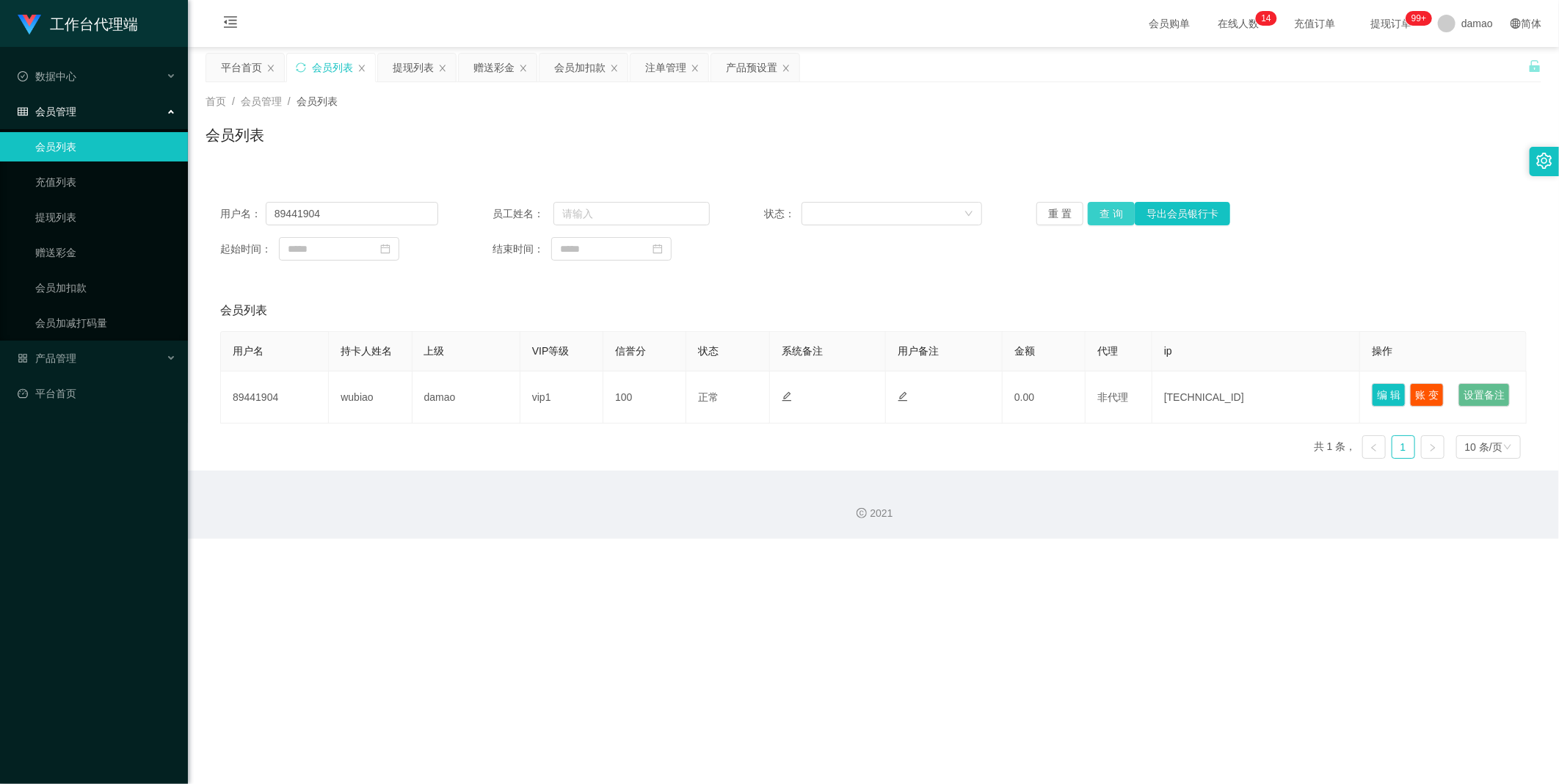
click at [499, 218] on button "查 询" at bounding box center [1111, 213] width 47 height 23
click at [499, 218] on button "查 询" at bounding box center [1119, 213] width 63 height 23
click at [499, 213] on button "查 询" at bounding box center [1111, 213] width 47 height 23
click at [499, 213] on div "重 置 查 询 导出会员银行卡" at bounding box center [1145, 213] width 218 height 23
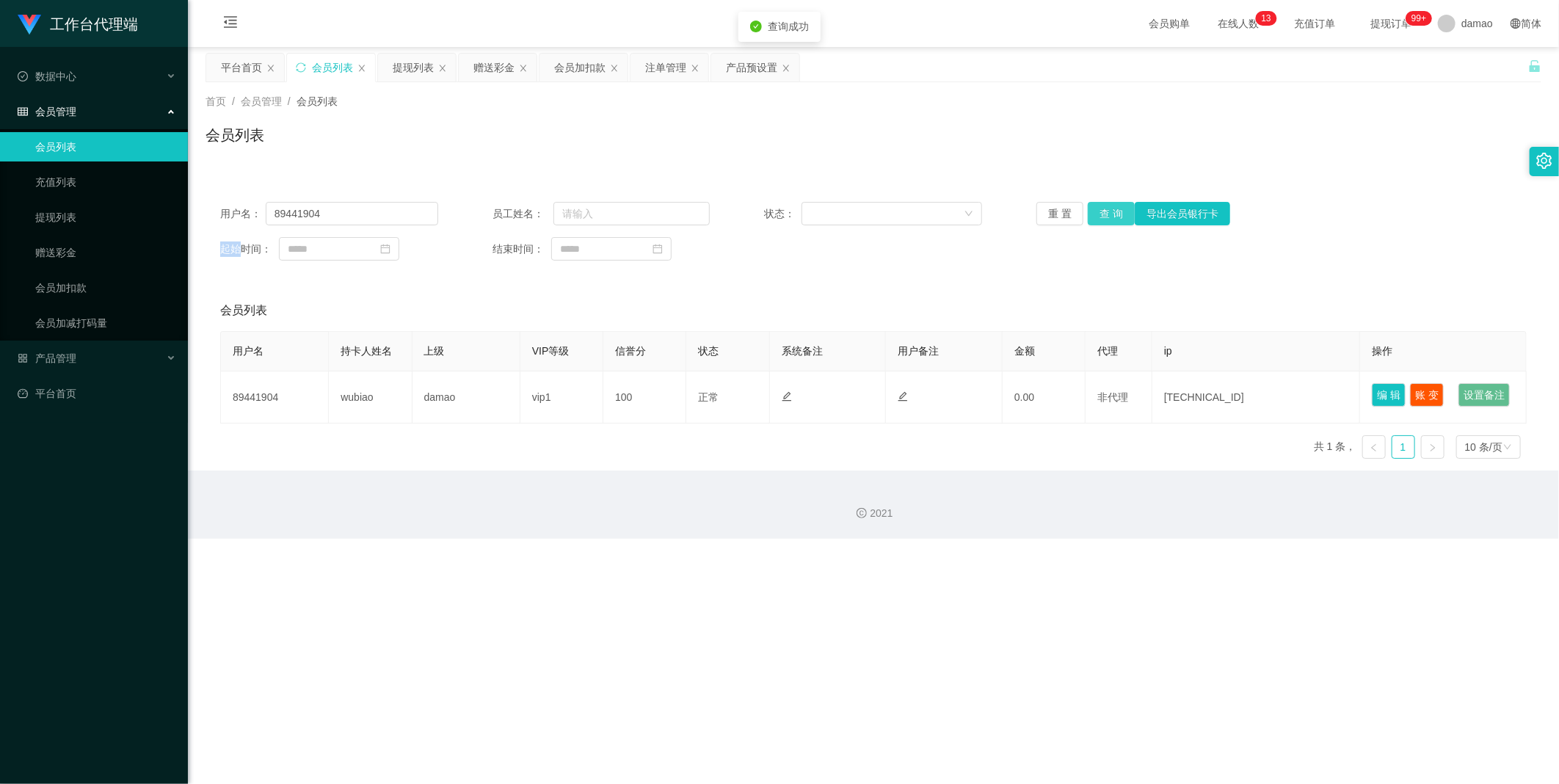
click at [499, 213] on button "查 询" at bounding box center [1111, 213] width 47 height 23
click at [499, 218] on button "查 询" at bounding box center [1111, 213] width 47 height 23
click at [499, 64] on div "赠送彩金" at bounding box center [494, 67] width 41 height 28
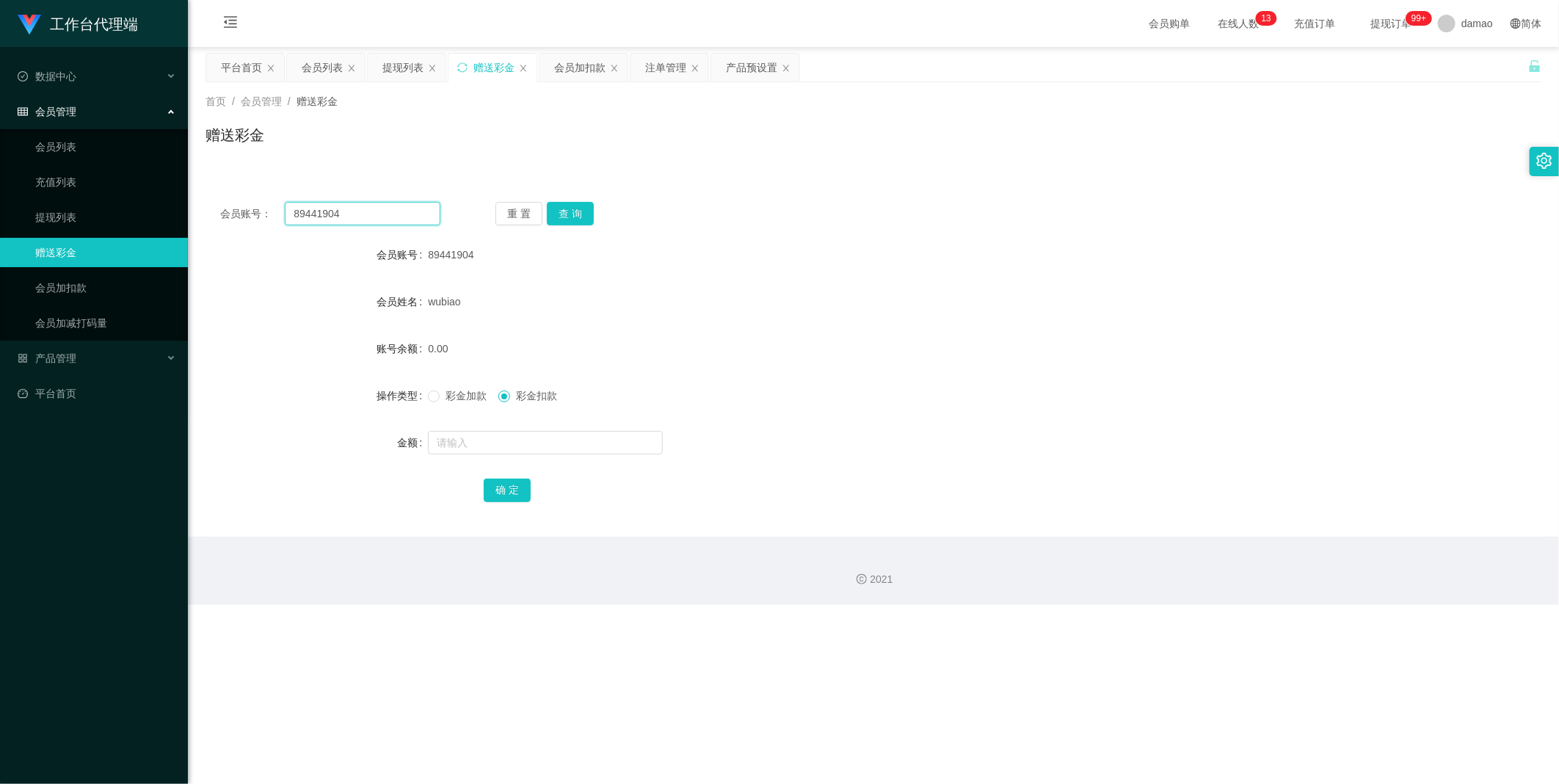
drag, startPoint x: 356, startPoint y: 218, endPoint x: 216, endPoint y: 209, distance: 140.3
click at [206, 207] on div "会员账号： 89441904 重 置 查 询" at bounding box center [873, 213] width 1336 height 23
click at [499, 213] on button "查 询" at bounding box center [570, 213] width 47 height 23
click at [488, 395] on input "text" at bounding box center [545, 442] width 235 height 23
type input "40"
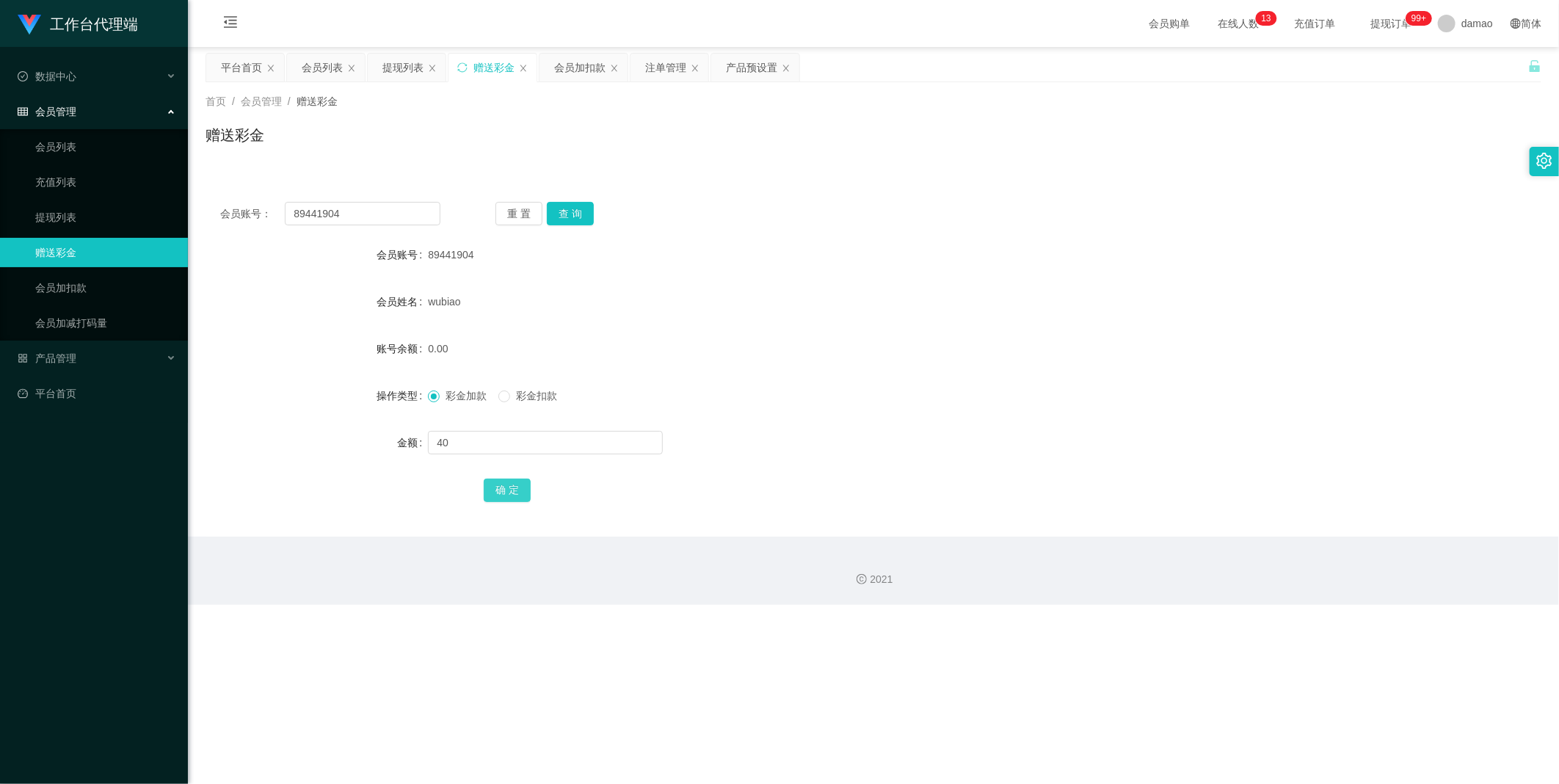
click at [499, 395] on button "确 定" at bounding box center [507, 490] width 47 height 23
click at [404, 69] on div "提现列表" at bounding box center [403, 67] width 41 height 28
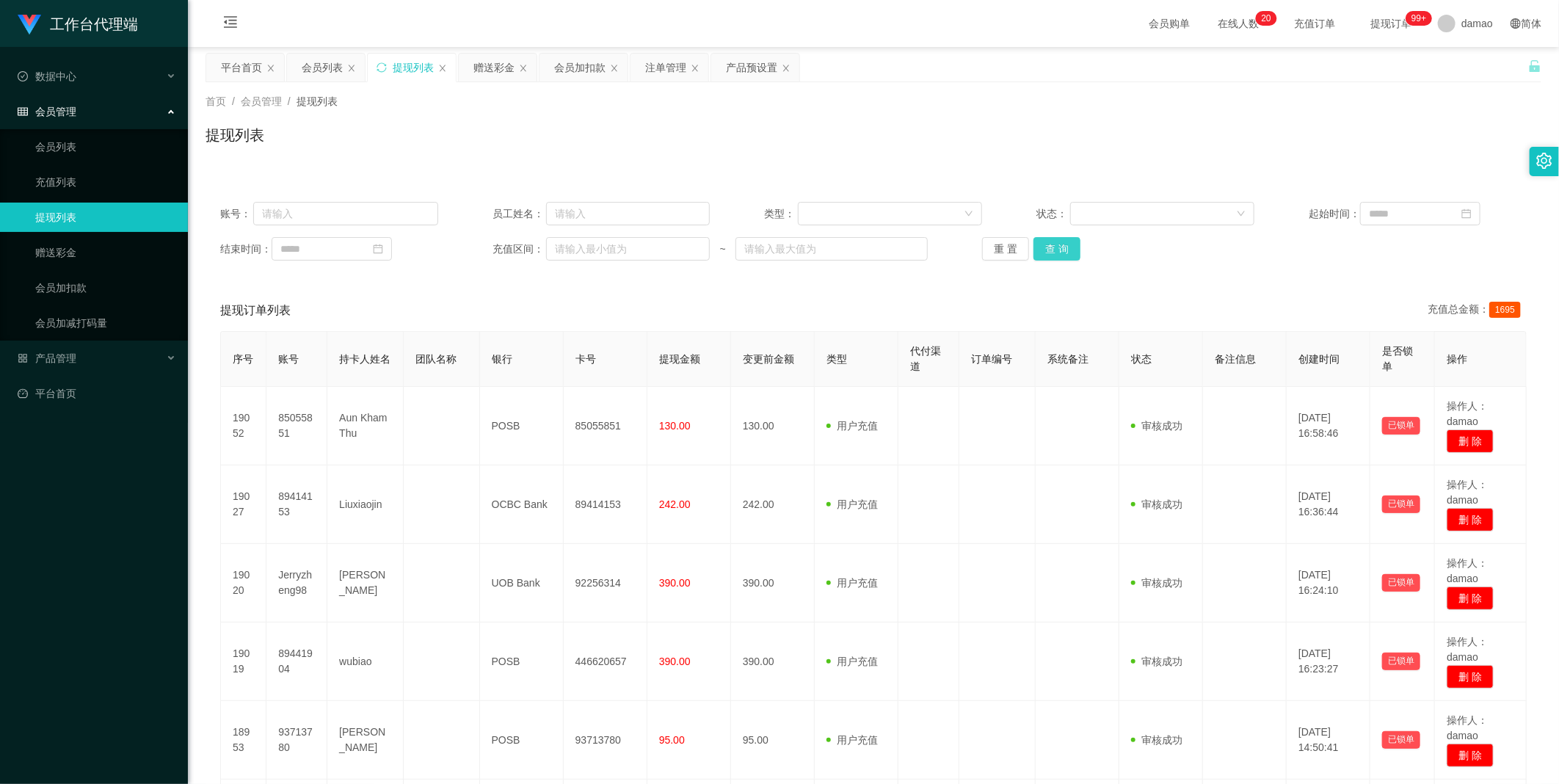
click at [499, 246] on button "查 询" at bounding box center [1057, 249] width 47 height 23
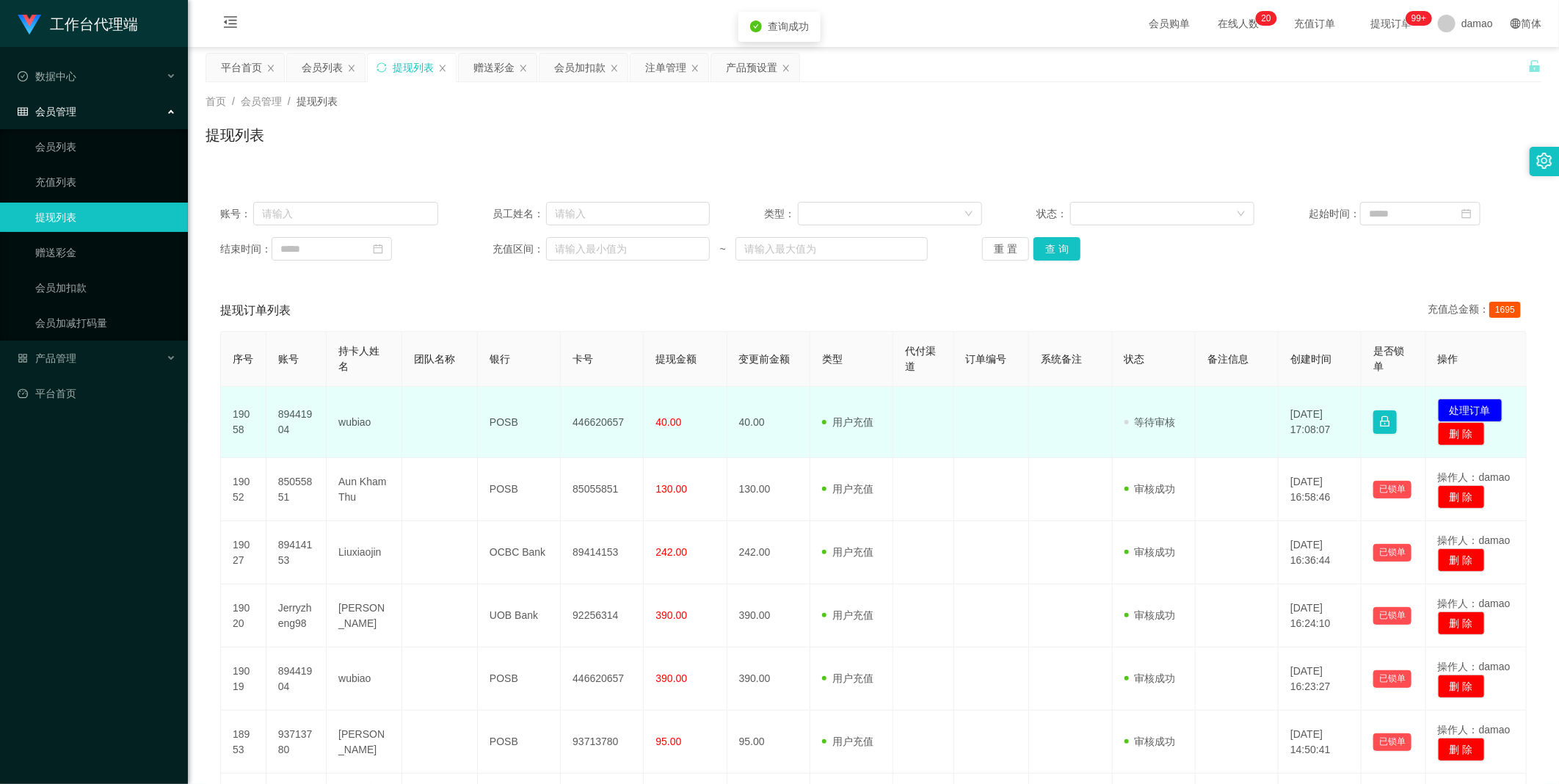
click at [499, 395] on td "发起代付 处理订单 删 除" at bounding box center [1476, 423] width 101 height 71
click at [499, 395] on button "处理订单" at bounding box center [1470, 410] width 64 height 23
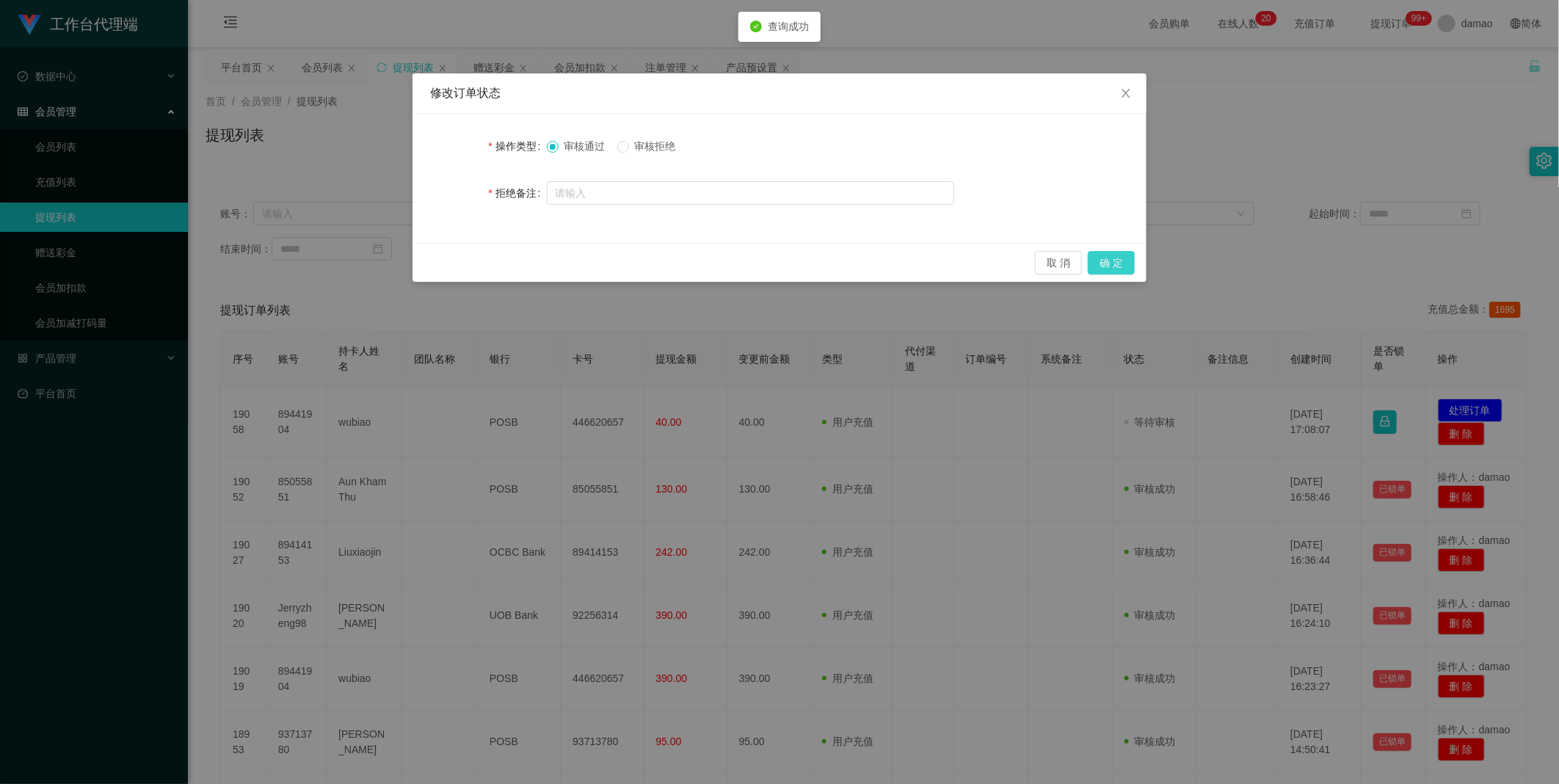
click at [499, 266] on button "确 定" at bounding box center [1111, 262] width 47 height 23
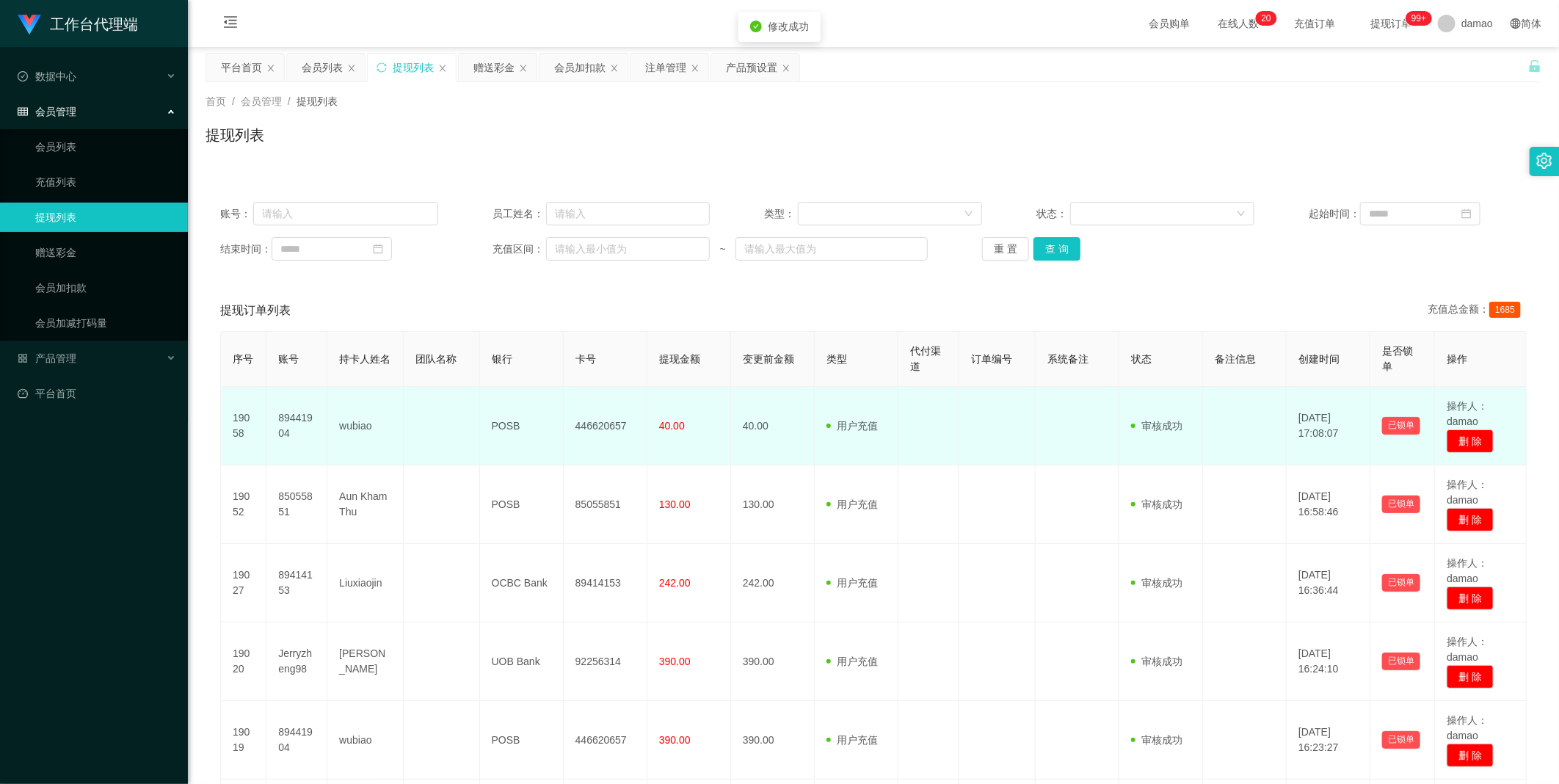
click at [499, 395] on td "446620657" at bounding box center [606, 426] width 84 height 79
copy td "446620657"
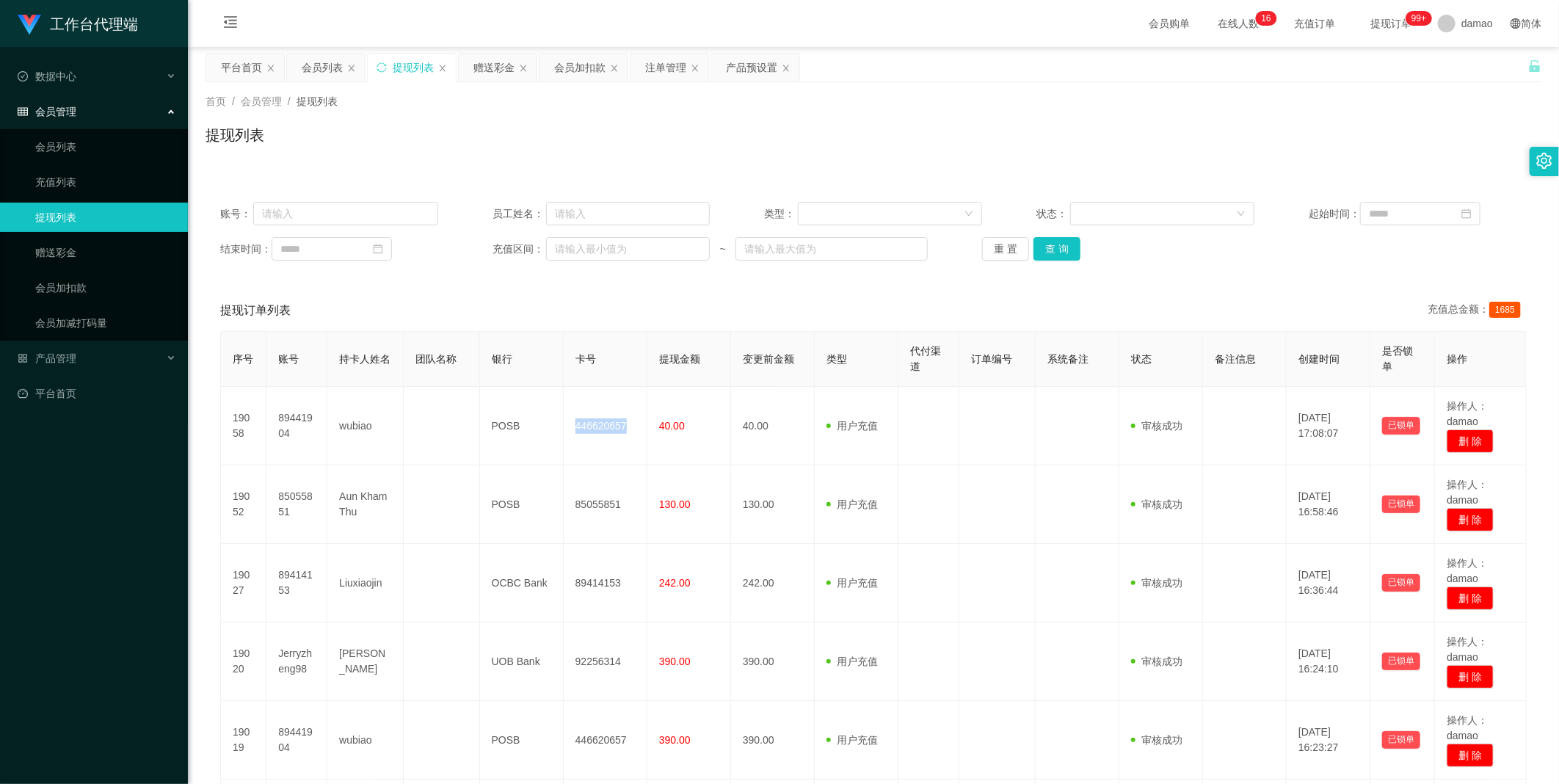
drag, startPoint x: 493, startPoint y: 70, endPoint x: 482, endPoint y: 142, distance: 72.8
click at [493, 70] on div "赠送彩金" at bounding box center [494, 67] width 41 height 28
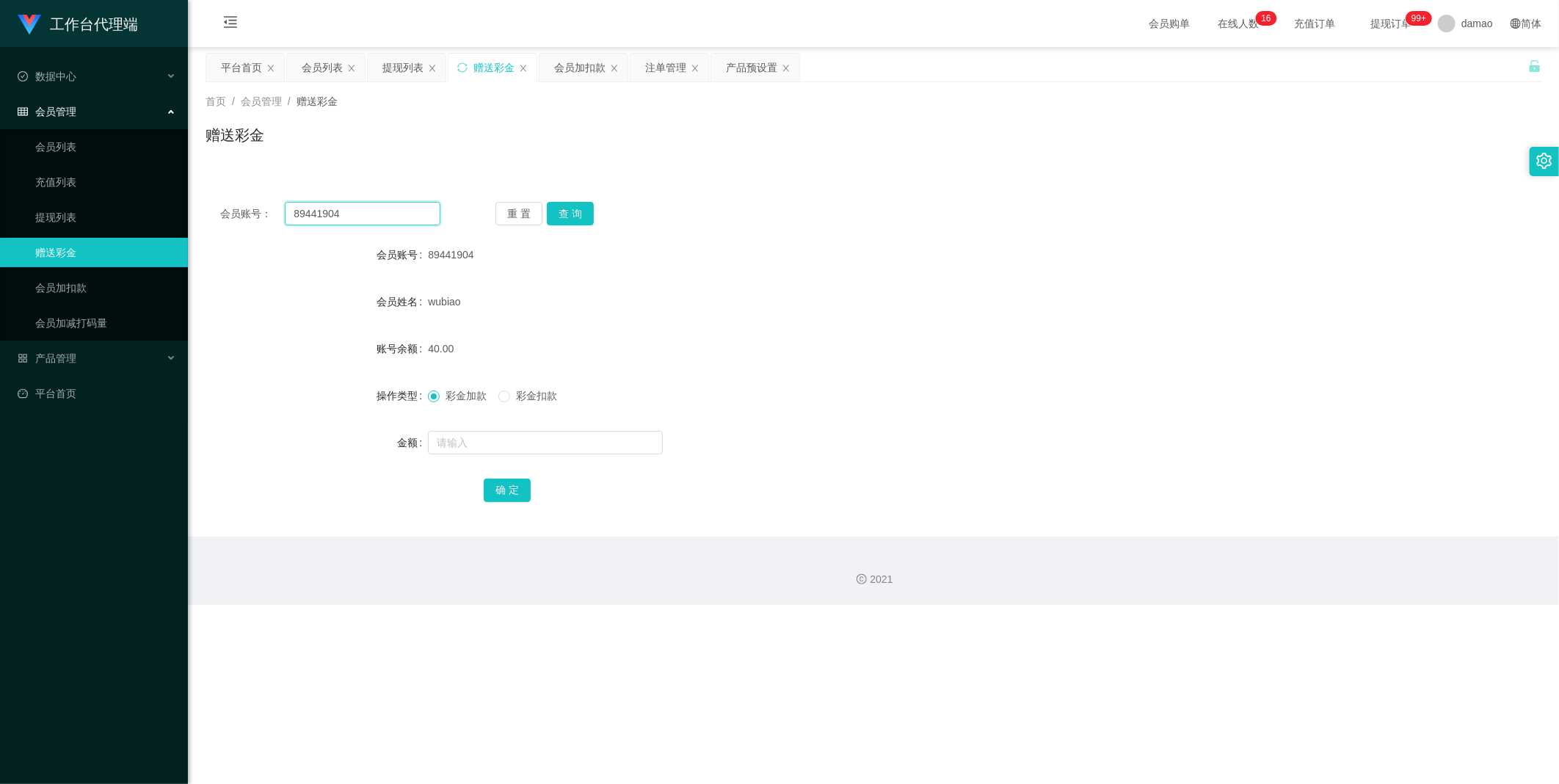
drag, startPoint x: 377, startPoint y: 213, endPoint x: 225, endPoint y: 203, distance: 152.3
click at [225, 203] on div "会员账号： 89441904" at bounding box center [330, 213] width 220 height 23
paste input "9349006"
type input "93490064"
click at [499, 203] on button "查 询" at bounding box center [570, 213] width 47 height 23
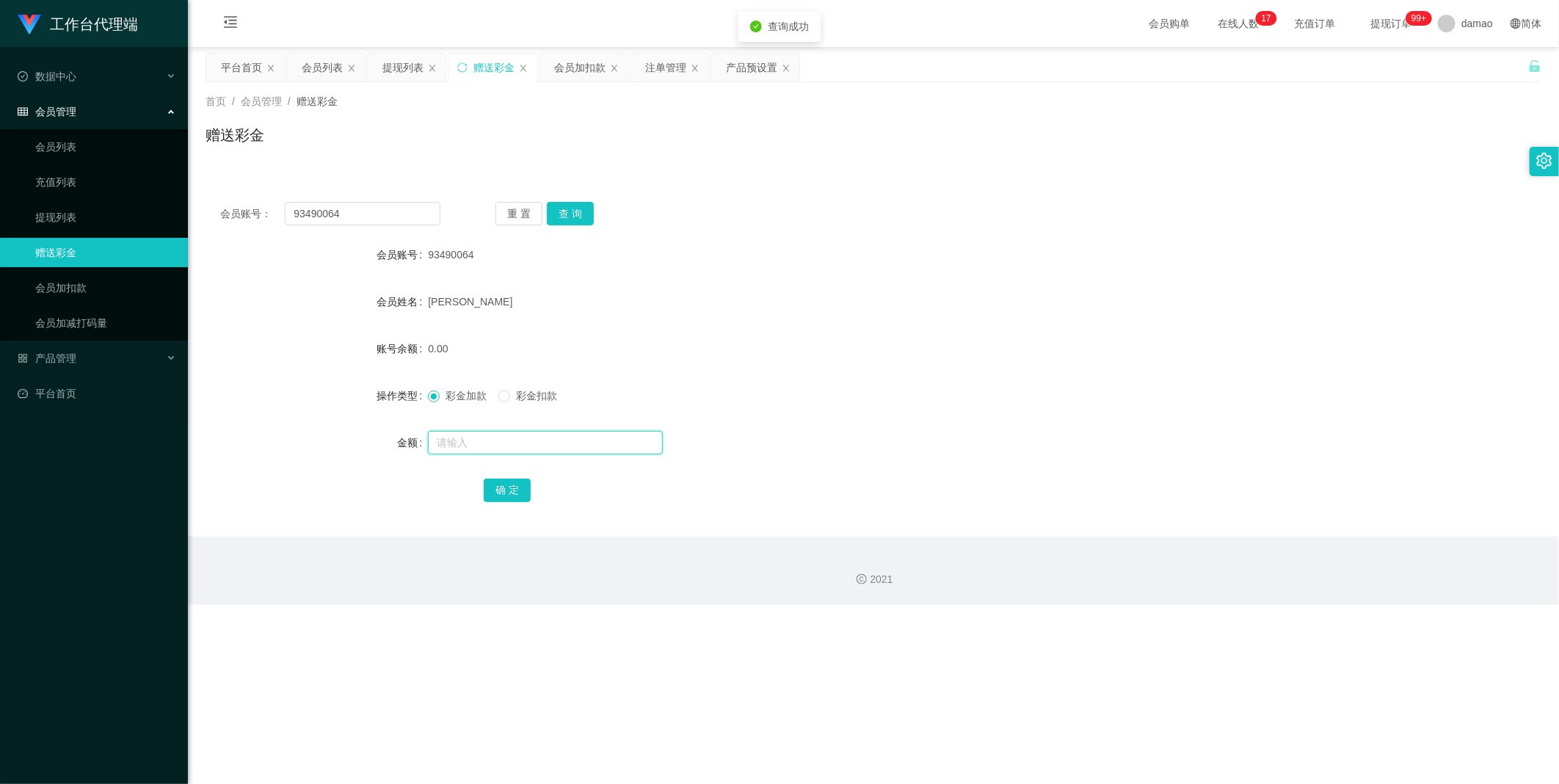
click at [490, 395] on input "text" at bounding box center [545, 442] width 235 height 23
type input "109"
click at [499, 395] on button "确 定" at bounding box center [507, 490] width 47 height 23
click at [499, 78] on div "关闭左侧 关闭右侧 关闭其它 刷新页面 平台首页 会员列表 提现列表 赠送彩金 会员加扣款 注单管理 产品预设置 首页 / 会员管理 / 赠送彩金 / 赠送彩…" at bounding box center [873, 295] width 1336 height 484
